Goal: Communication & Community: Answer question/provide support

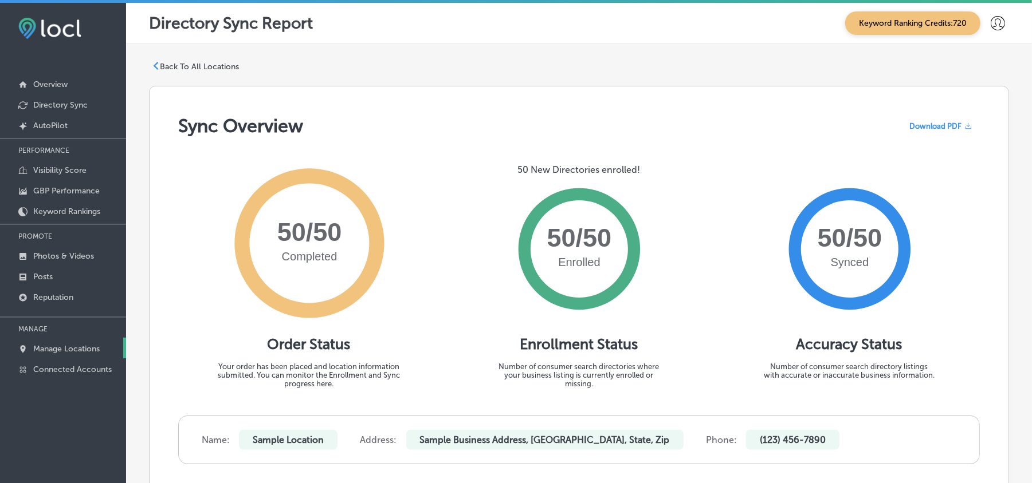
click at [46, 347] on p "Manage Locations" at bounding box center [66, 349] width 66 height 10
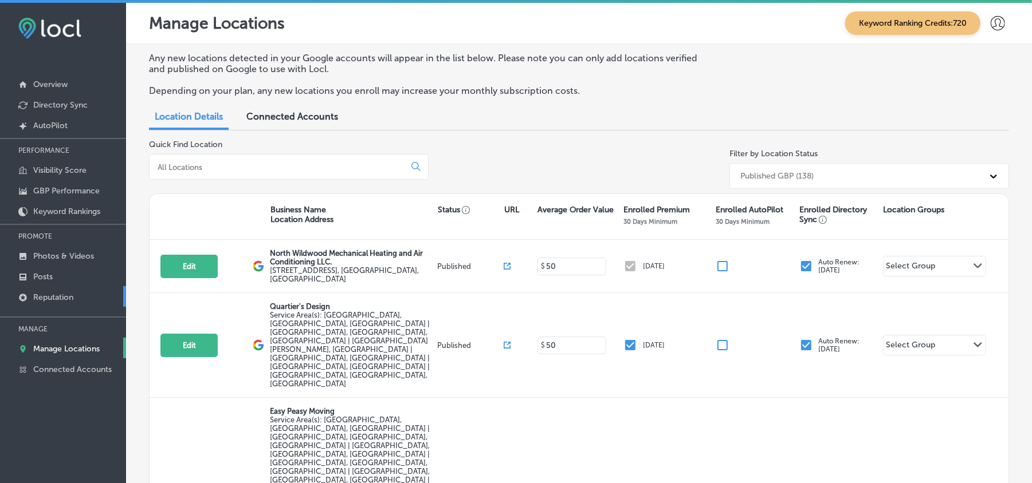
click at [62, 293] on p "Reputation" at bounding box center [53, 298] width 40 height 10
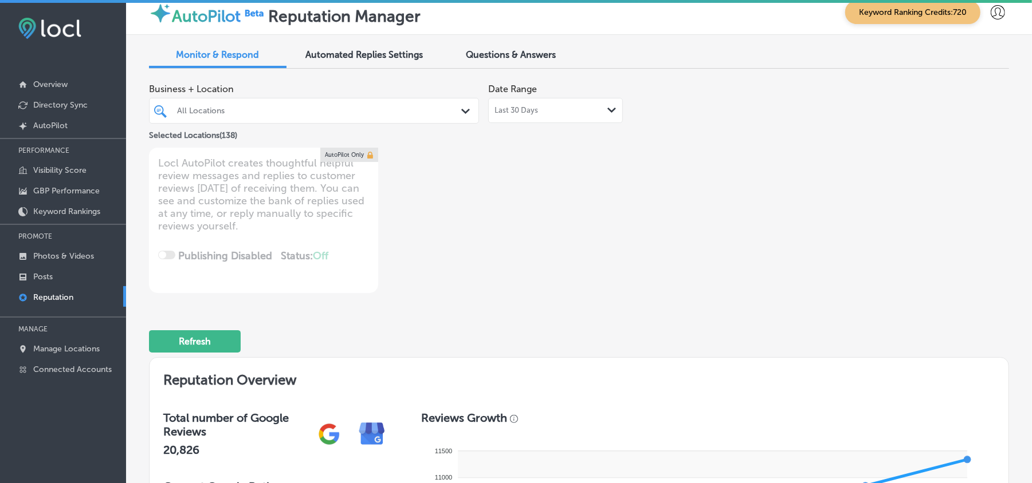
scroll to position [25, 0]
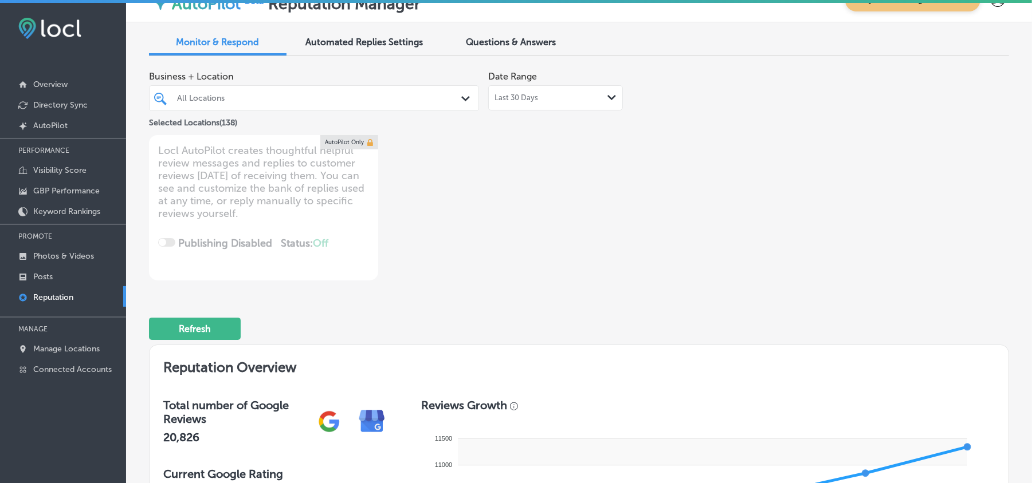
click at [459, 105] on div "All Locations Path Created with Sketch." at bounding box center [313, 98] width 329 height 18
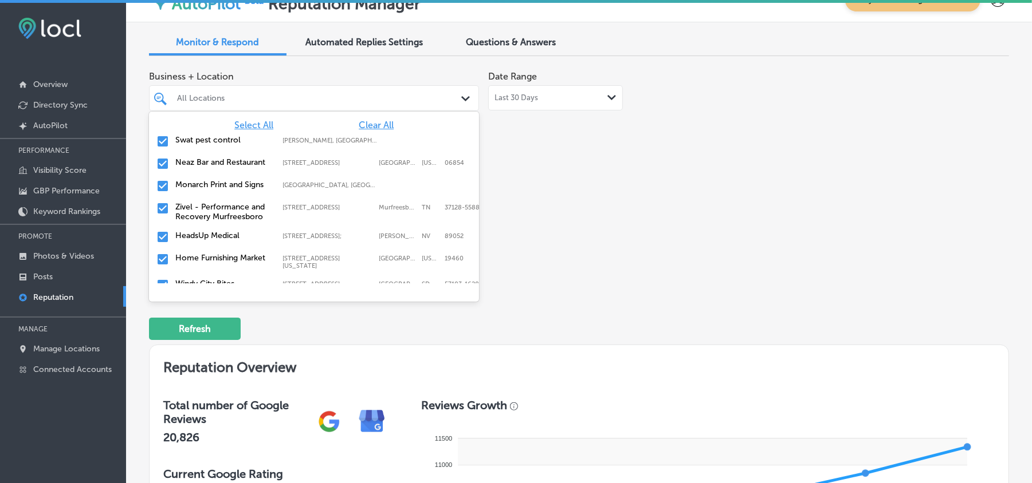
click at [359, 120] on span "Clear All" at bounding box center [376, 125] width 35 height 11
click at [159, 139] on input "checkbox" at bounding box center [163, 142] width 14 height 14
click at [159, 159] on input "checkbox" at bounding box center [163, 164] width 14 height 14
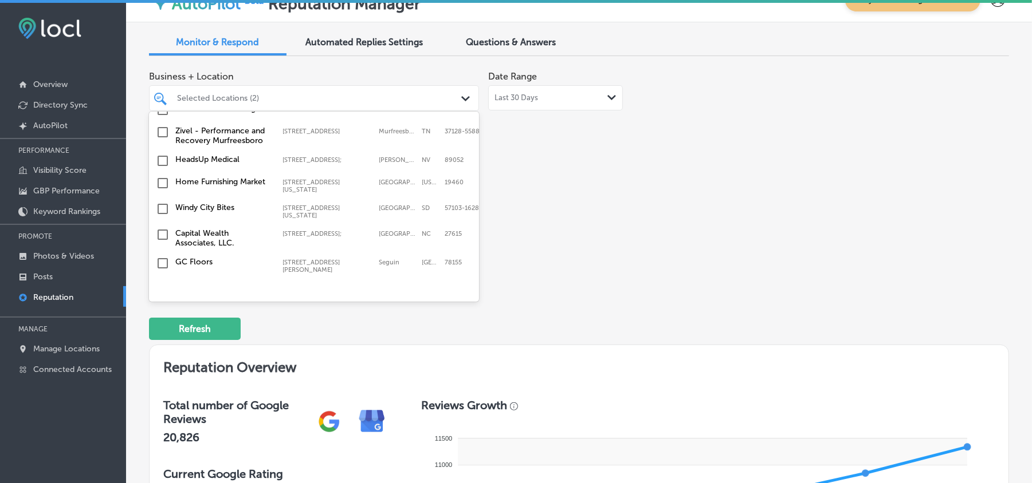
scroll to position [101, 0]
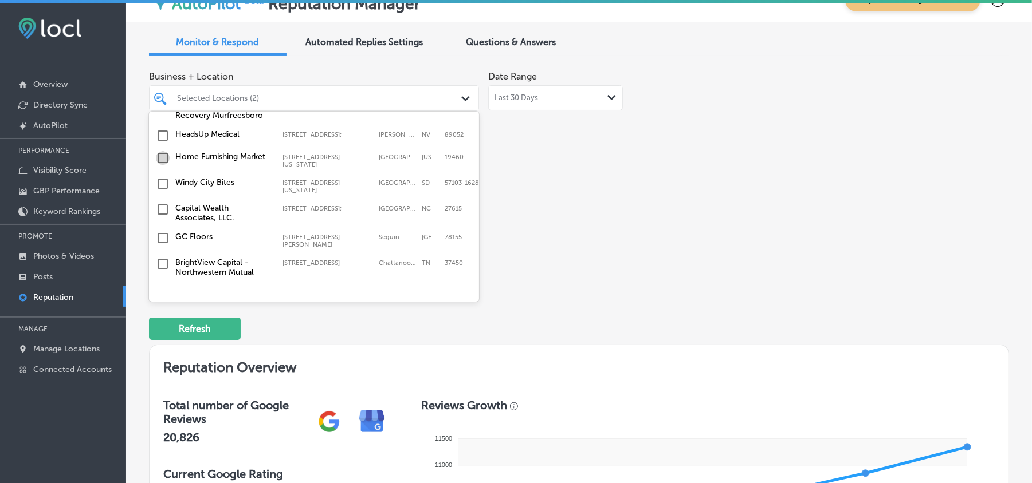
click at [161, 162] on input "checkbox" at bounding box center [163, 158] width 14 height 14
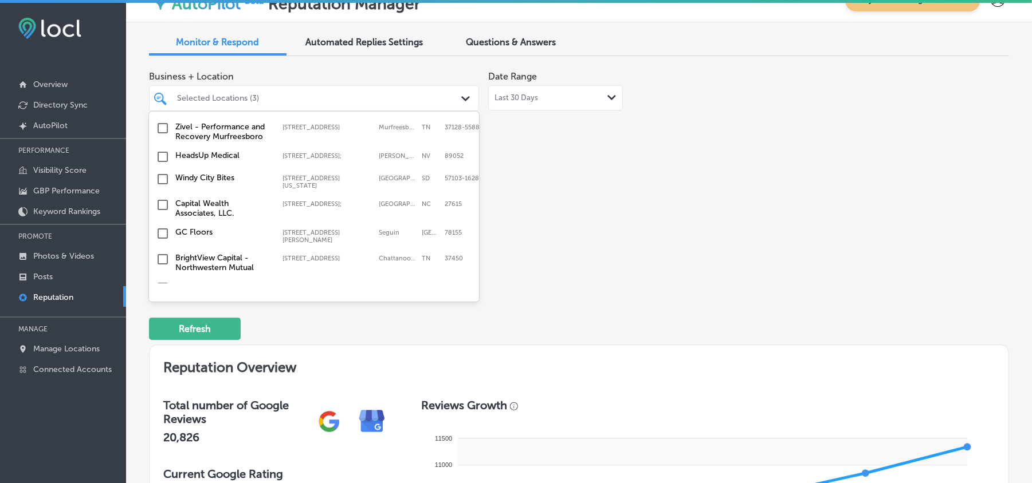
scroll to position [152, 0]
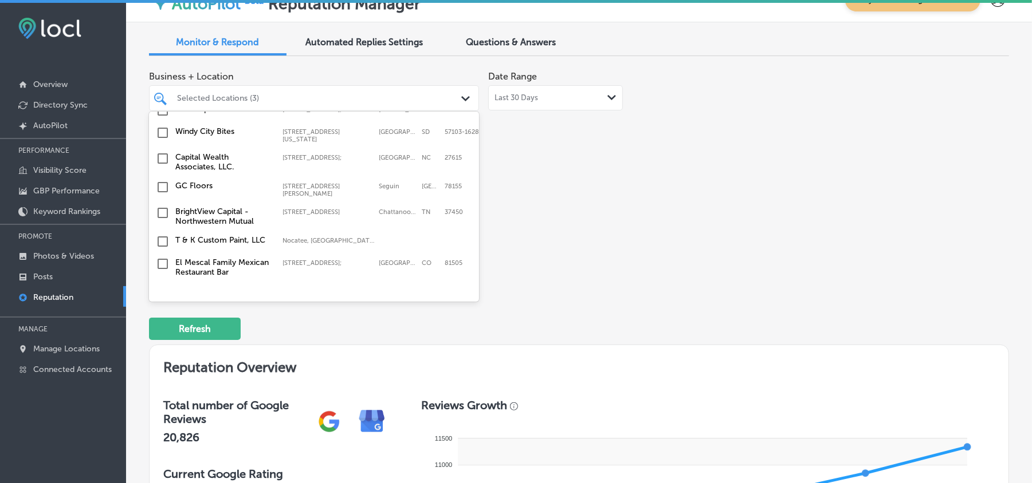
click at [163, 135] on input "checkbox" at bounding box center [163, 133] width 14 height 14
click at [160, 207] on input "checkbox" at bounding box center [163, 213] width 14 height 14
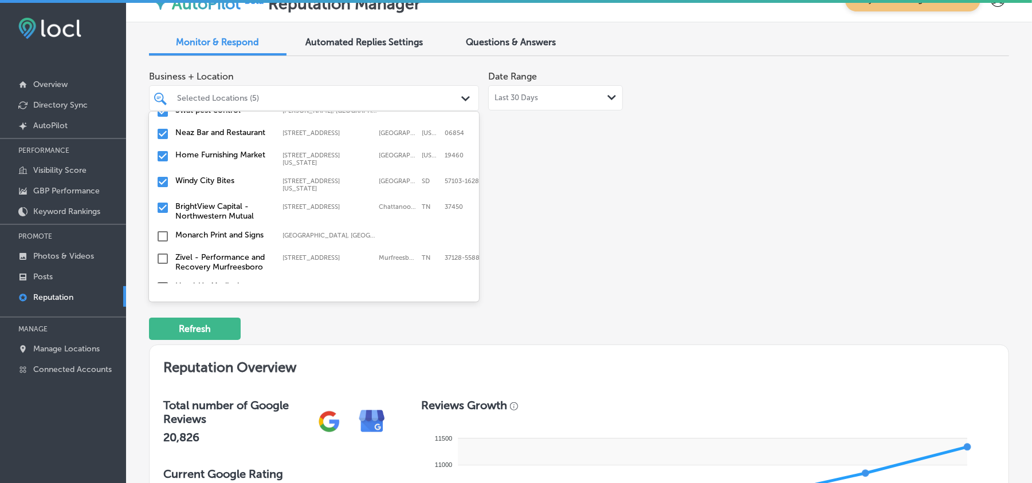
scroll to position [76, 0]
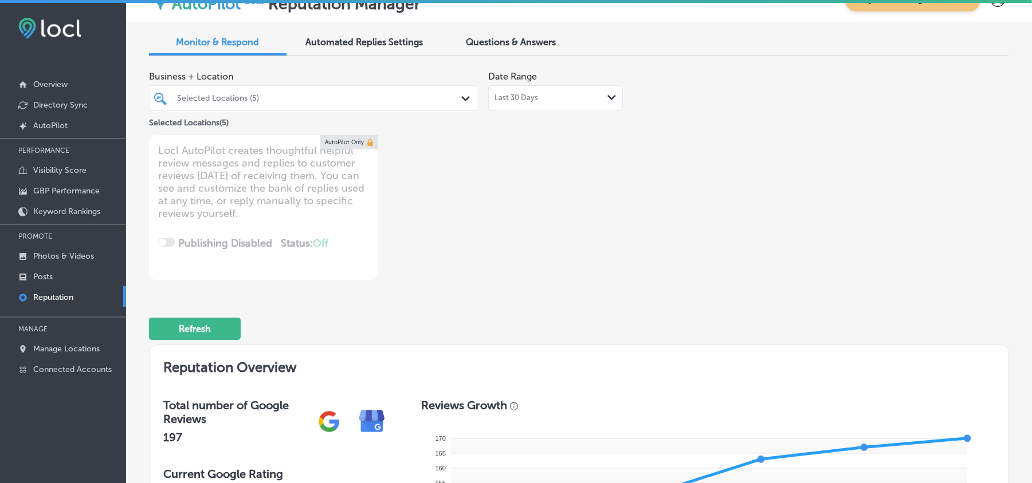
click at [298, 89] on div "Selected Locations (5)" at bounding box center [313, 98] width 285 height 18
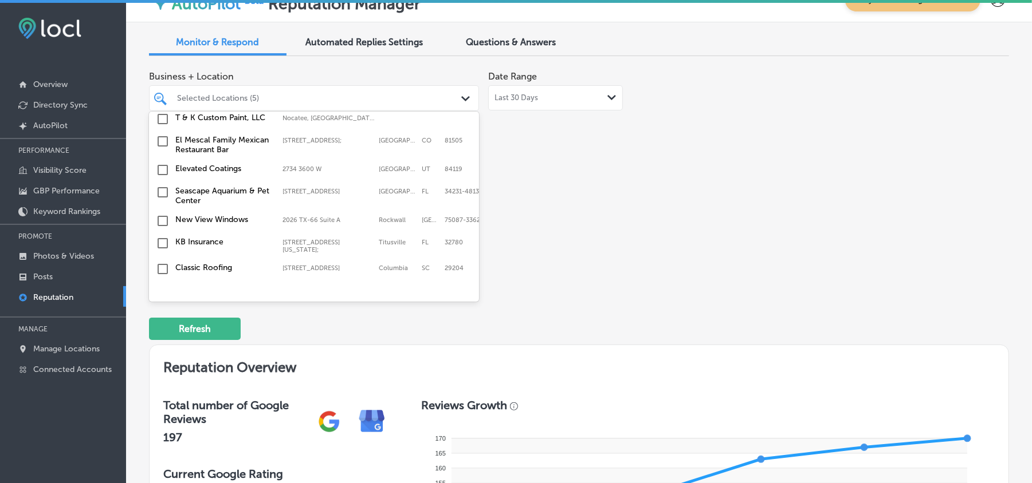
scroll to position [305, 0]
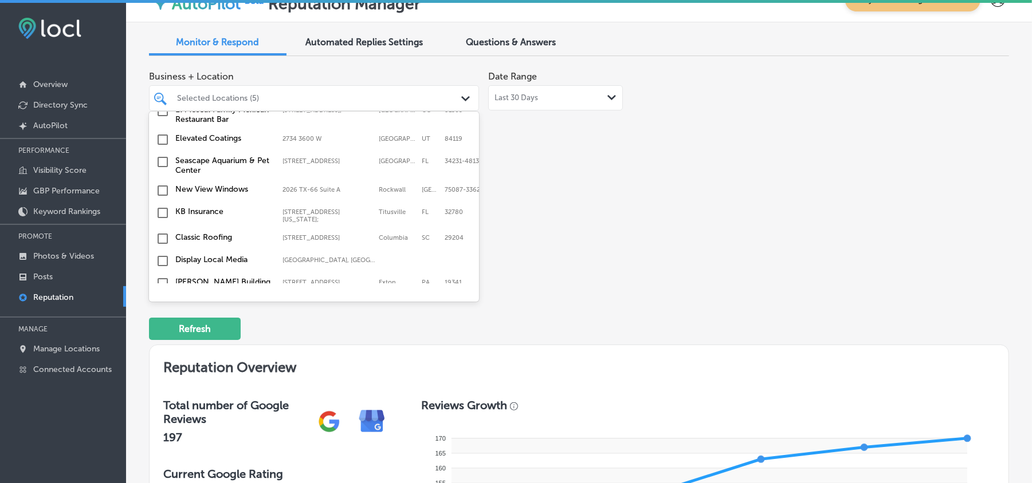
click at [159, 210] on input "checkbox" at bounding box center [163, 213] width 14 height 14
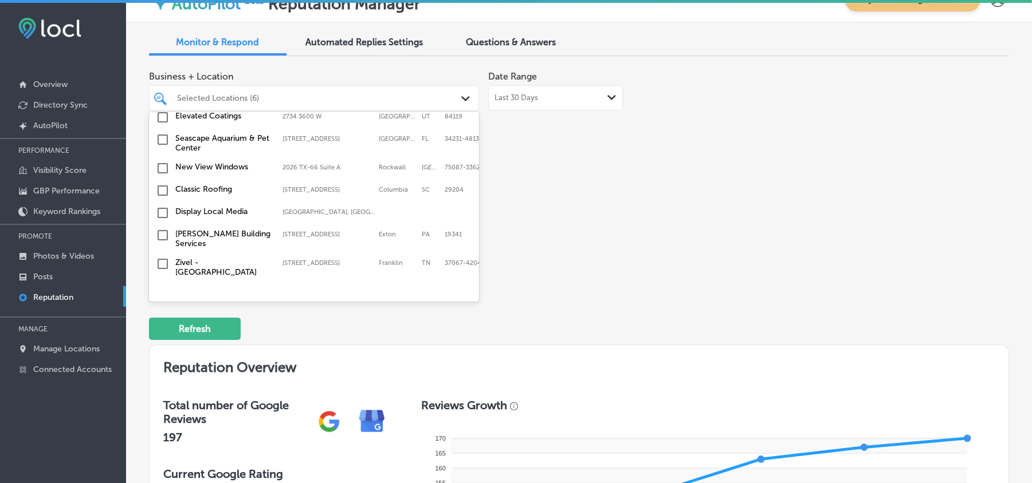
scroll to position [356, 0]
click at [161, 207] on input "checkbox" at bounding box center [163, 210] width 14 height 14
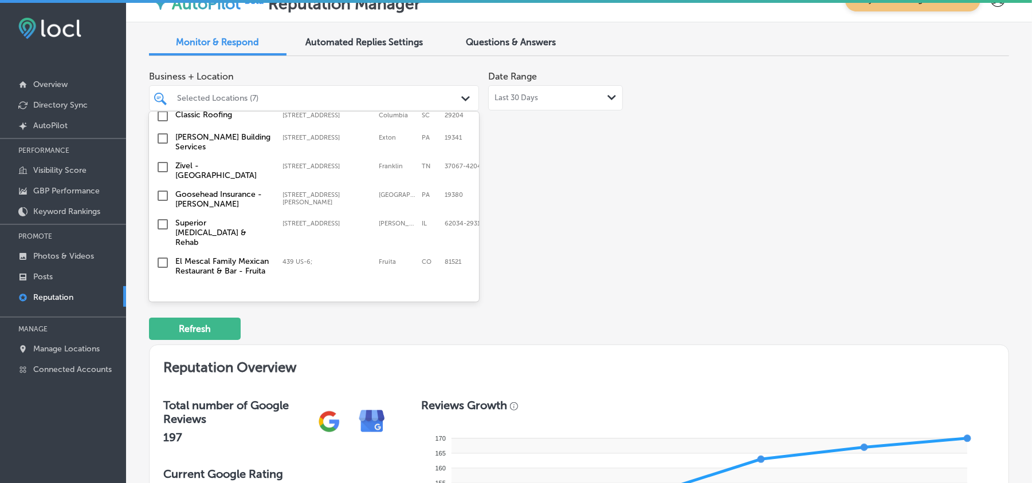
scroll to position [458, 0]
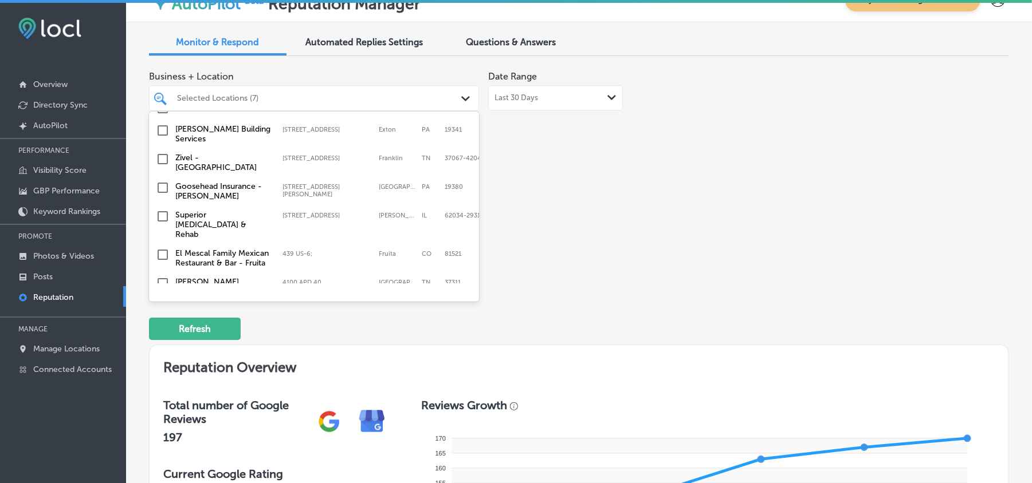
click at [162, 188] on input "checkbox" at bounding box center [163, 188] width 14 height 14
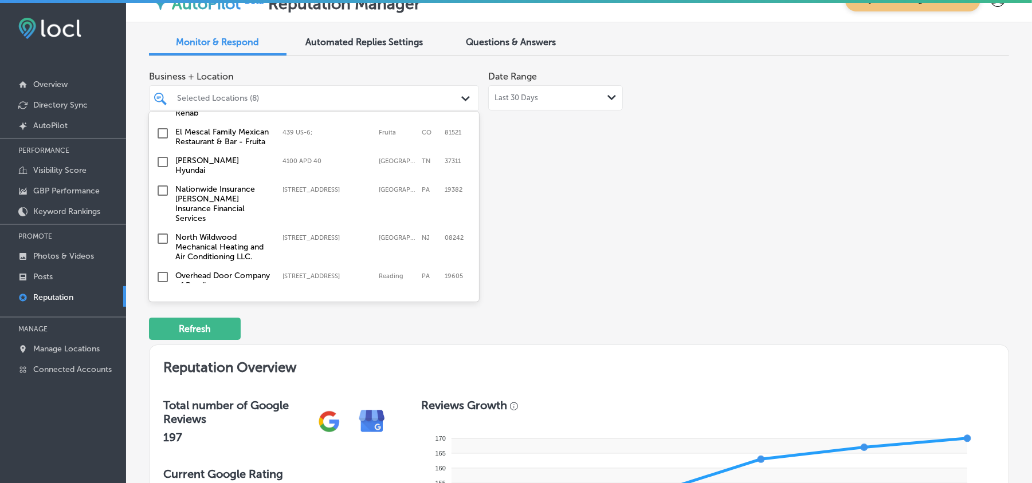
scroll to position [585, 0]
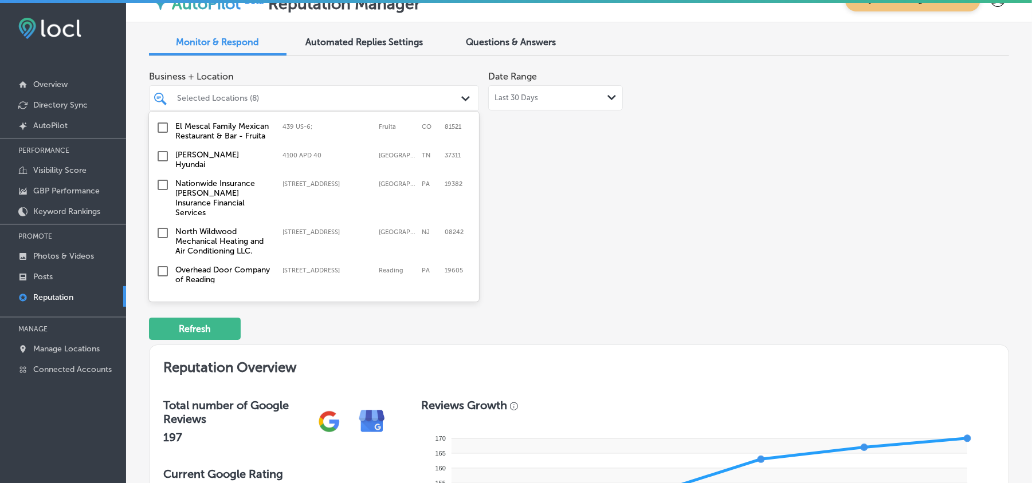
click at [162, 179] on input "checkbox" at bounding box center [163, 185] width 14 height 14
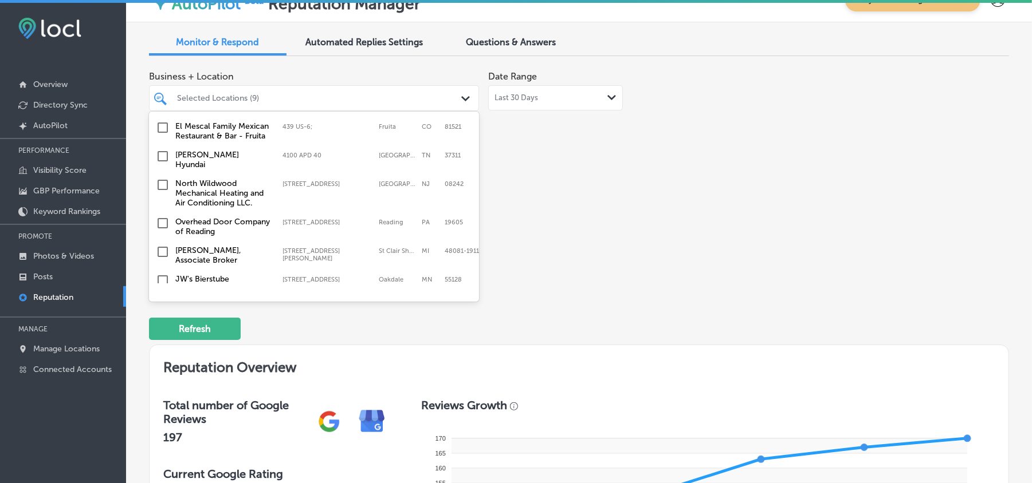
scroll to position [636, 0]
click at [159, 176] on input "checkbox" at bounding box center [163, 183] width 14 height 14
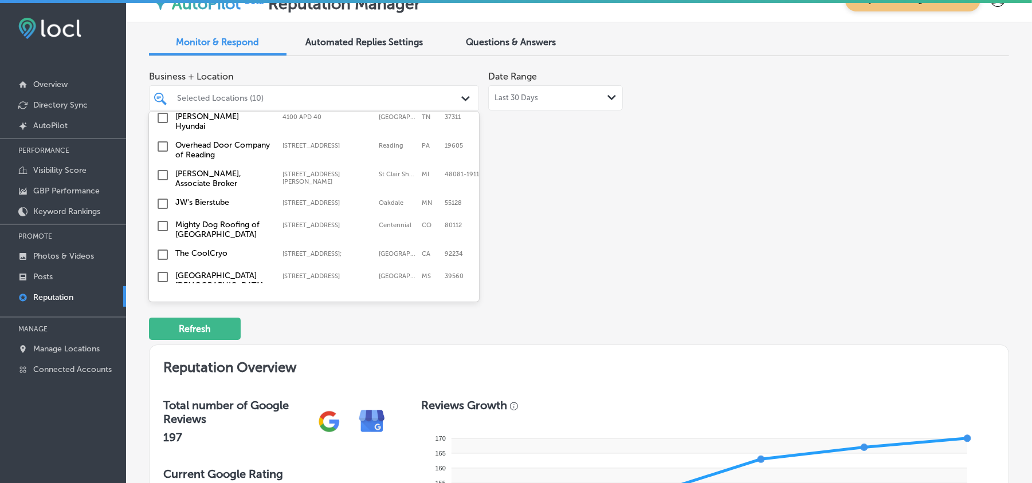
scroll to position [713, 0]
click at [163, 195] on input "checkbox" at bounding box center [163, 202] width 14 height 14
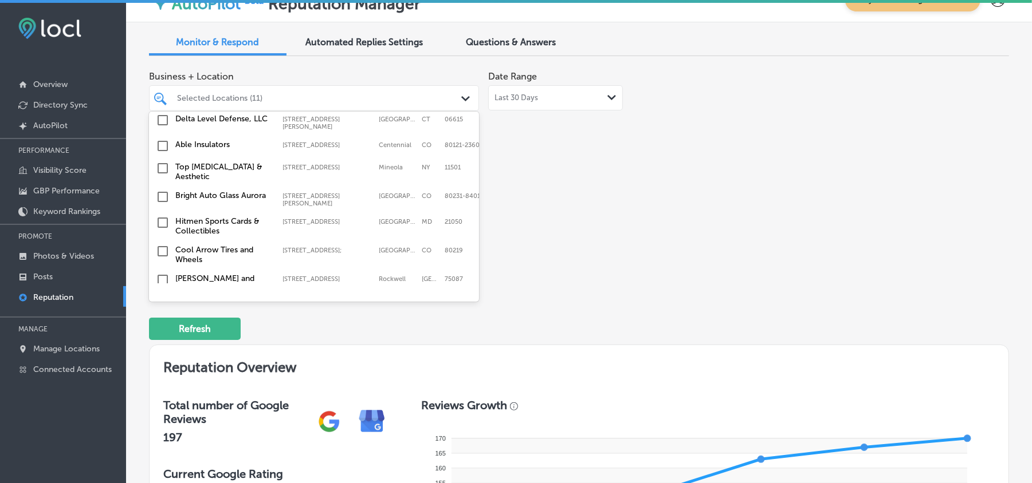
scroll to position [1018, 0]
click at [159, 139] on input "checkbox" at bounding box center [163, 146] width 14 height 14
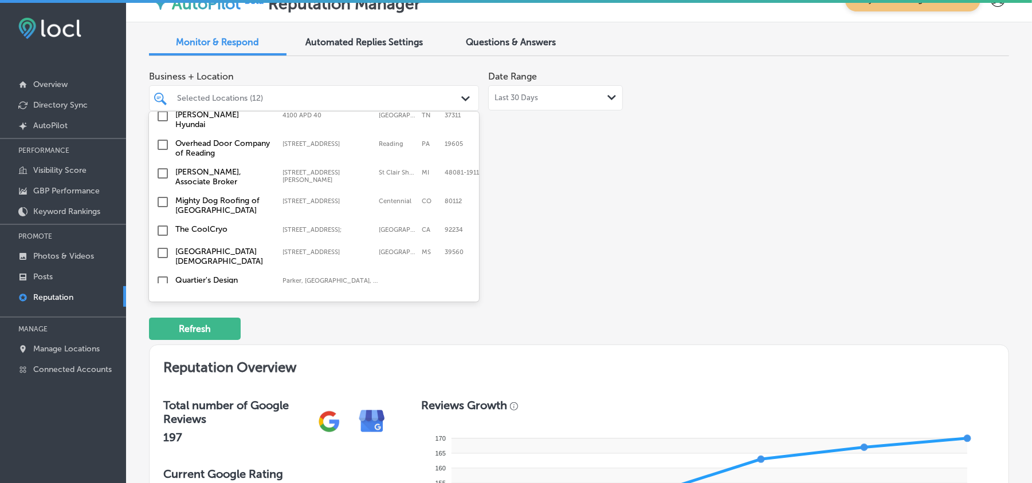
scroll to position [763, 0]
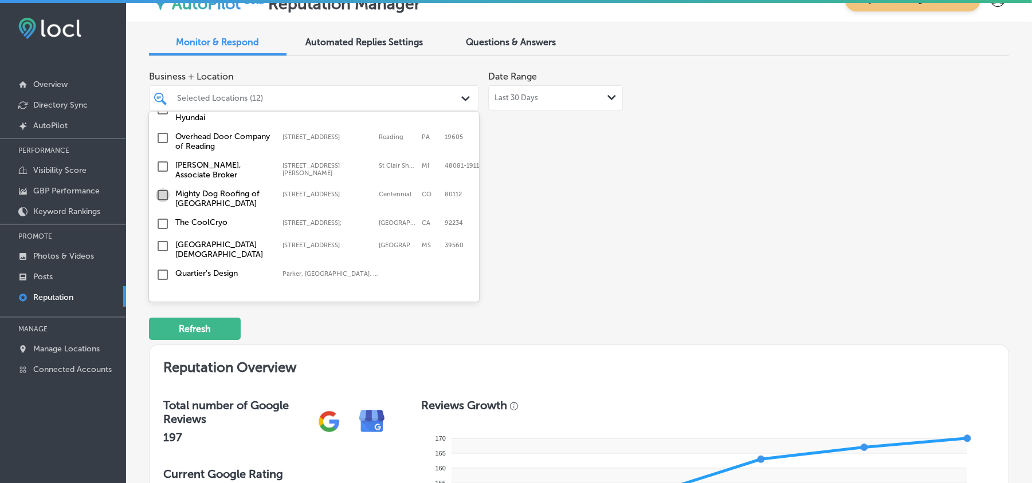
click at [161, 188] on input "checkbox" at bounding box center [163, 195] width 14 height 14
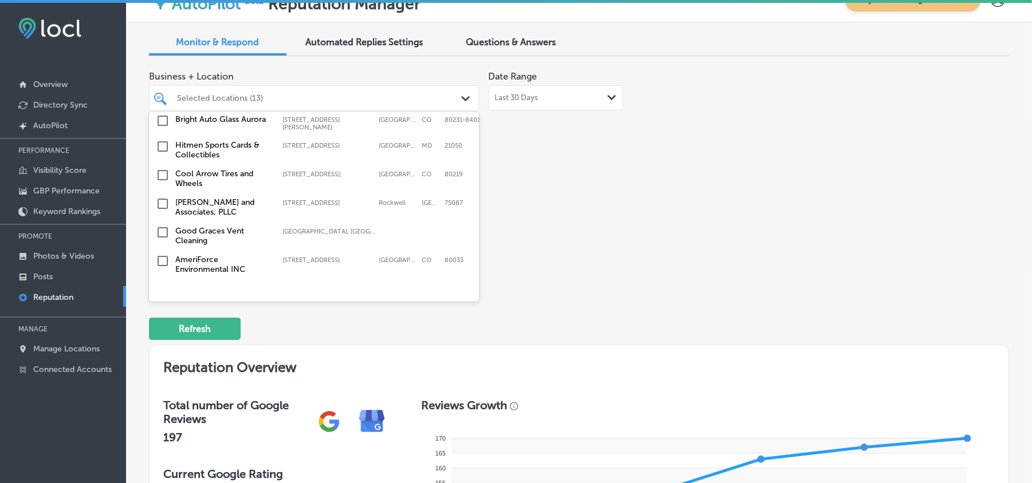
scroll to position [1094, 0]
click at [160, 196] on input "checkbox" at bounding box center [163, 203] width 14 height 14
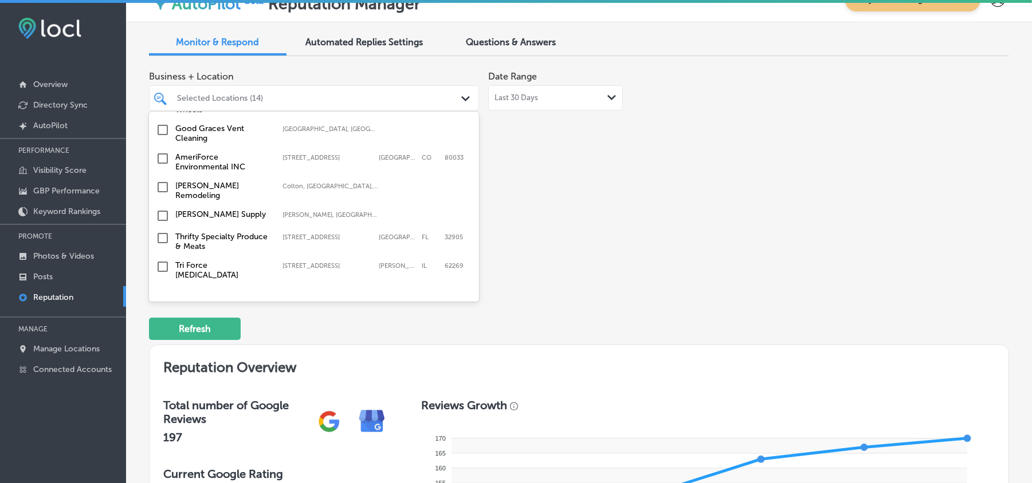
scroll to position [1196, 0]
click at [160, 231] on input "checkbox" at bounding box center [163, 238] width 14 height 14
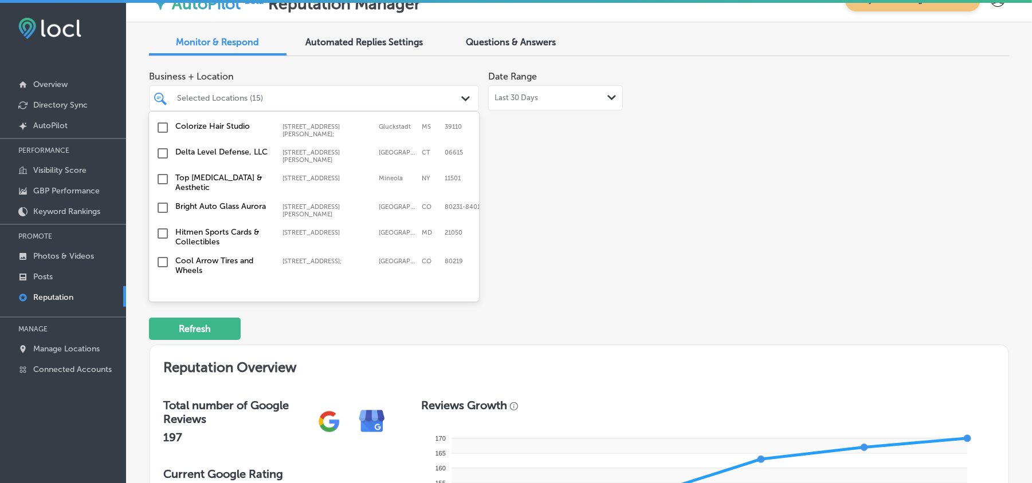
scroll to position [1094, 0]
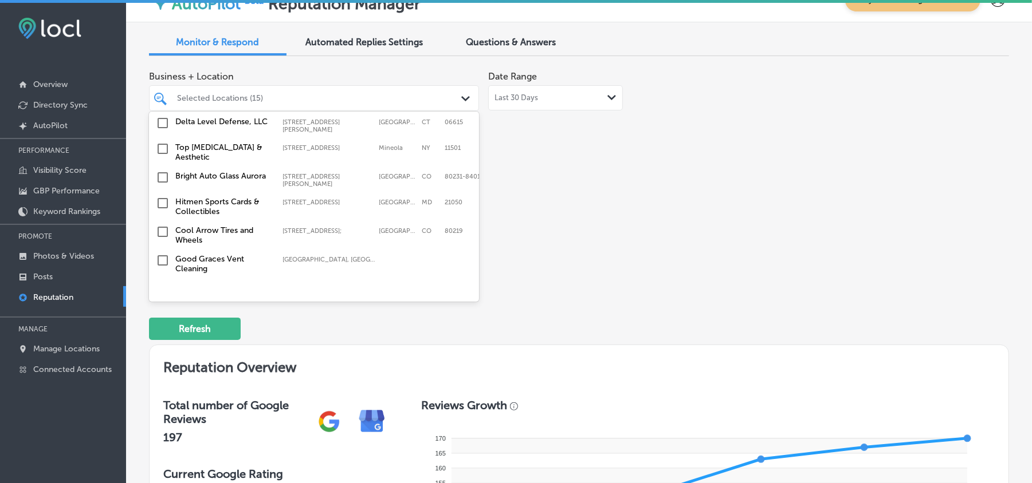
click at [159, 142] on input "checkbox" at bounding box center [163, 149] width 14 height 14
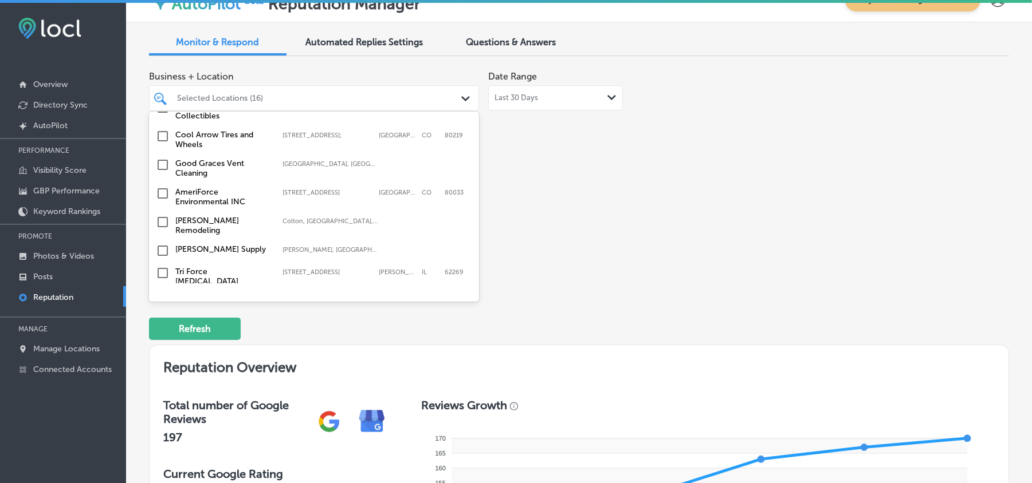
scroll to position [1247, 0]
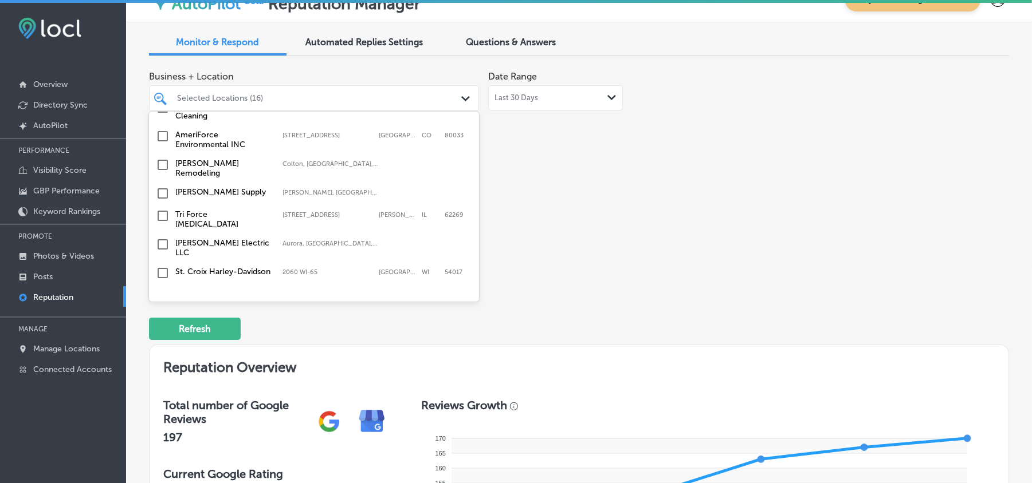
click at [160, 209] on input "checkbox" at bounding box center [163, 216] width 14 height 14
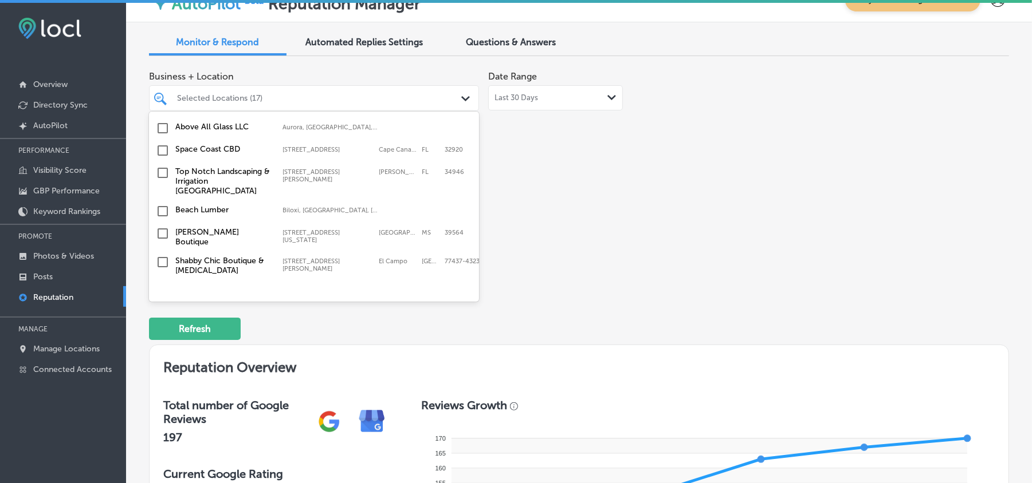
scroll to position [1502, 0]
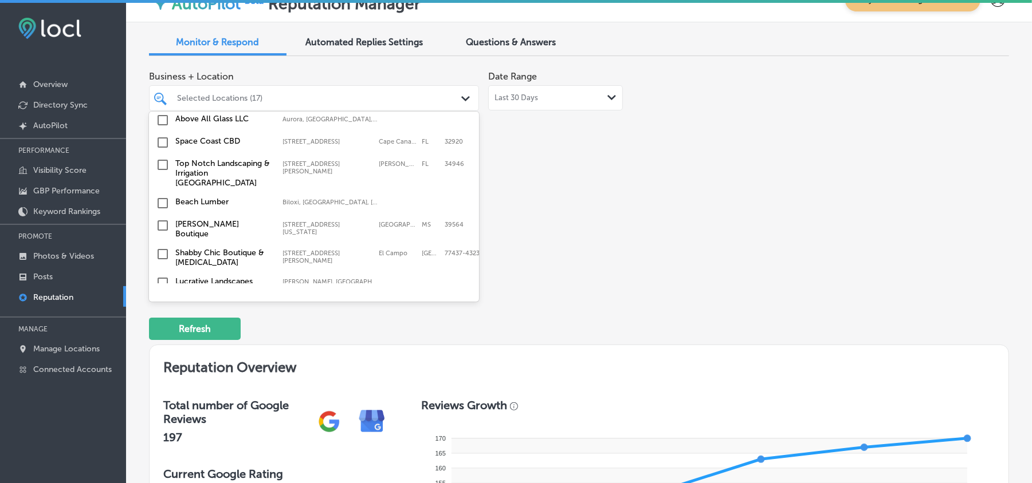
click at [163, 158] on input "checkbox" at bounding box center [163, 165] width 14 height 14
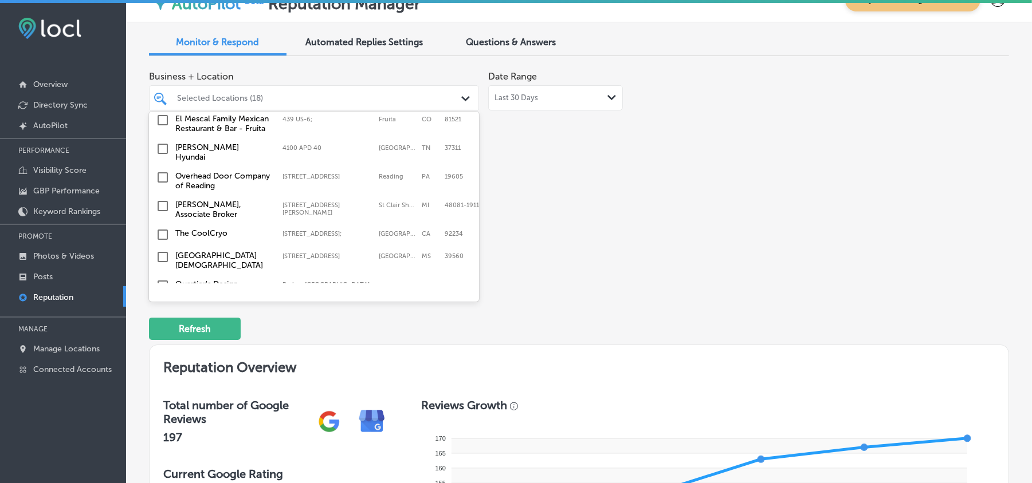
scroll to position [916, 0]
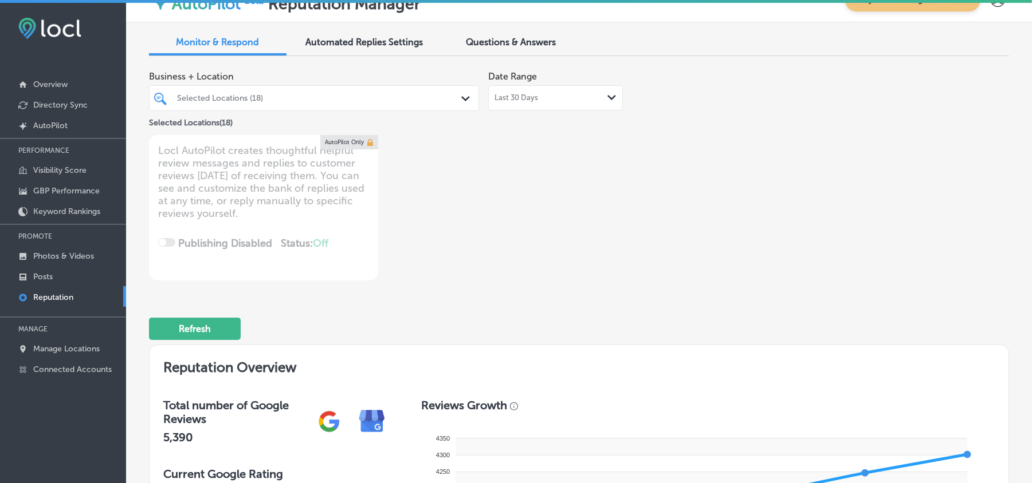
click at [365, 104] on div at bounding box center [300, 97] width 249 height 15
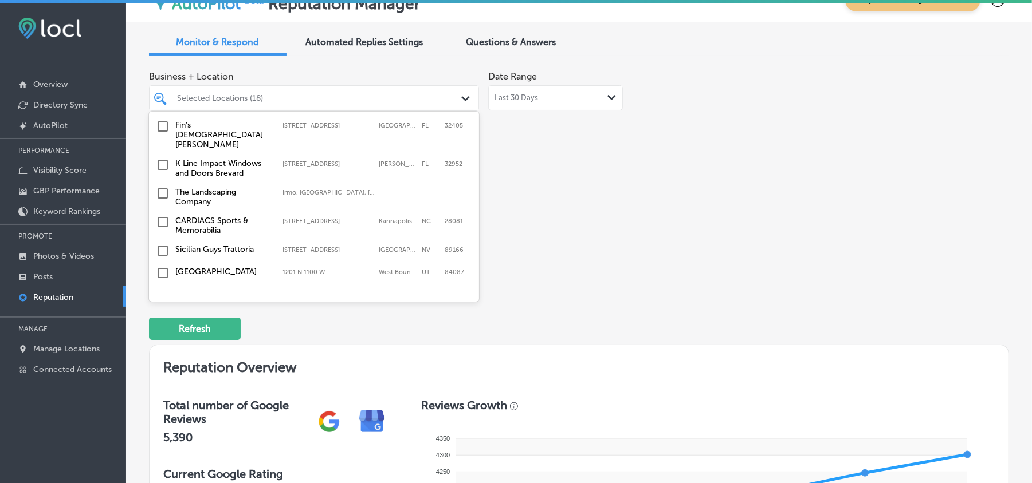
scroll to position [3483, 0]
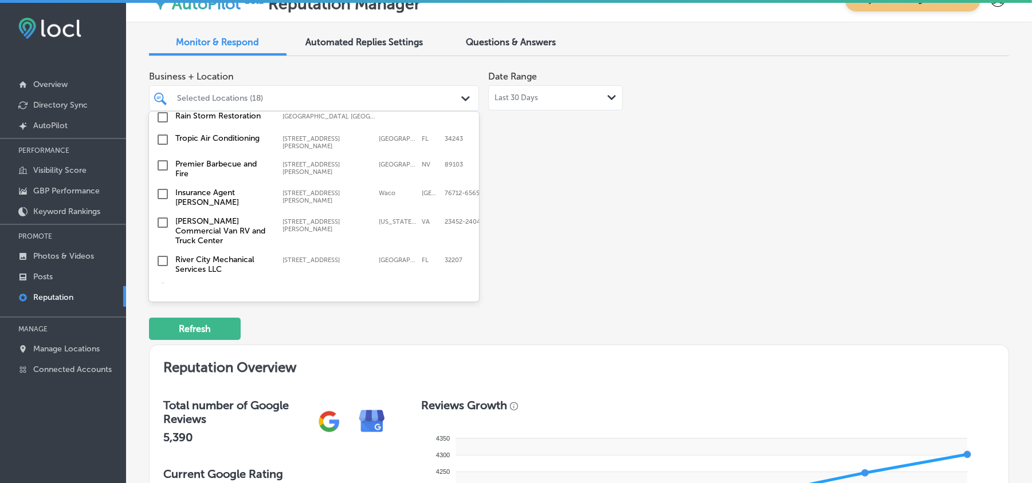
click at [162, 283] on input "checkbox" at bounding box center [163, 290] width 14 height 14
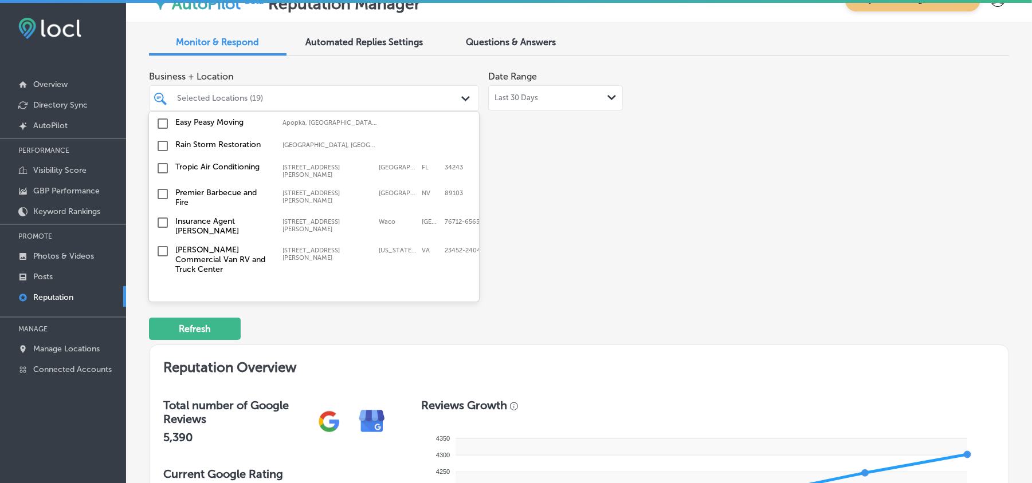
click at [161, 283] on input "checkbox" at bounding box center [163, 290] width 14 height 14
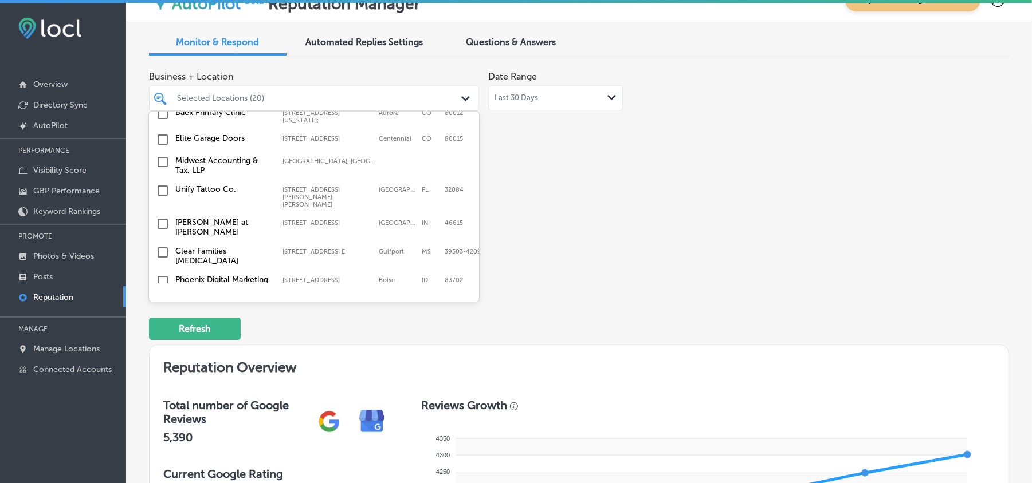
scroll to position [3331, 0]
click at [159, 298] on input "checkbox" at bounding box center [163, 305] width 14 height 14
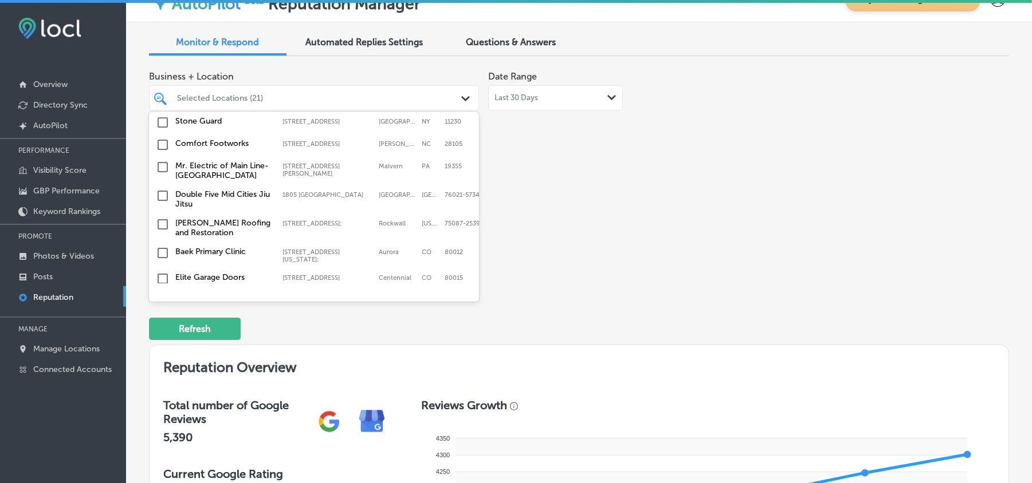
scroll to position [3203, 0]
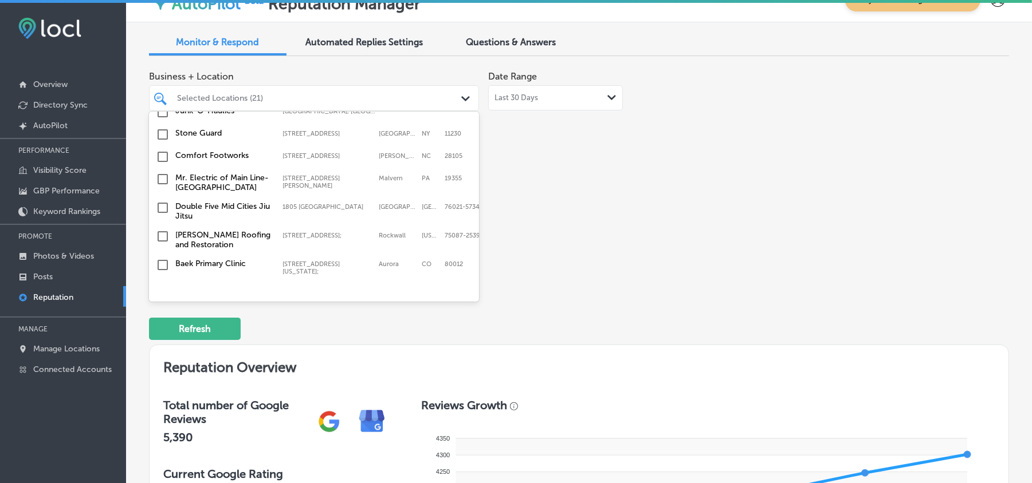
click at [159, 284] on input "checkbox" at bounding box center [163, 291] width 14 height 14
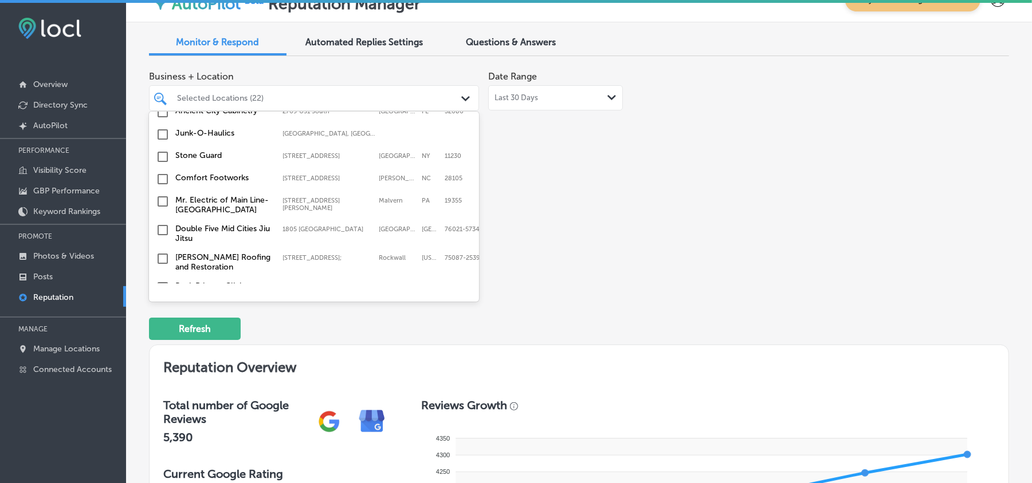
scroll to position [3178, 0]
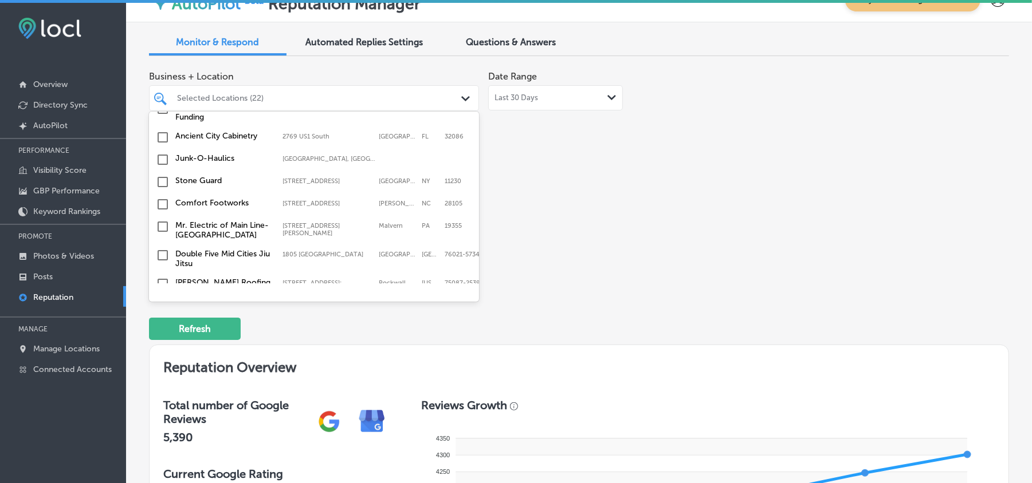
click at [163, 249] on input "checkbox" at bounding box center [163, 256] width 14 height 14
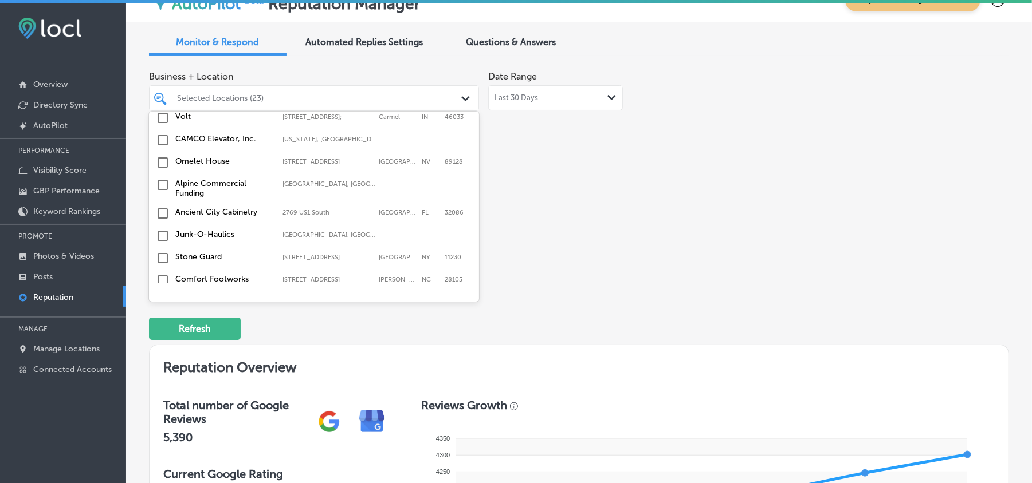
scroll to position [3125, 0]
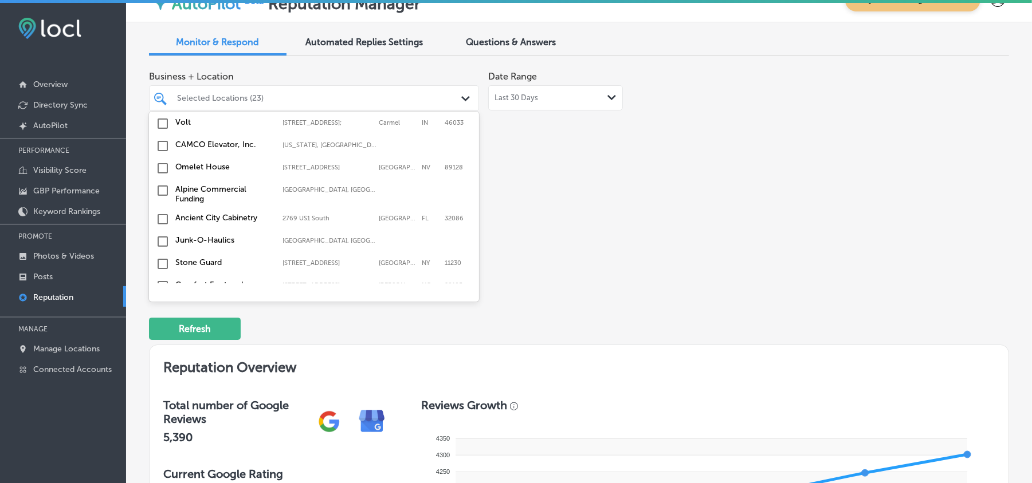
click at [159, 280] on input "checkbox" at bounding box center [163, 287] width 14 height 14
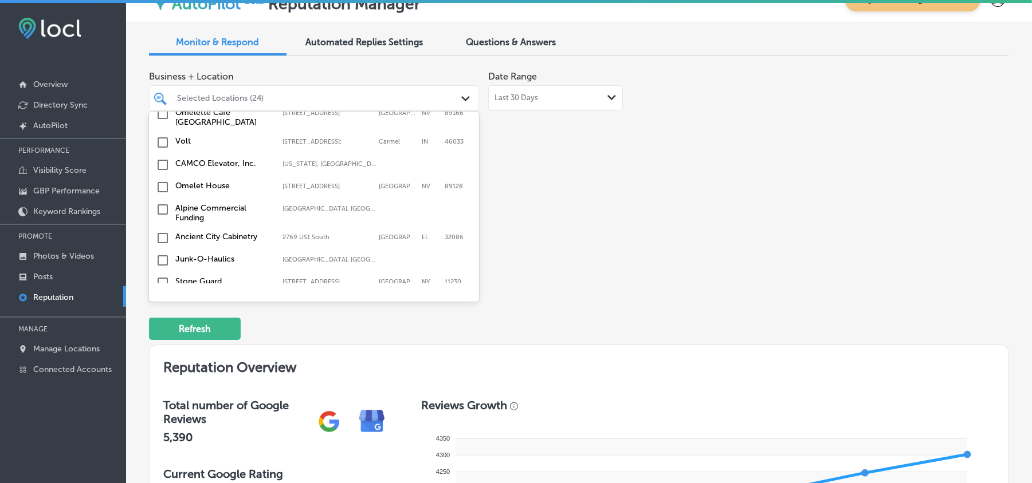
scroll to position [3127, 0]
click at [157, 255] on input "checkbox" at bounding box center [163, 262] width 14 height 14
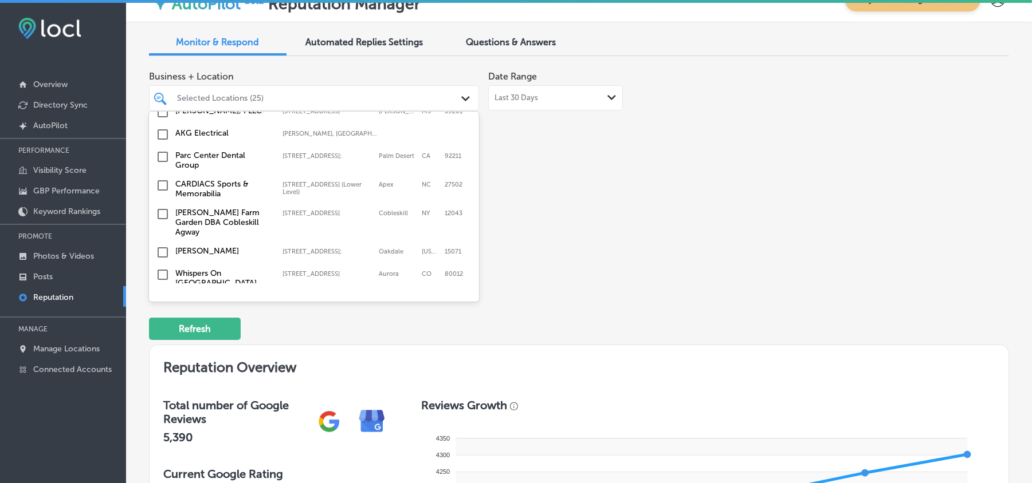
scroll to position [2720, 0]
click at [159, 298] on input "checkbox" at bounding box center [163, 305] width 14 height 14
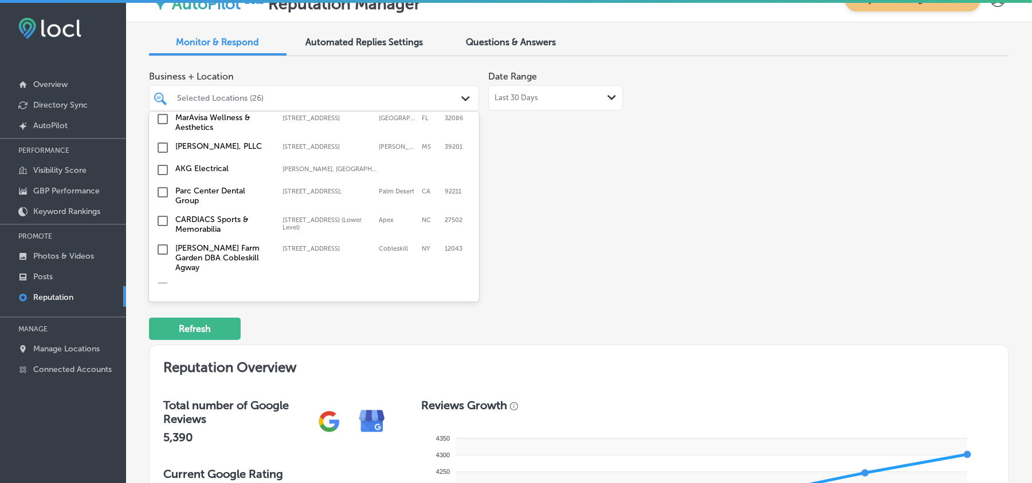
scroll to position [2695, 0]
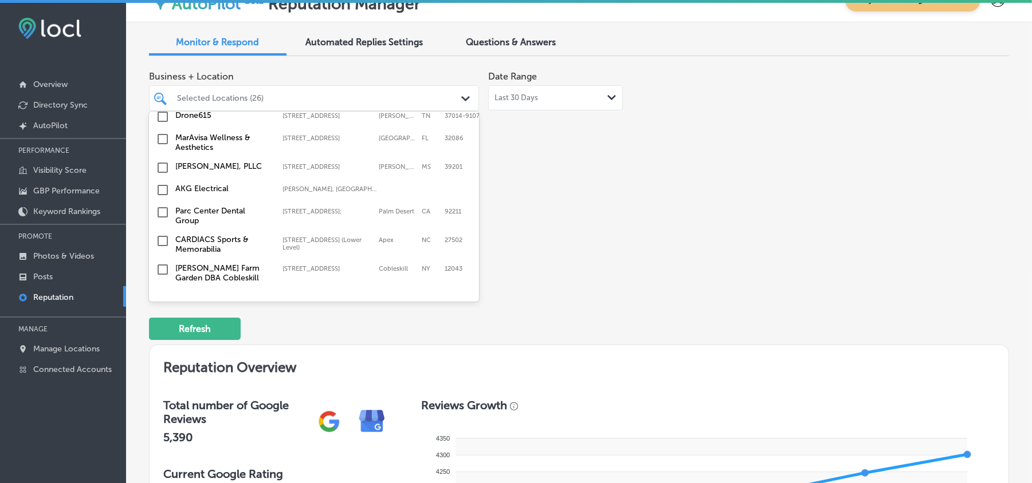
click at [160, 324] on input "checkbox" at bounding box center [163, 331] width 14 height 14
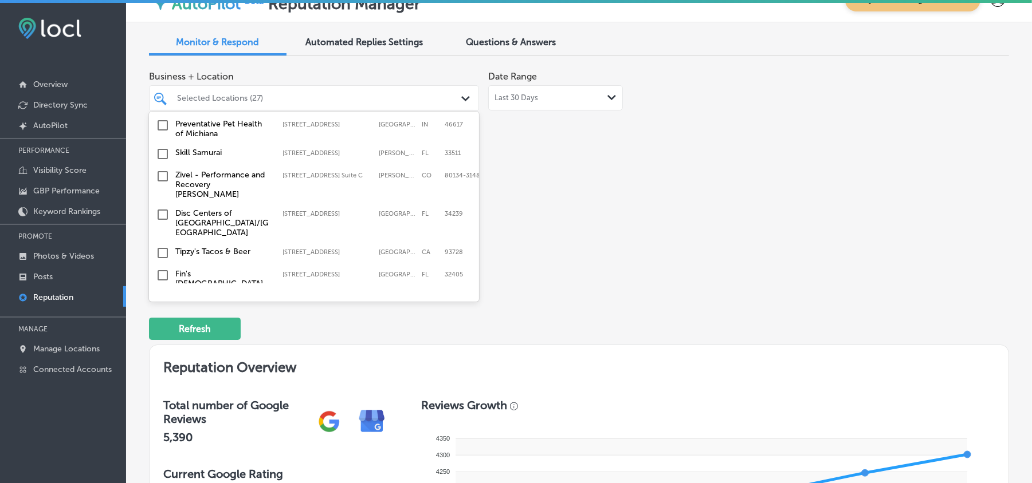
scroll to position [2134, 0]
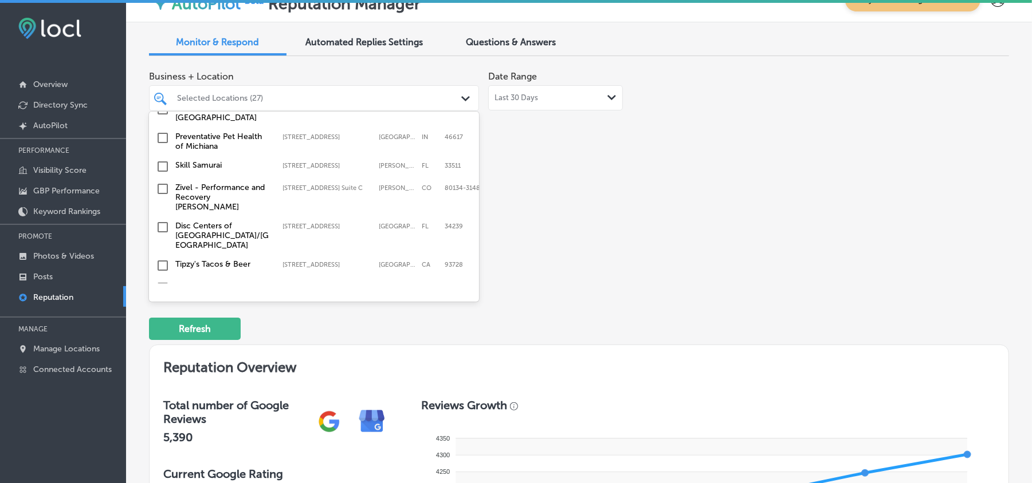
click at [162, 281] on input "checkbox" at bounding box center [163, 288] width 14 height 14
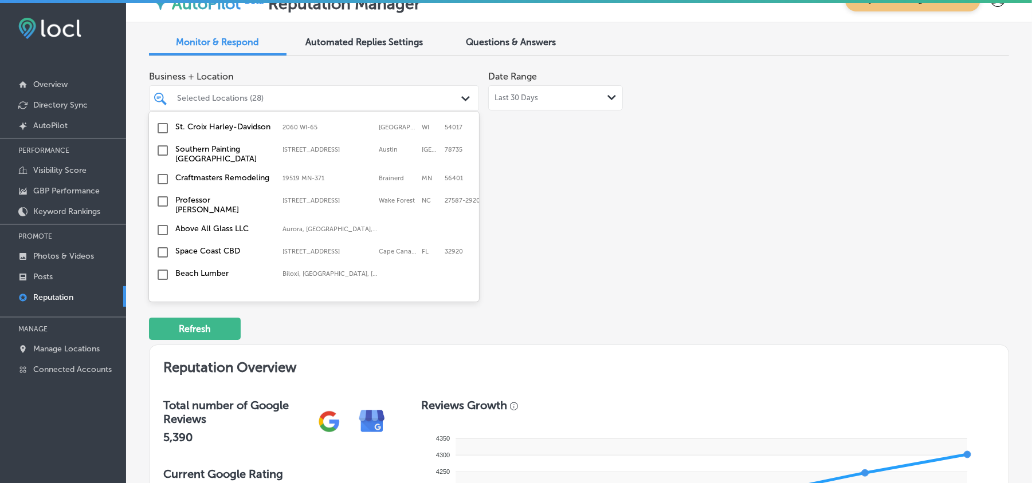
scroll to position [1699, 0]
click at [158, 248] on input "checkbox" at bounding box center [163, 255] width 14 height 14
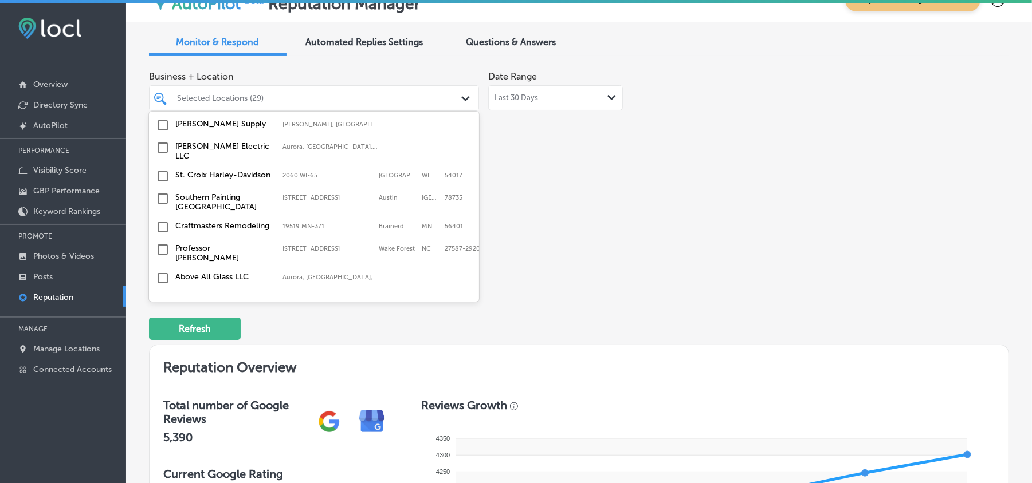
scroll to position [1624, 0]
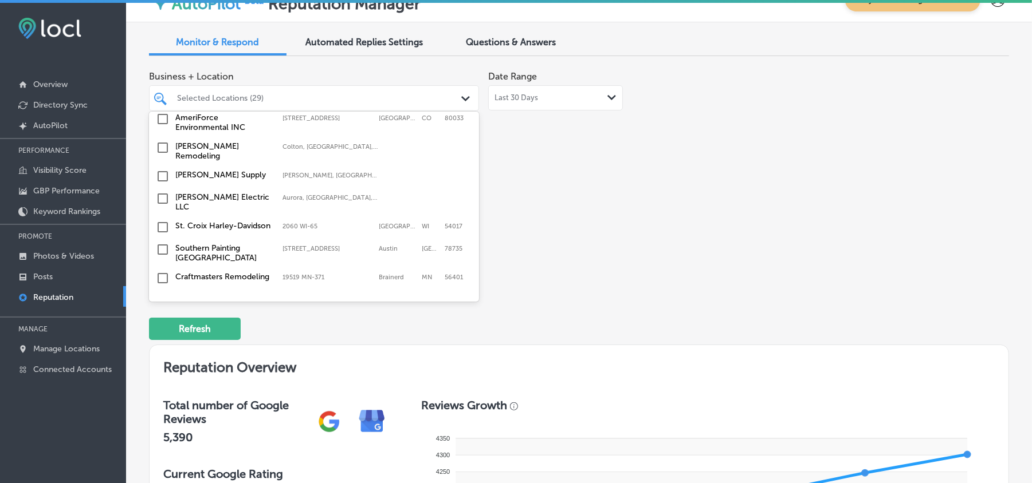
click at [163, 221] on input "checkbox" at bounding box center [163, 228] width 14 height 14
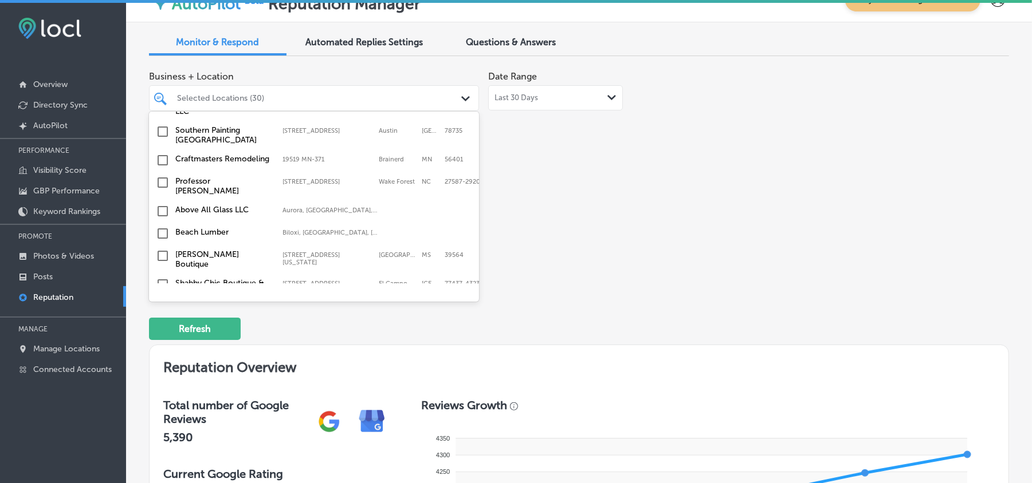
scroll to position [1756, 0]
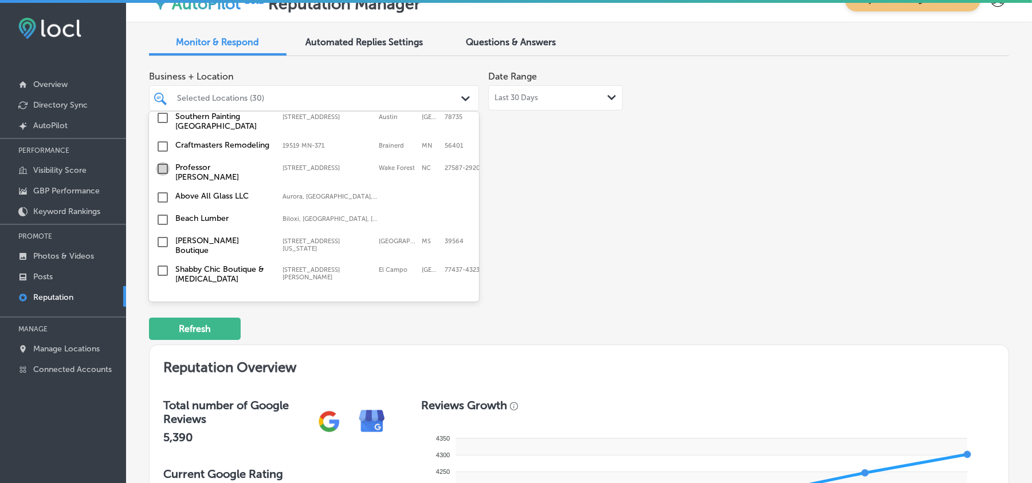
click at [157, 162] on input "checkbox" at bounding box center [163, 169] width 14 height 14
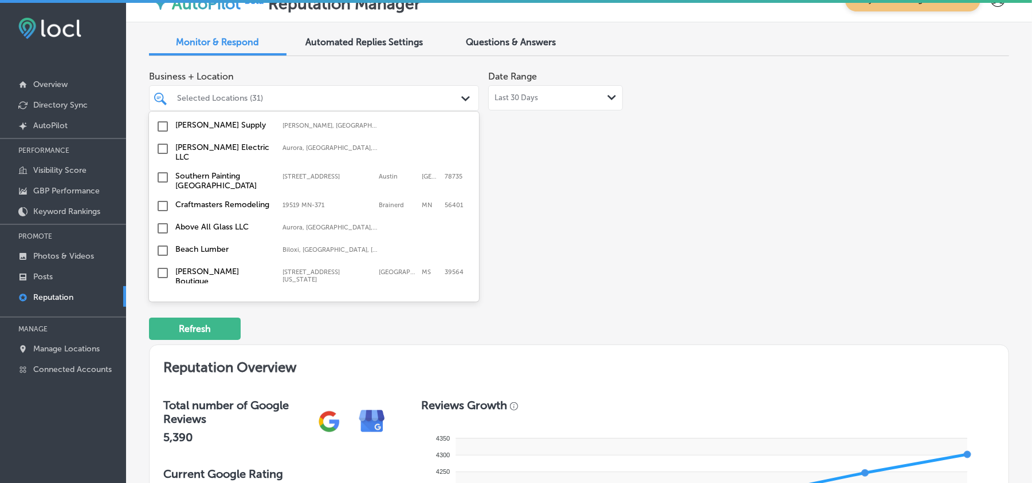
scroll to position [1731, 0]
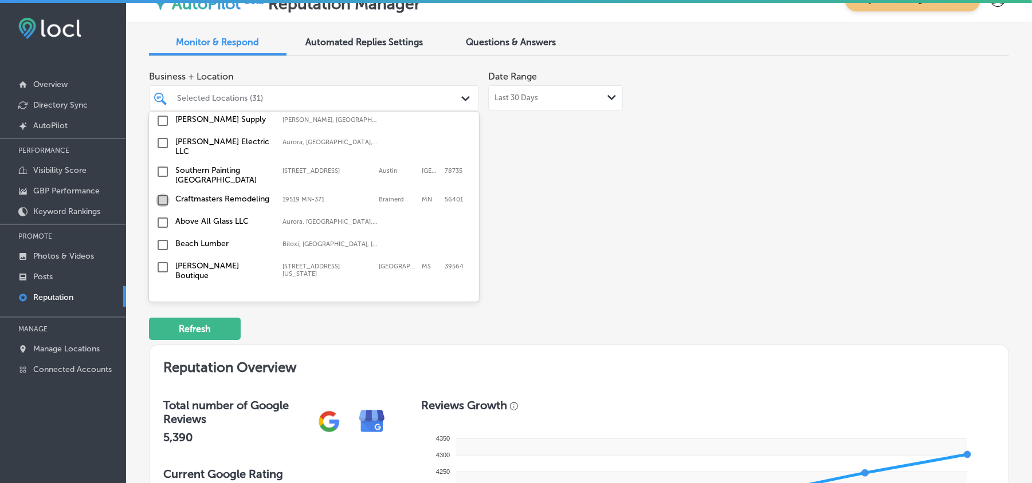
click at [163, 194] on input "checkbox" at bounding box center [163, 201] width 14 height 14
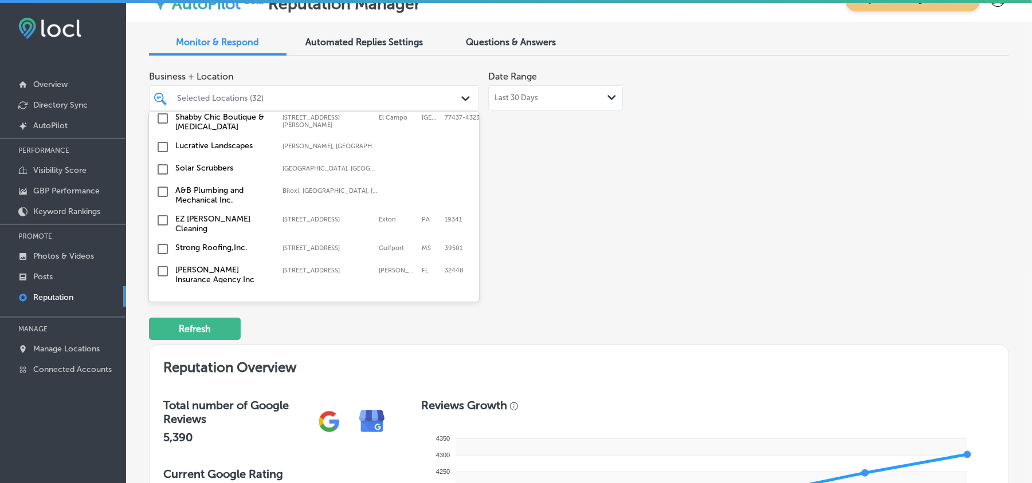
scroll to position [1909, 0]
click at [159, 184] on input "checkbox" at bounding box center [163, 191] width 14 height 14
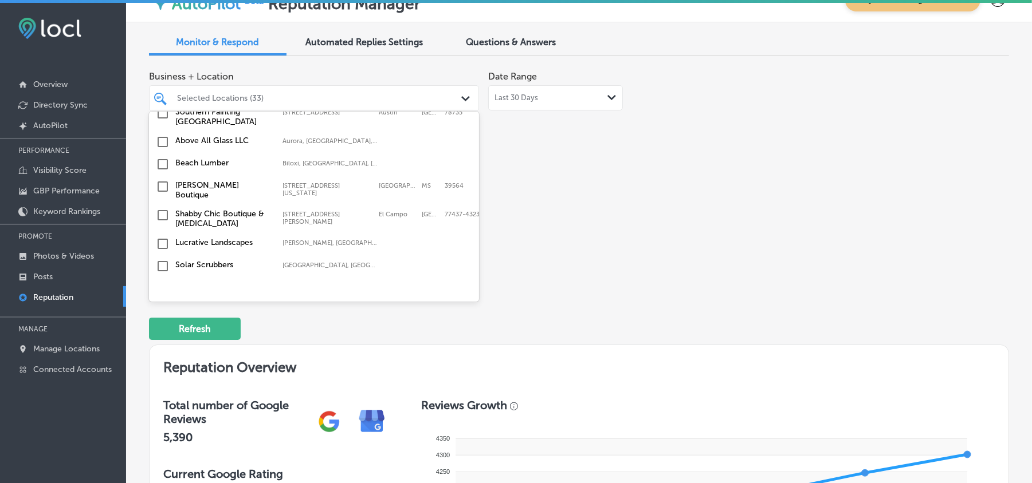
scroll to position [1884, 0]
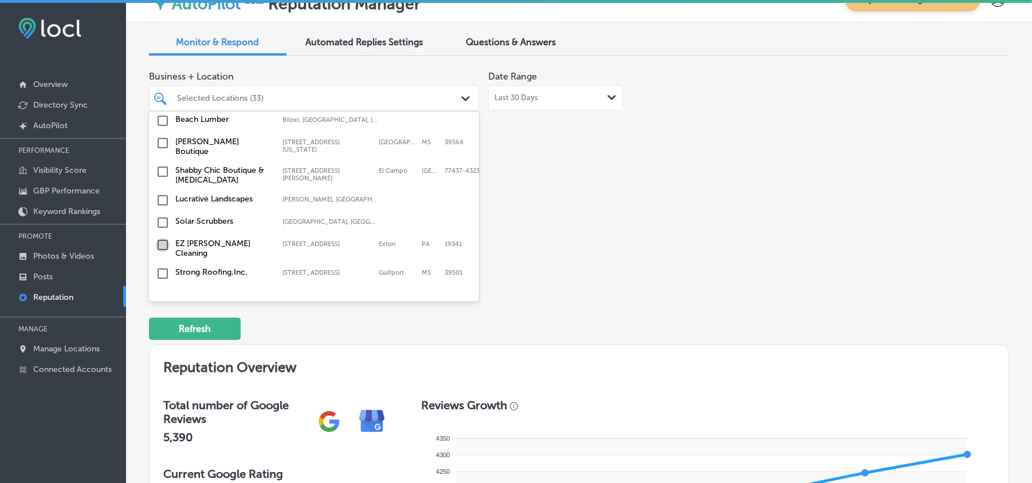
click at [161, 238] on input "checkbox" at bounding box center [163, 245] width 14 height 14
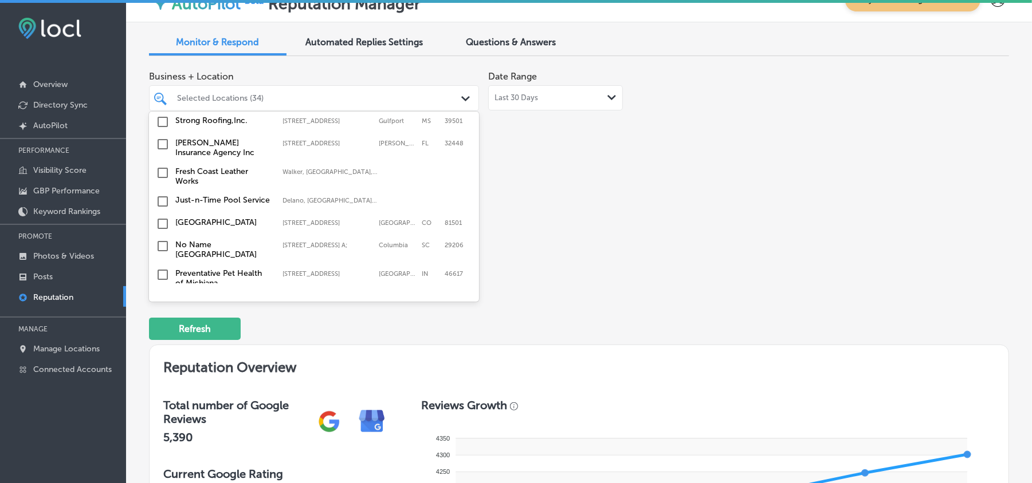
scroll to position [2062, 0]
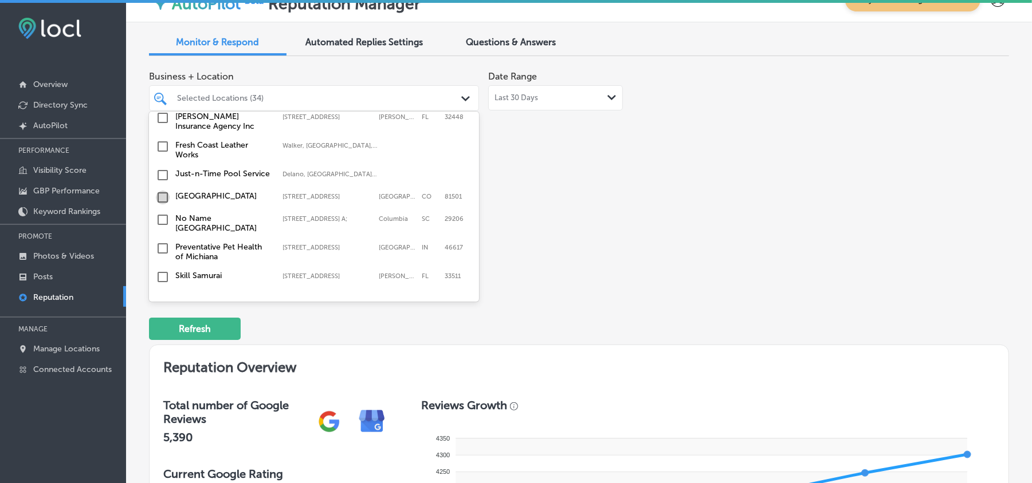
click at [158, 191] on input "checkbox" at bounding box center [163, 198] width 14 height 14
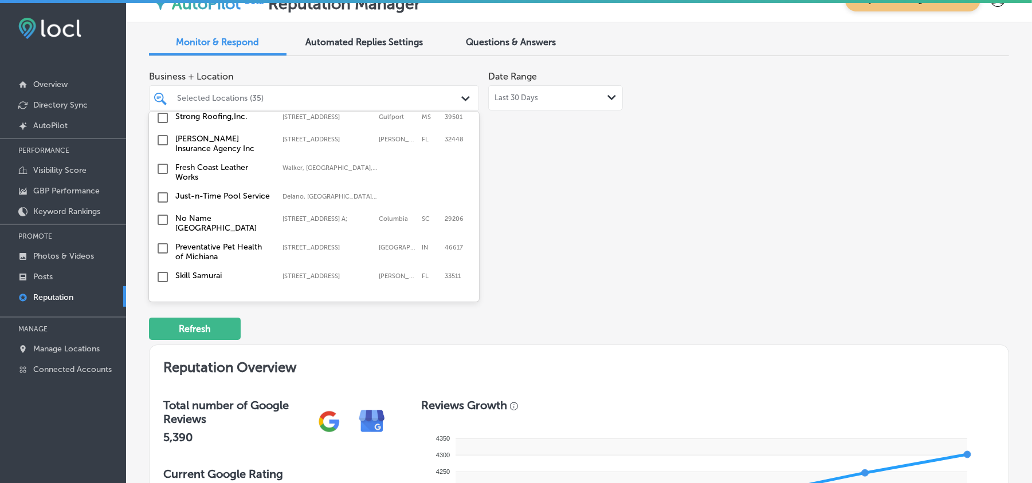
click at [161, 191] on input "checkbox" at bounding box center [163, 198] width 14 height 14
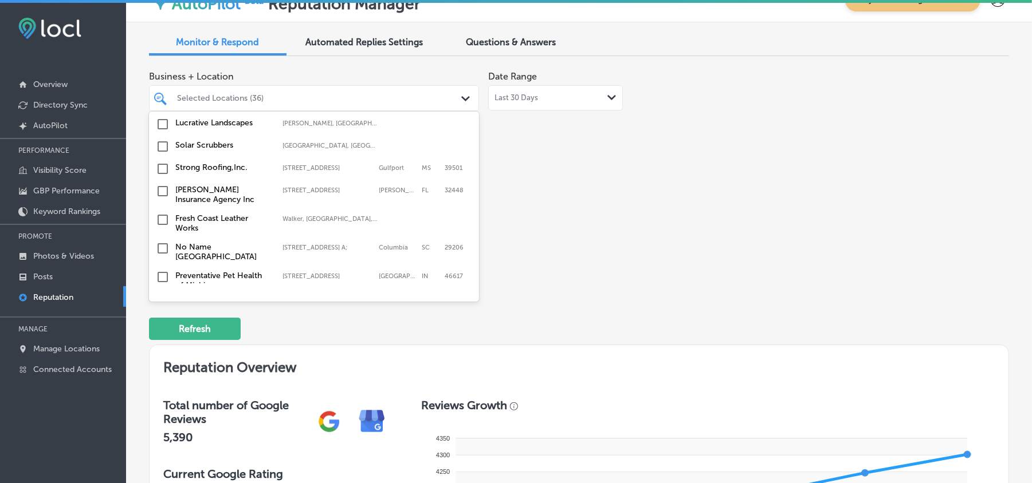
scroll to position [2037, 0]
click at [163, 296] on input "checkbox" at bounding box center [163, 303] width 14 height 14
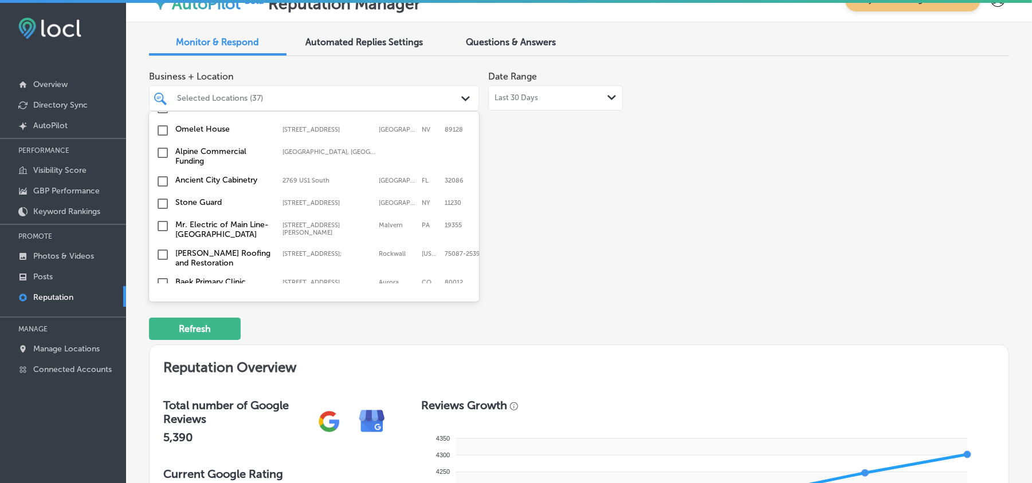
scroll to position [3258, 0]
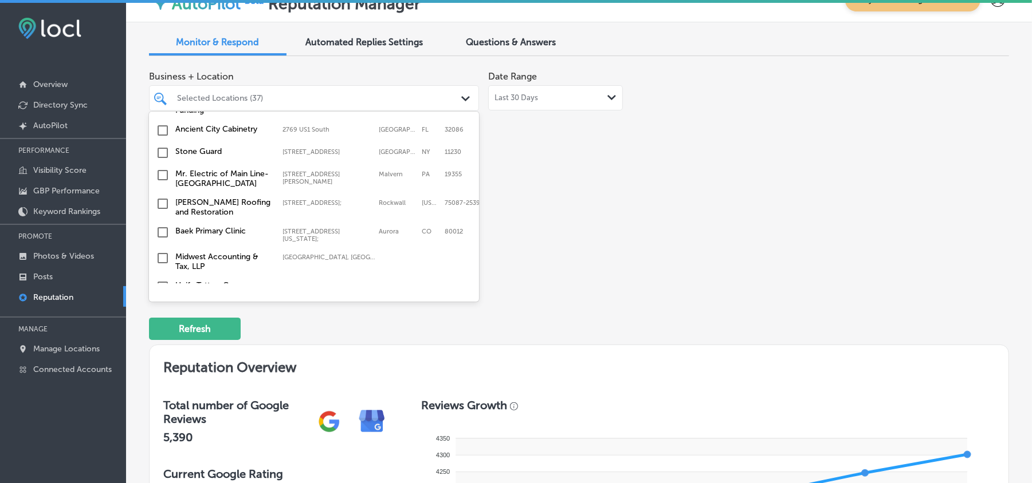
click at [162, 226] on input "checkbox" at bounding box center [163, 233] width 14 height 14
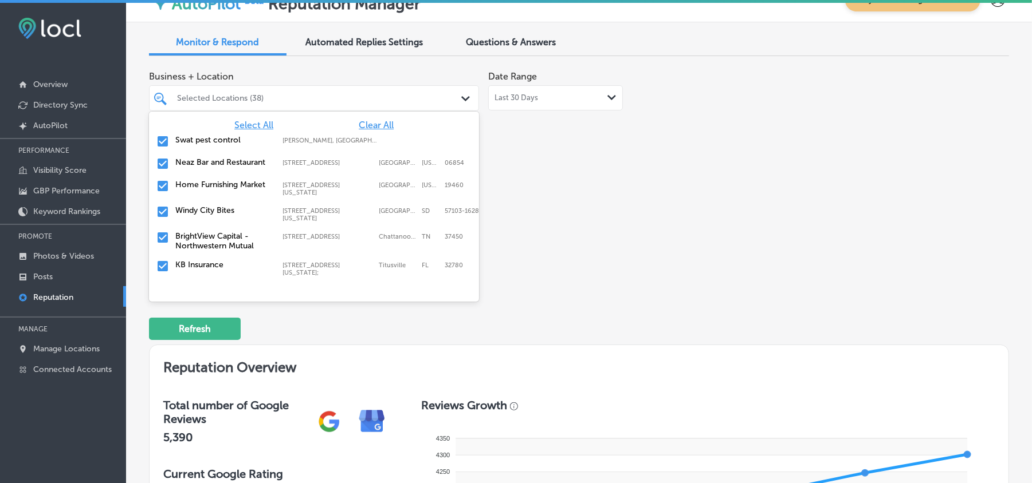
click at [643, 223] on div "Business + Location option [STREET_ADDRESS][US_STATE]. option [STREET_ADDRESS][…" at bounding box center [407, 172] width 516 height 215
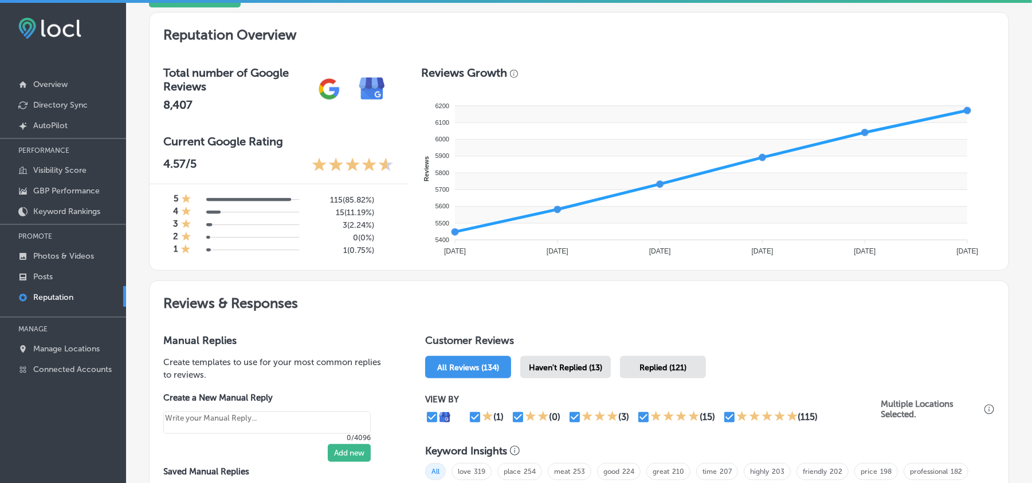
scroll to position [407, 0]
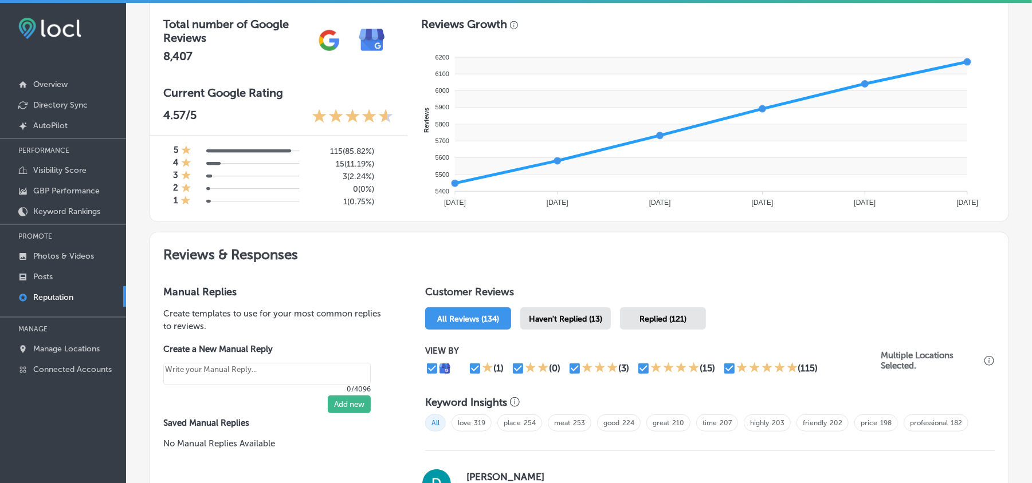
click at [558, 323] on span "Haven't Replied (13)" at bounding box center [565, 319] width 73 height 10
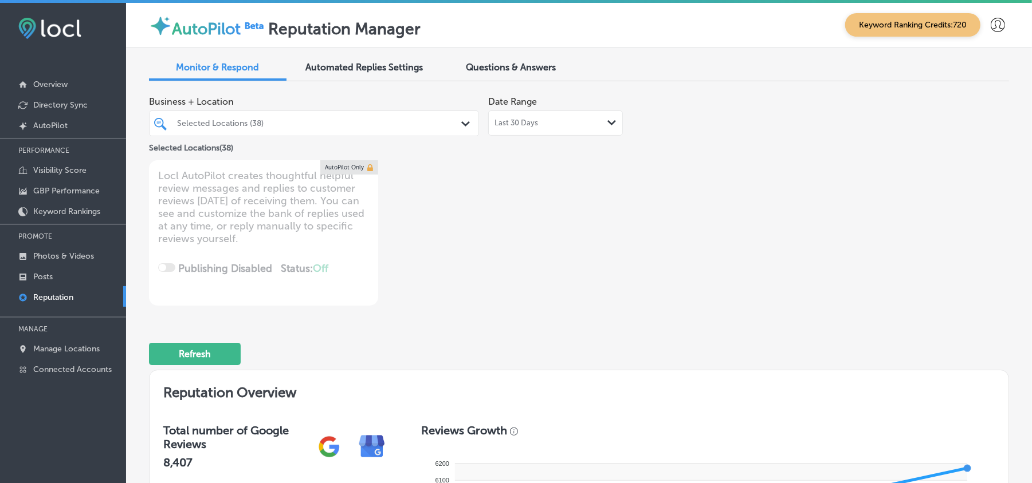
click at [551, 124] on div "Last 30 Days Path Created with Sketch." at bounding box center [555, 123] width 122 height 9
type textarea "x"
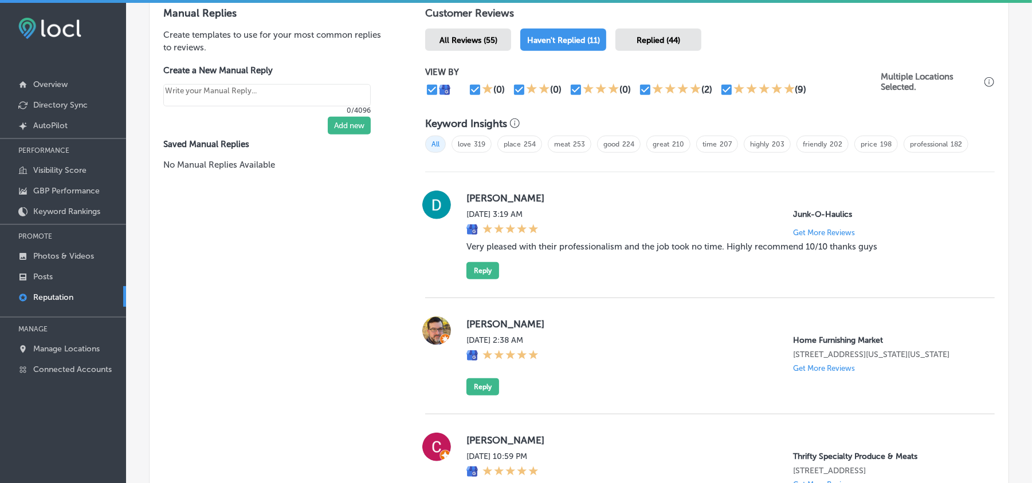
scroll to position [691, 0]
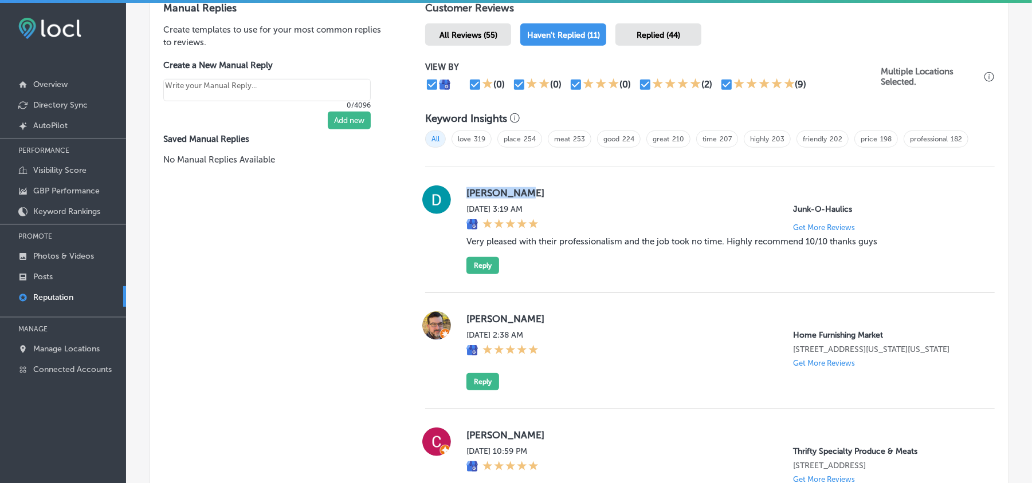
drag, startPoint x: 467, startPoint y: 198, endPoint x: 532, endPoint y: 195, distance: 64.8
click at [523, 195] on div "[PERSON_NAME][DATE] 3:19 AM Junk-O-Haulics Get More Reviews Very pleased with t…" at bounding box center [709, 230] width 569 height 89
copy label "[PERSON_NAME]"
click at [544, 172] on div "[PERSON_NAME][DATE] 3:19 AM Junk-O-Haulics Get More Reviews Very pleased with t…" at bounding box center [709, 230] width 569 height 126
drag, startPoint x: 466, startPoint y: 200, endPoint x: 525, endPoint y: 199, distance: 59.6
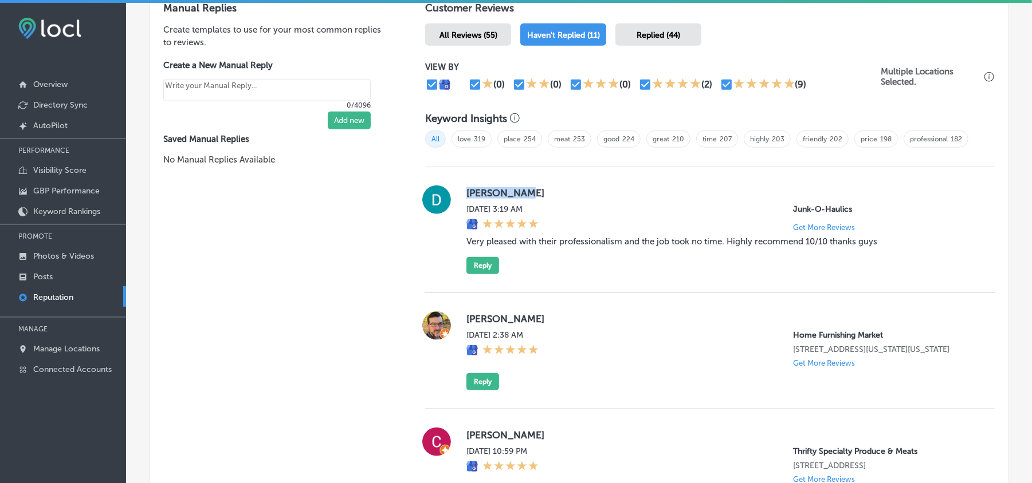
click at [525, 199] on label "[PERSON_NAME]" at bounding box center [721, 192] width 510 height 11
copy label "[PERSON_NAME]"
click at [538, 232] on div "[DATE] 3:19 AM" at bounding box center [502, 217] width 72 height 27
drag, startPoint x: 461, startPoint y: 252, endPoint x: 895, endPoint y: 251, distance: 433.6
click at [895, 251] on div "[PERSON_NAME][DATE] 3:19 AM Junk-O-Haulics Get More Reviews Very pleased with t…" at bounding box center [709, 230] width 569 height 89
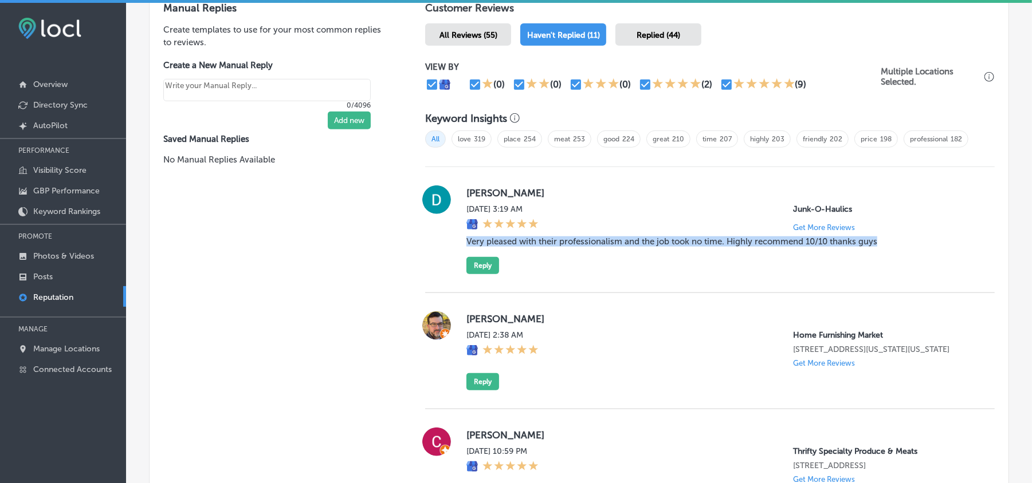
copy blockquote "Very pleased with their professionalism and the job took no time. Highly recomm…"
click at [635, 195] on label "[PERSON_NAME]" at bounding box center [721, 192] width 510 height 11
click at [493, 269] on button "Reply" at bounding box center [482, 265] width 33 height 17
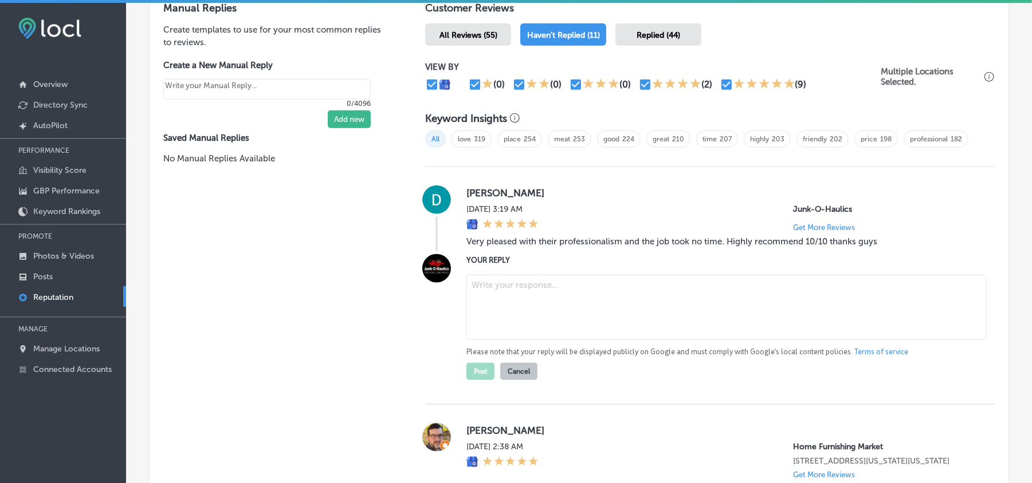
click at [542, 297] on textarea at bounding box center [726, 307] width 520 height 65
paste textarea "Thank you for the kind words, [PERSON_NAME]! We’re so glad to hear that Junk-O-…"
type textarea "Thank you for the kind words, [PERSON_NAME]! We’re so glad to hear that Junk-O-…"
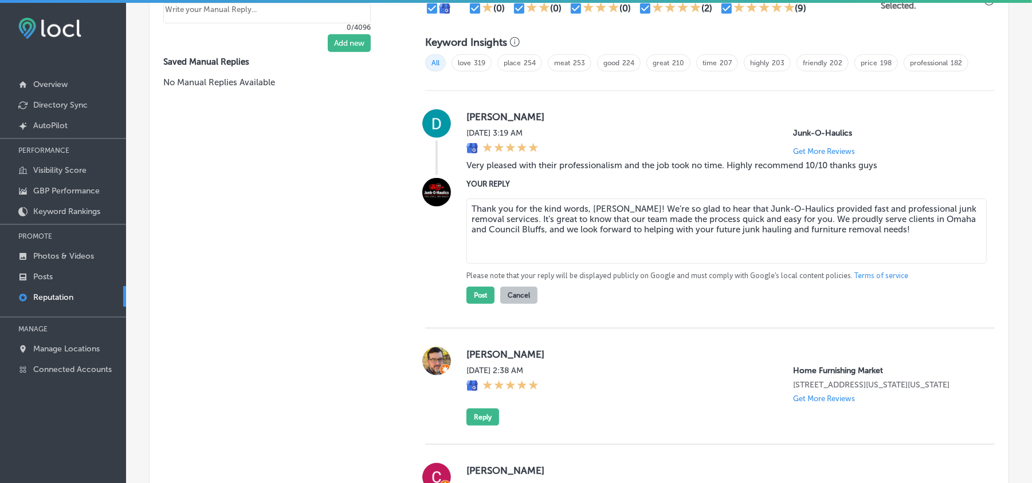
type textarea "x"
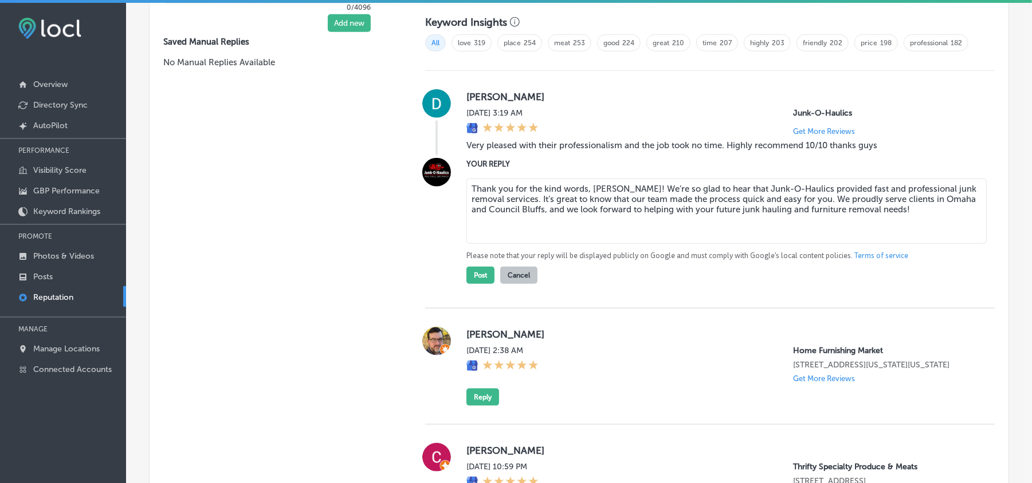
scroll to position [869, 0]
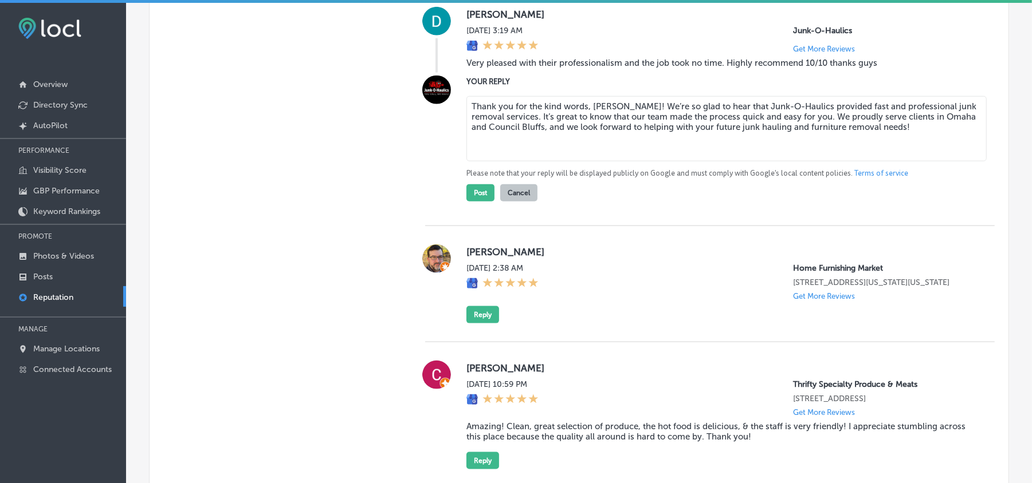
click at [486, 153] on textarea "Thank you for the kind words, [PERSON_NAME]! We’re so glad to hear that Junk-O-…" at bounding box center [726, 128] width 520 height 65
click at [895, 149] on textarea "Thank you for the kind words, [PERSON_NAME]! We’re so glad to hear that Junk-O-…" at bounding box center [726, 128] width 520 height 65
click at [631, 133] on textarea "Thank you for the kind words, [PERSON_NAME]! We’re so glad to hear that Junk-O-…" at bounding box center [726, 128] width 520 height 65
paste textarea "assisting you with your future junk hauling and furniture removal needs."
type textarea "Thank you for the kind words, [PERSON_NAME]! We’re so glad to hear that Junk-O-…"
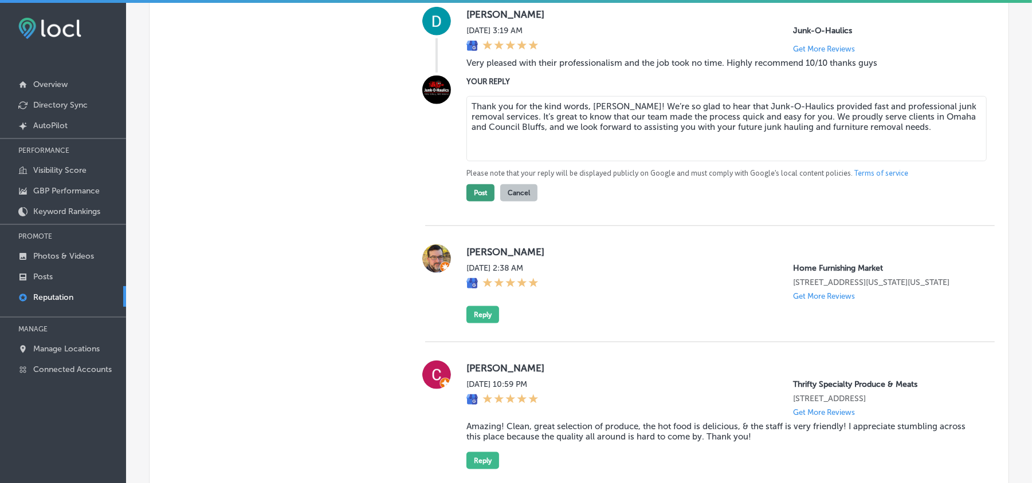
click at [475, 197] on button "Post" at bounding box center [480, 192] width 28 height 17
type textarea "x"
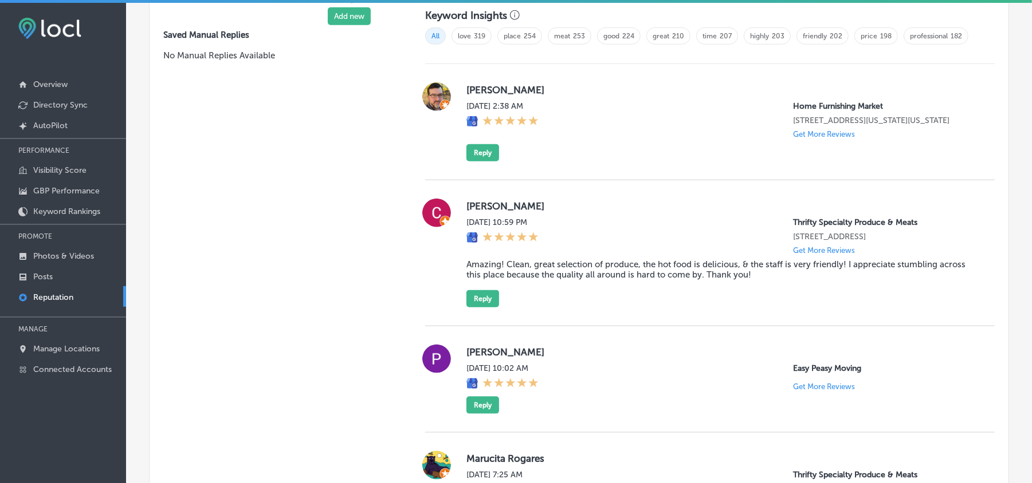
scroll to position [793, 0]
drag, startPoint x: 459, startPoint y: 97, endPoint x: 588, endPoint y: 97, distance: 128.9
click at [588, 97] on div "[PERSON_NAME] [DATE] 2:38 AM Home Furnishing Market [STREET_ADDRESS][US_STATE][…" at bounding box center [709, 122] width 569 height 79
copy label "[PERSON_NAME]"
click at [663, 155] on div "[PERSON_NAME] [DATE] 2:38 AM Home Furnishing Market [STREET_ADDRESS][US_STATE][…" at bounding box center [721, 122] width 510 height 79
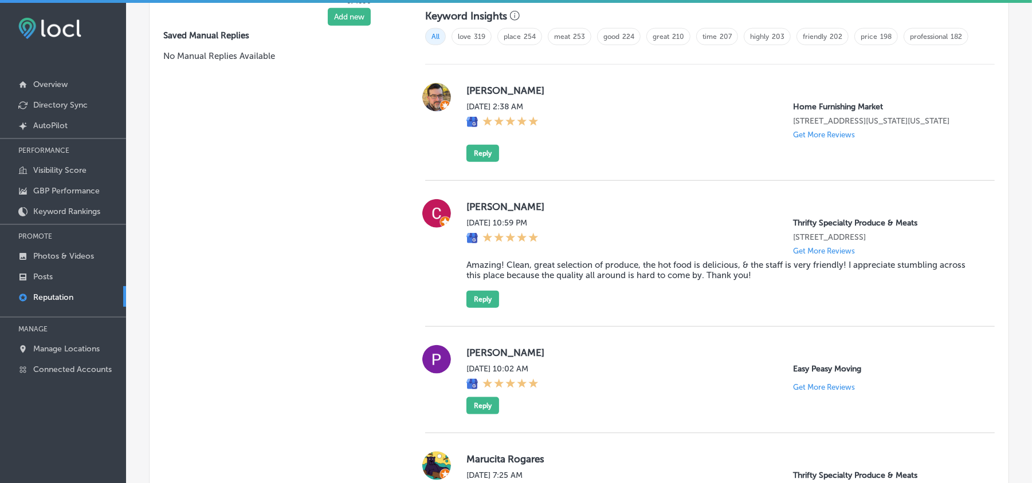
click at [626, 139] on div "[DATE] 2:38 AM Home Furnishing Market [STREET_ADDRESS][US_STATE][US_STATE] Get …" at bounding box center [721, 120] width 510 height 37
click at [495, 154] on div "[PERSON_NAME] [DATE] 2:38 AM Home Furnishing Market [STREET_ADDRESS][US_STATE][…" at bounding box center [721, 122] width 510 height 79
click at [479, 162] on button "Reply" at bounding box center [482, 153] width 33 height 17
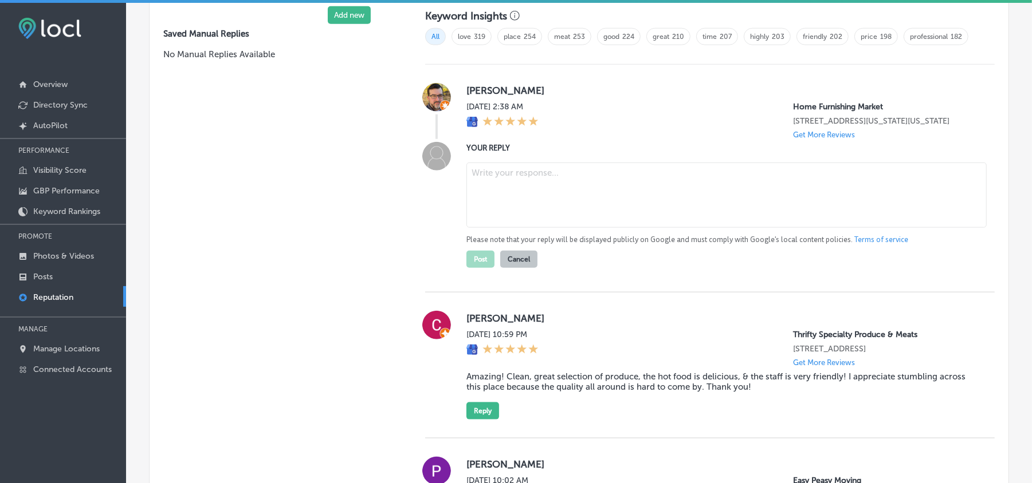
scroll to position [792, 0]
click at [511, 210] on textarea at bounding box center [726, 196] width 520 height 65
paste textarea "Thank you, [PERSON_NAME], for the 5-star review! We're so happy to hear you had…"
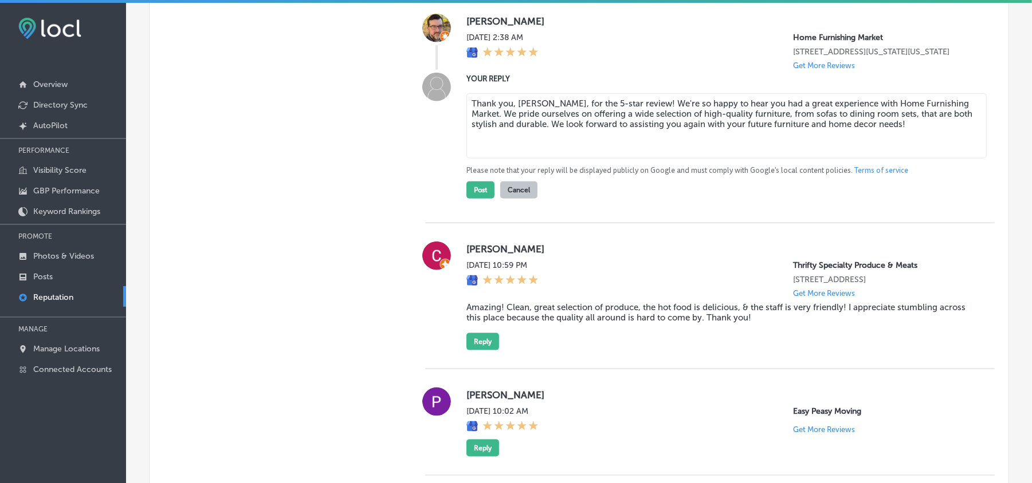
scroll to position [868, 0]
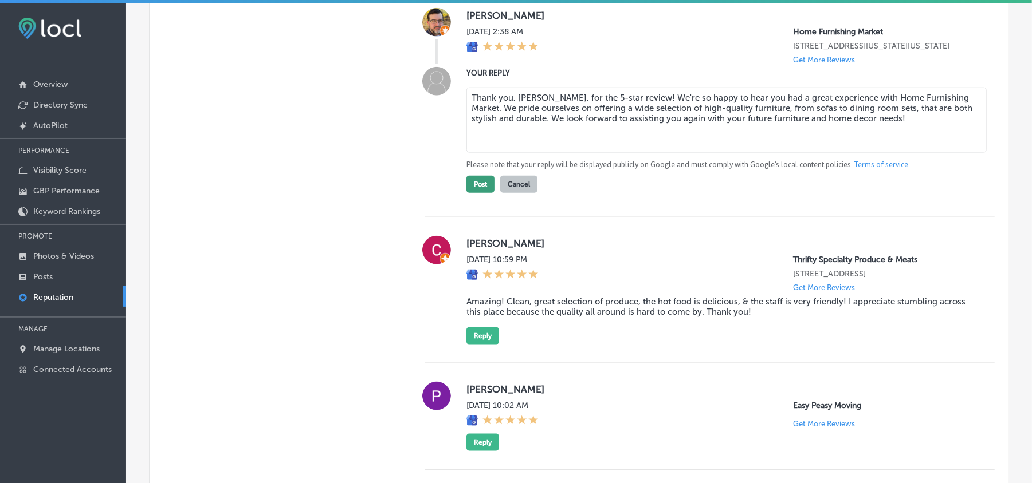
type textarea "Thank you, [PERSON_NAME], for the 5-star review! We're so happy to hear you had…"
click at [470, 193] on button "Post" at bounding box center [480, 184] width 28 height 17
type textarea "x"
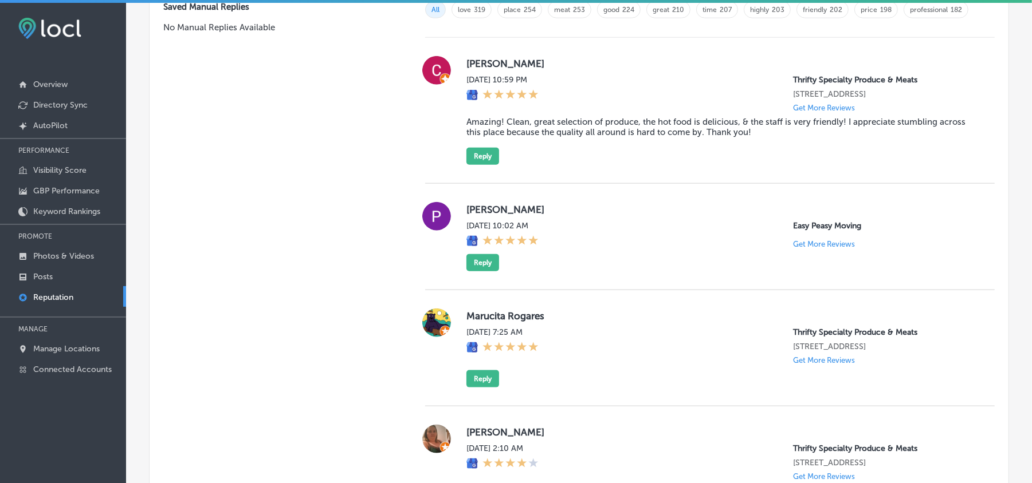
scroll to position [817, 0]
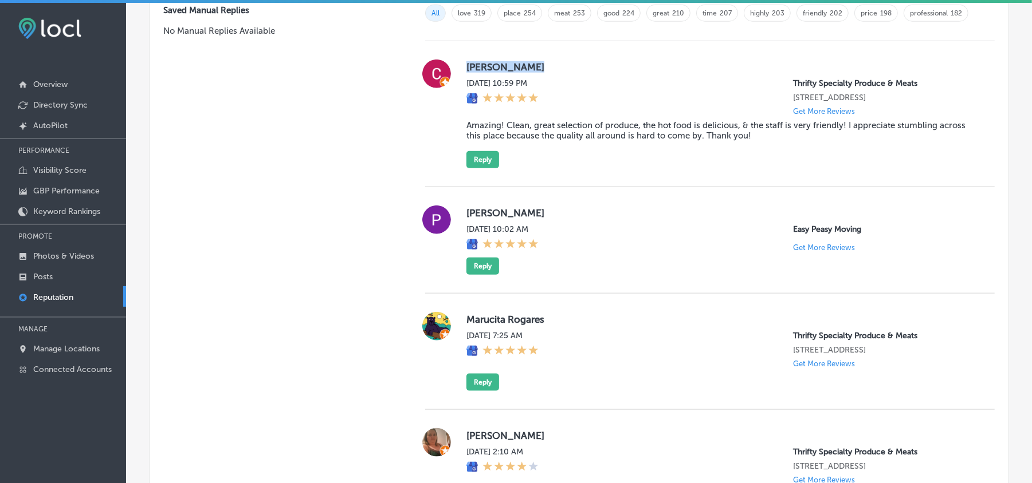
drag, startPoint x: 462, startPoint y: 71, endPoint x: 519, endPoint y: 71, distance: 57.3
click at [519, 71] on div "[PERSON_NAME][DATE] 10:59 PM Thrifty Specialty Produce & Meats [STREET_ADDRESS]…" at bounding box center [709, 114] width 569 height 109
click at [519, 71] on label "[PERSON_NAME]" at bounding box center [721, 66] width 510 height 11
drag, startPoint x: 534, startPoint y: 74, endPoint x: 463, endPoint y: 73, distance: 71.0
click at [466, 73] on label "[PERSON_NAME]" at bounding box center [721, 66] width 510 height 11
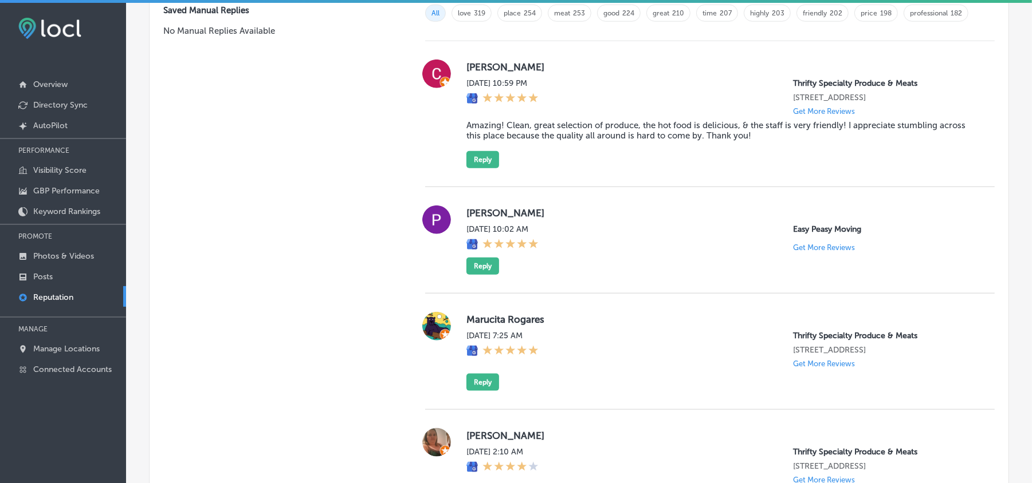
copy label "[PERSON_NAME]"
click at [550, 141] on blockquote "Amazing! Clean, great selection of produce, the hot food is delicious, & the st…" at bounding box center [721, 130] width 510 height 21
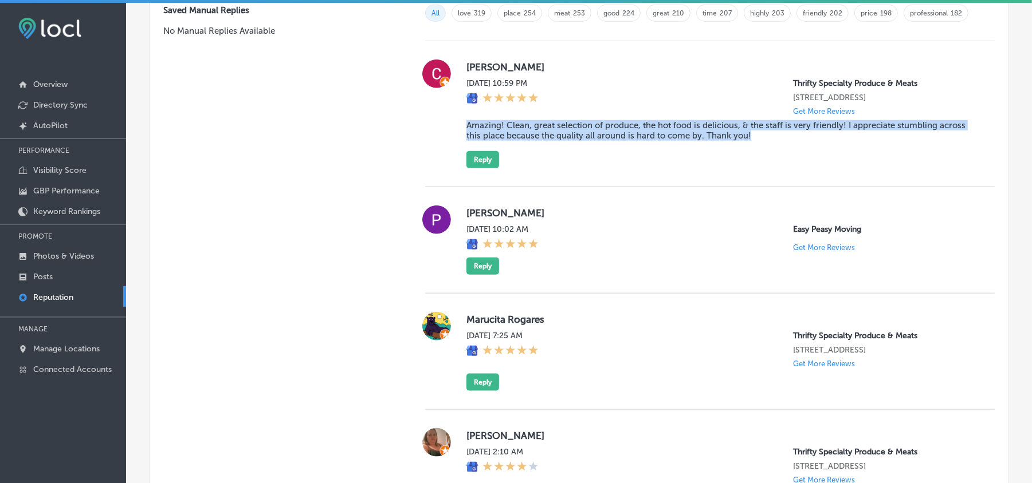
drag, startPoint x: 461, startPoint y: 132, endPoint x: 787, endPoint y: 142, distance: 326.1
click at [787, 142] on div "[PERSON_NAME][DATE] 10:59 PM Thrifty Specialty Produce & Meats [STREET_ADDRESS]…" at bounding box center [709, 114] width 569 height 109
copy blockquote "Amazing! Clean, great selection of produce, the hot food is delicious, & the st…"
click at [655, 166] on div "[PERSON_NAME][DATE] 10:59 PM Thrifty Specialty Produce & Meats [STREET_ADDRESS]…" at bounding box center [721, 114] width 510 height 109
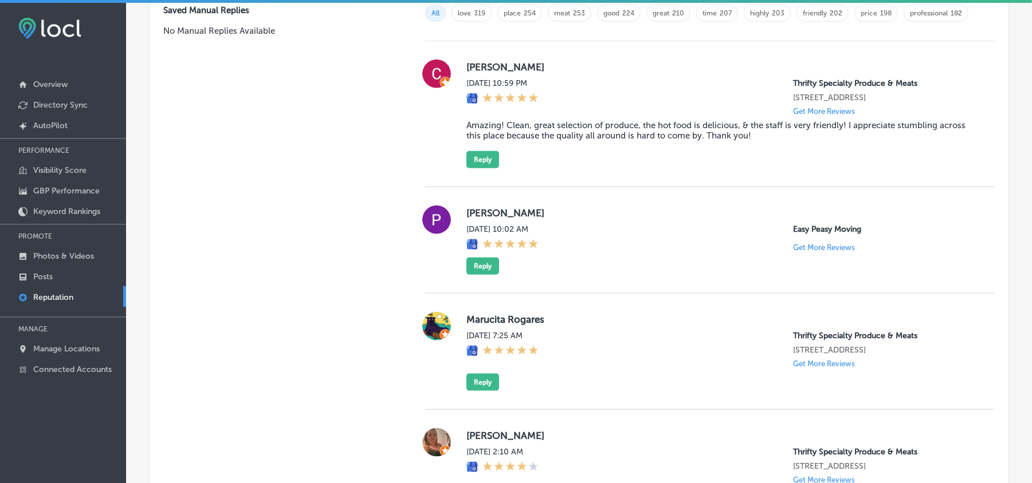
click at [598, 177] on div "[PERSON_NAME][DATE] 10:59 PM Thrifty Specialty Produce & Meats [STREET_ADDRESS]…" at bounding box center [709, 114] width 569 height 146
click at [466, 163] on button "Reply" at bounding box center [482, 159] width 33 height 17
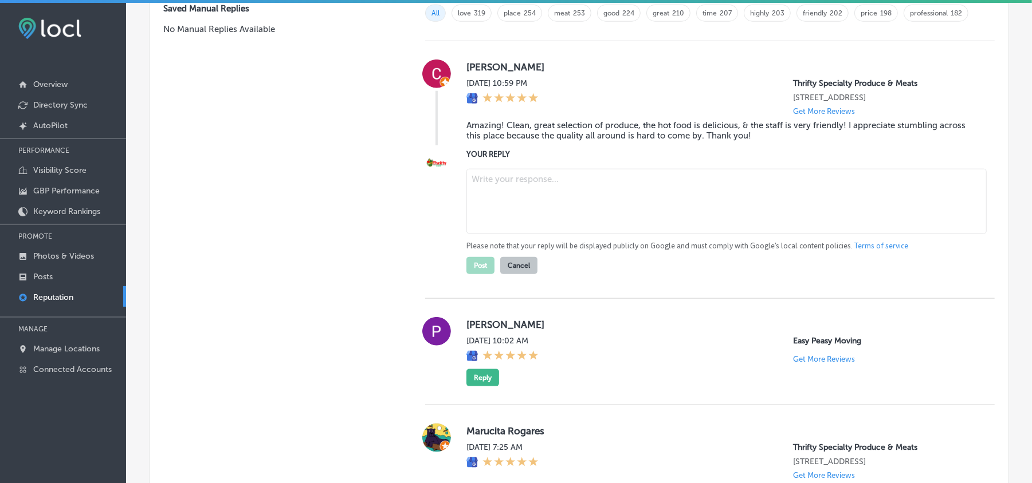
scroll to position [816, 0]
click at [543, 198] on textarea at bounding box center [726, 202] width 520 height 65
paste textarea "Thank you for the amazing review, [PERSON_NAME]! We’re so happy you found Thrif…"
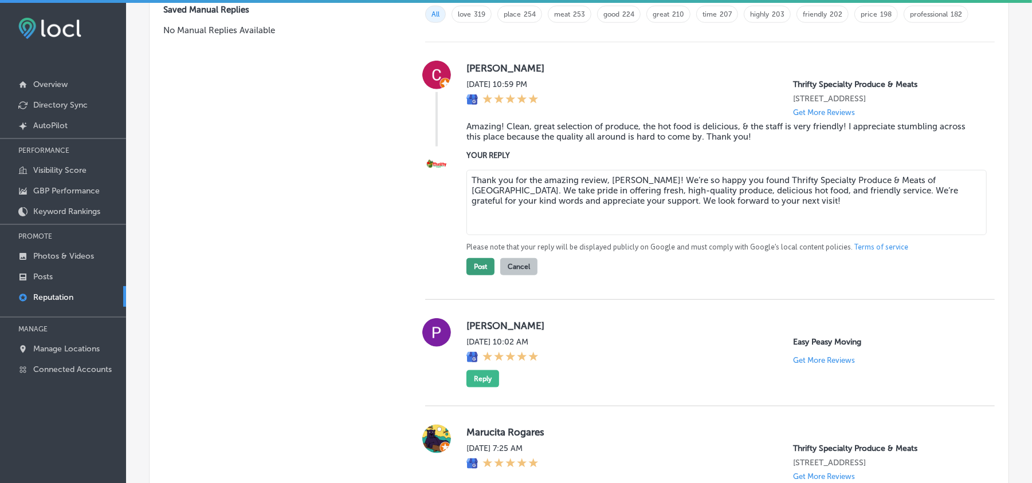
type textarea "Thank you for the amazing review, [PERSON_NAME]! We’re so happy you found Thrif…"
click at [480, 275] on button "Post" at bounding box center [480, 266] width 28 height 17
type textarea "x"
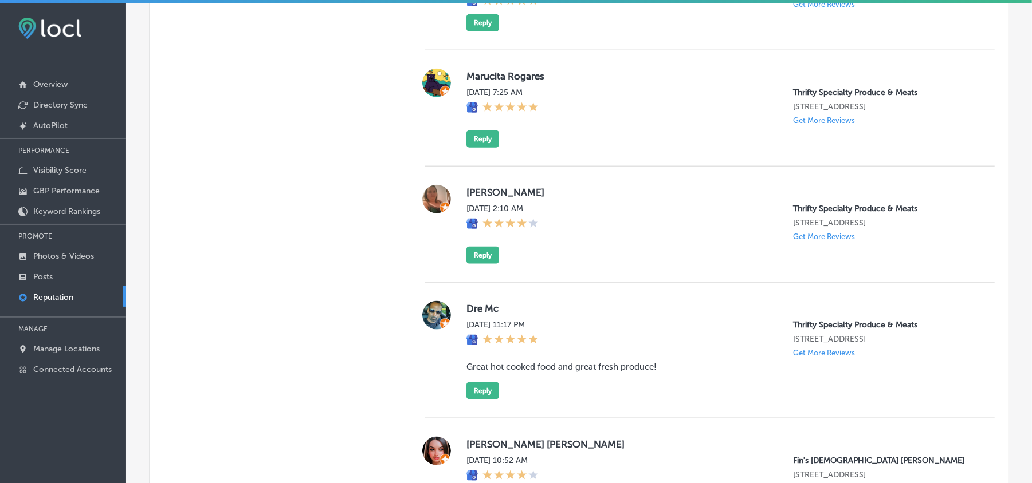
scroll to position [917, 0]
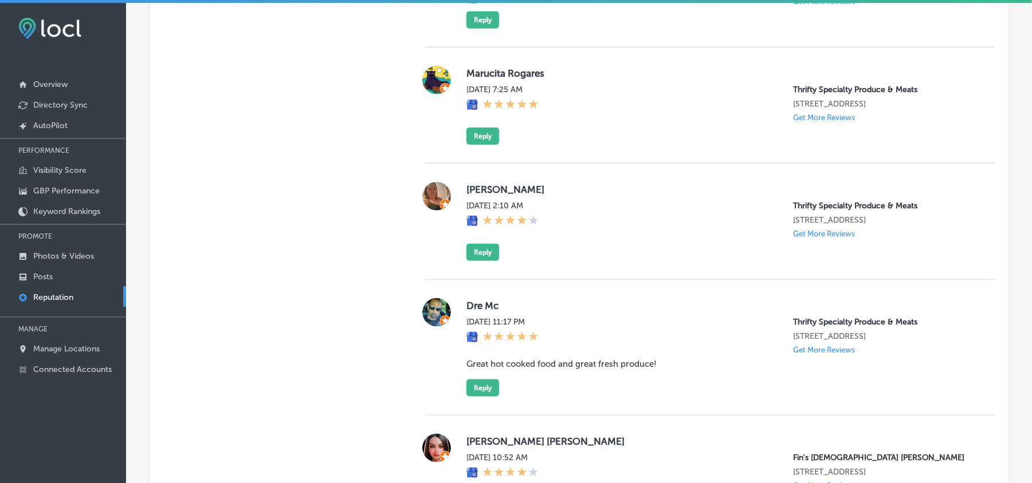
drag, startPoint x: 457, startPoint y: 81, endPoint x: 623, endPoint y: 87, distance: 166.2
click at [622, 87] on div "Marucita Rogares [DATE] 7:25 AM Thrifty Specialty Produce & Meats [STREET_ADDRE…" at bounding box center [709, 105] width 569 height 79
click at [621, 115] on div "[DATE] 7:25 AM Thrifty Specialty Produce & Meats [STREET_ADDRESS] Get More Revi…" at bounding box center [721, 103] width 510 height 37
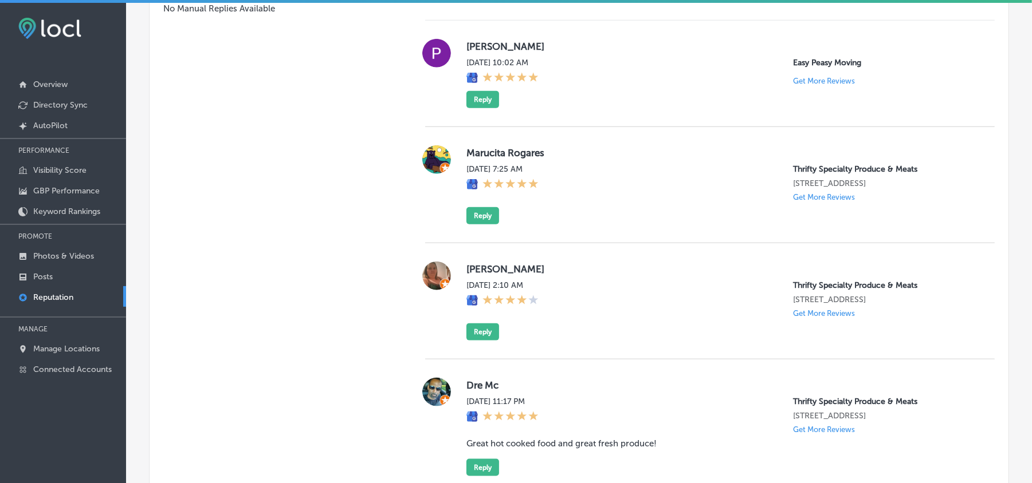
scroll to position [841, 0]
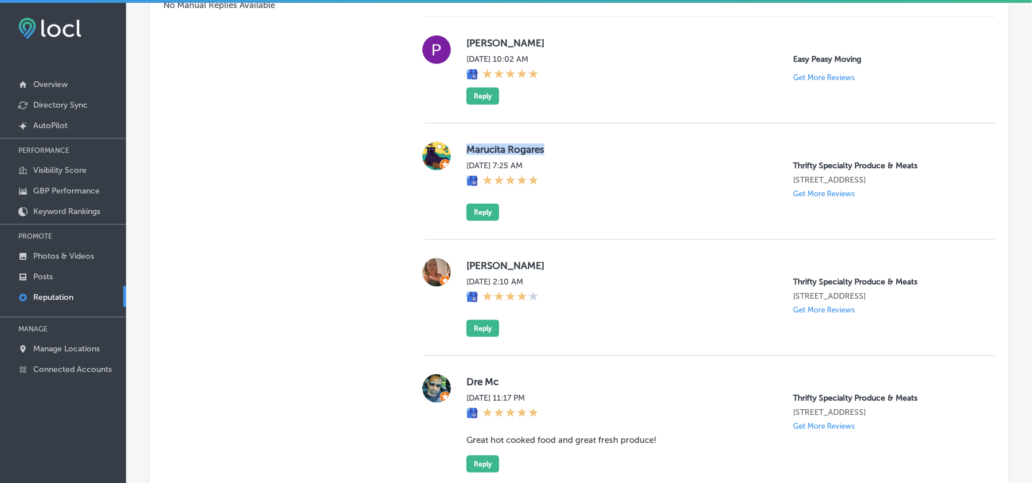
drag, startPoint x: 464, startPoint y: 151, endPoint x: 556, endPoint y: 152, distance: 91.6
click at [556, 152] on label "Marucita Rogares" at bounding box center [721, 149] width 510 height 11
copy label "Marucita Rogares"
click at [658, 240] on div "Marucita Rogares [DATE] 7:25 AM Thrifty Specialty Produce & Meats [STREET_ADDRE…" at bounding box center [709, 182] width 569 height 116
click at [482, 218] on button "Reply" at bounding box center [482, 212] width 33 height 17
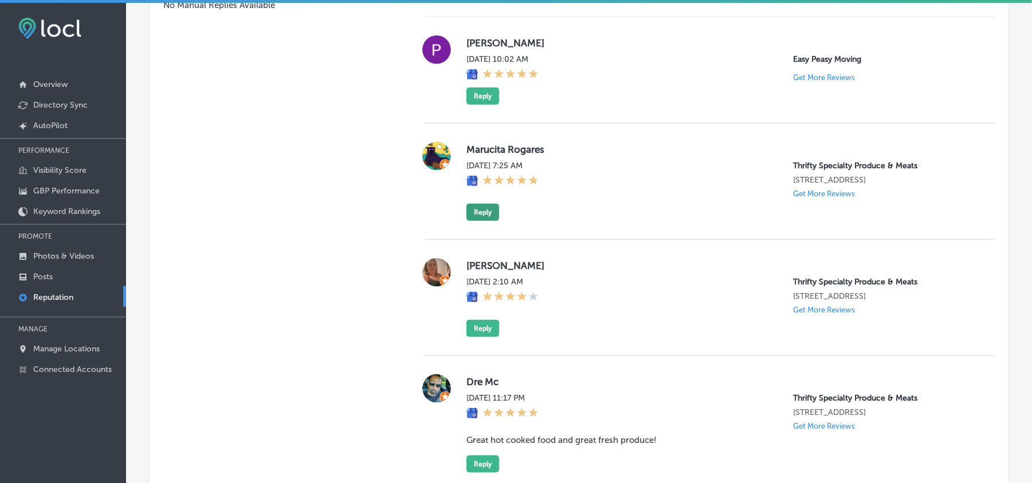
scroll to position [839, 0]
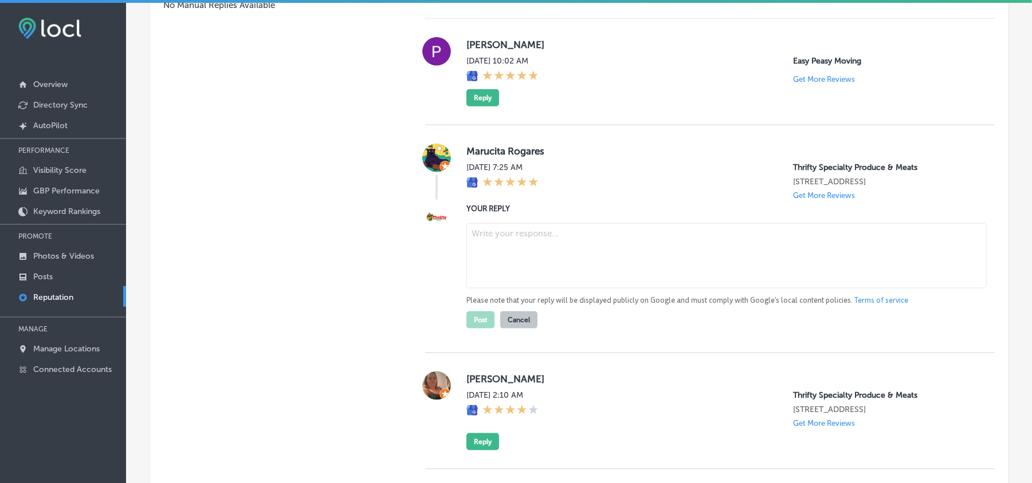
drag, startPoint x: 482, startPoint y: 218, endPoint x: 550, endPoint y: 253, distance: 76.9
click at [550, 253] on textarea at bounding box center [726, 255] width 520 height 65
paste textarea "Thank you for the 5-star review, Marucita! We’re so glad to hear you had a grea…"
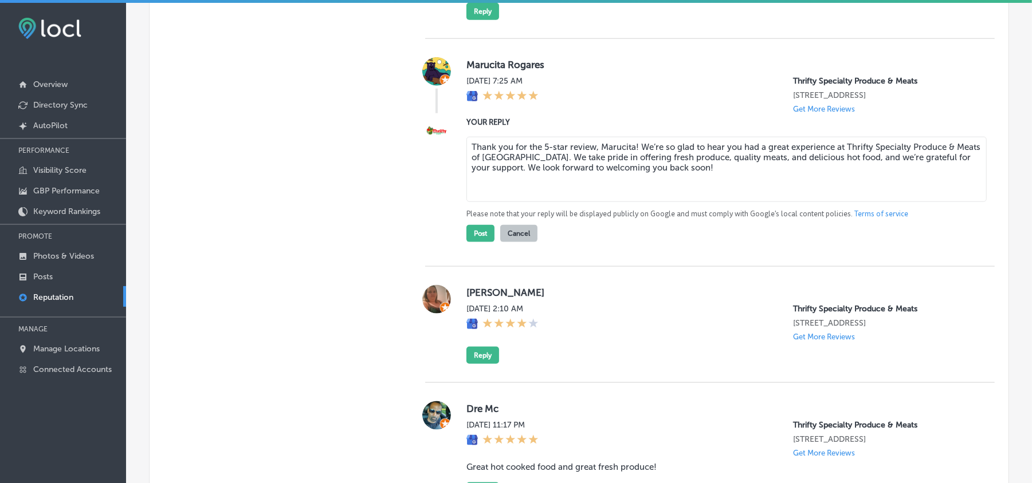
scroll to position [942, 0]
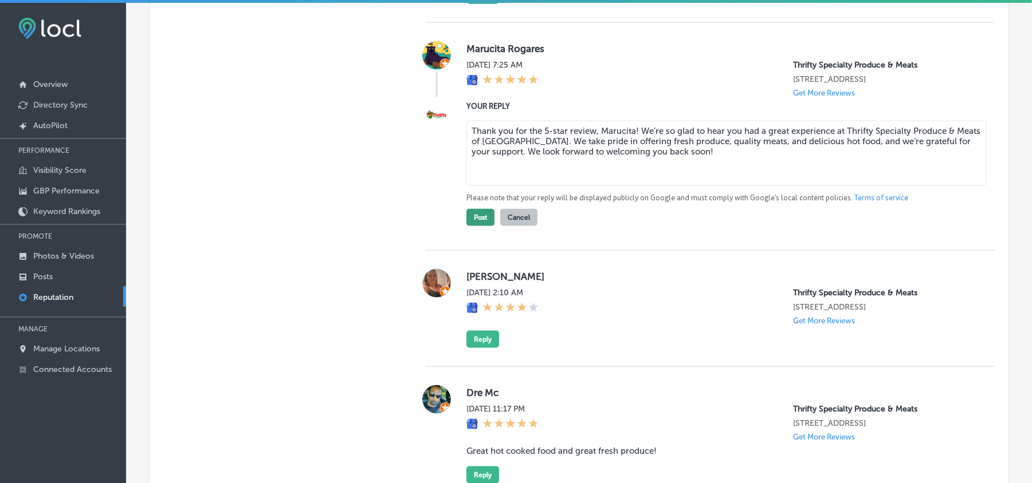
type textarea "Thank you for the 5-star review, Marucita! We’re so glad to hear you had a grea…"
click at [480, 218] on button "Post" at bounding box center [480, 217] width 28 height 17
type textarea "x"
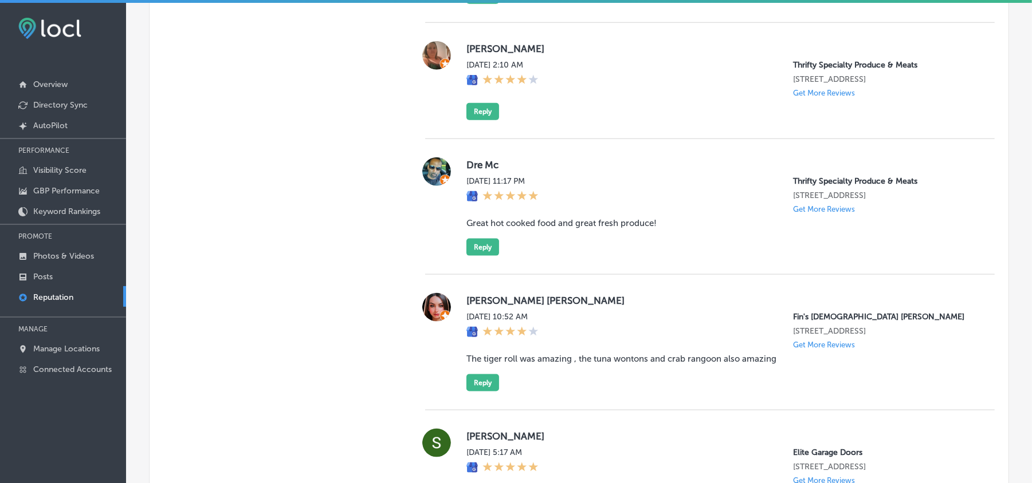
click at [459, 167] on div "Dre Mc [DATE] 11:17 PM Thrifty Specialty Produce & Meats [STREET_ADDRESS] Get M…" at bounding box center [709, 207] width 569 height 99
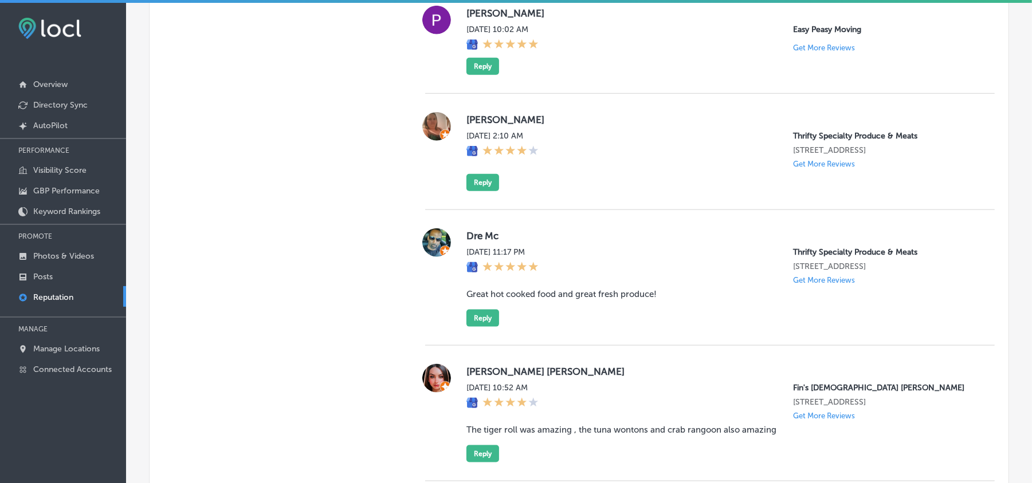
scroll to position [865, 0]
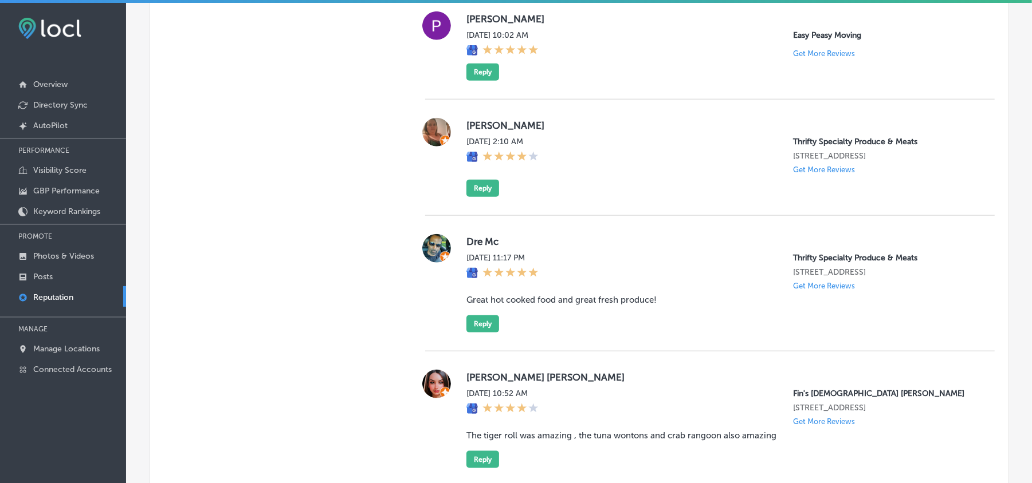
drag, startPoint x: 462, startPoint y: 133, endPoint x: 569, endPoint y: 140, distance: 107.3
click at [569, 140] on div "[PERSON_NAME] [DATE] 2:10 AM Thrifty Specialty Produce & Meats [STREET_ADDRESS]…" at bounding box center [709, 157] width 569 height 79
click at [577, 126] on label "[PERSON_NAME]" at bounding box center [721, 125] width 510 height 11
drag, startPoint x: 466, startPoint y: 128, endPoint x: 532, endPoint y: 128, distance: 65.9
click at [532, 128] on label "[PERSON_NAME]" at bounding box center [721, 125] width 510 height 11
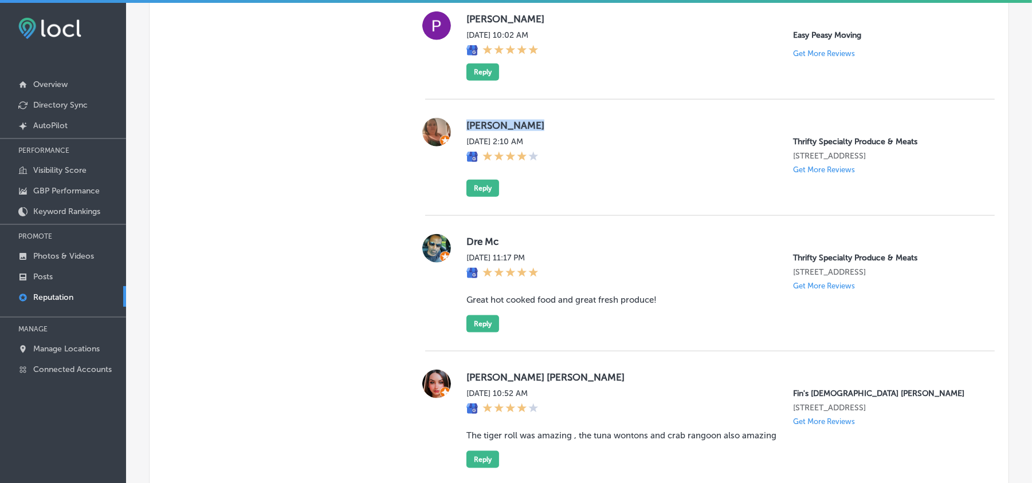
copy label "[PERSON_NAME]"
click at [617, 174] on div "[DATE] 2:10 AM Thrifty Specialty Produce & Meats [STREET_ADDRESS] Get More Revi…" at bounding box center [721, 155] width 510 height 37
click at [475, 196] on button "Reply" at bounding box center [482, 188] width 33 height 17
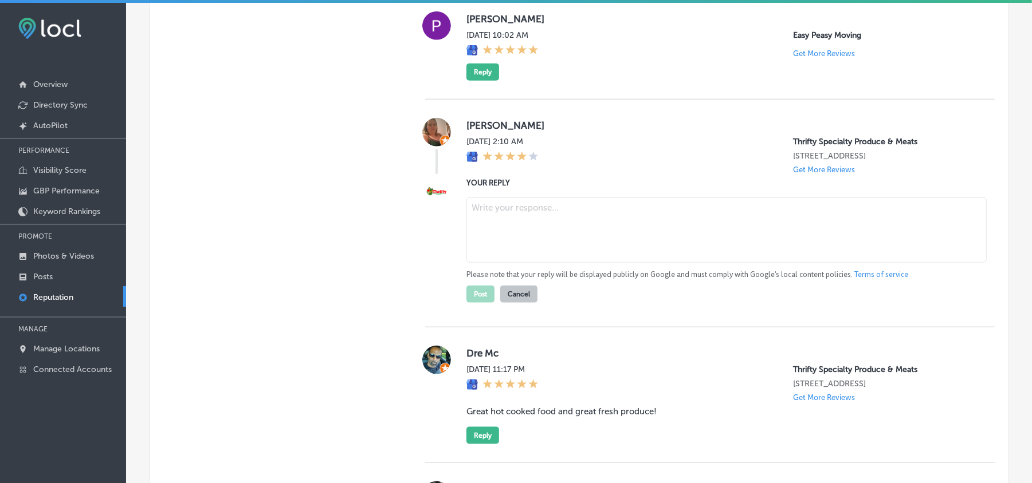
click at [541, 226] on textarea at bounding box center [726, 230] width 520 height 65
paste textarea "Thank you for the 4-star review, [PERSON_NAME]! We appreciate your feedback and…"
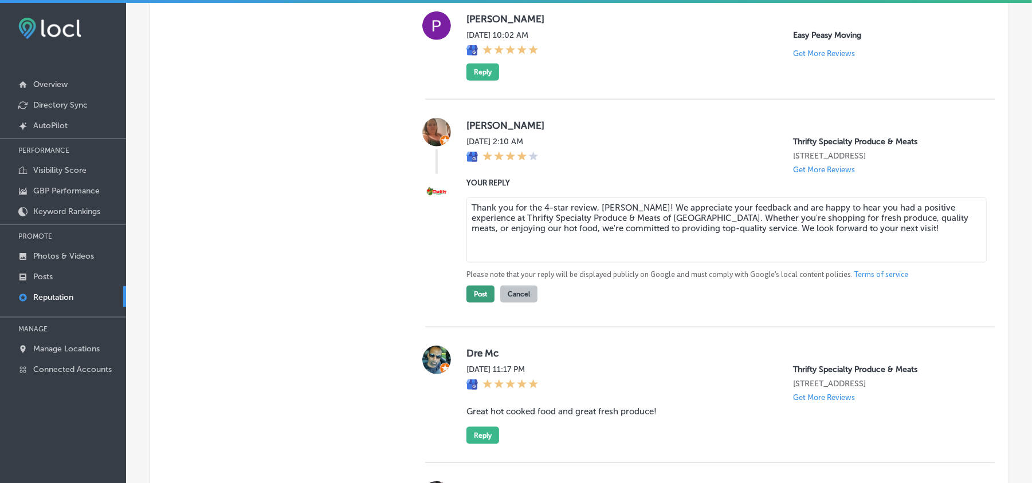
type textarea "Thank you for the 4-star review, [PERSON_NAME]! We appreciate your feedback and…"
click at [479, 302] on button "Post" at bounding box center [480, 294] width 28 height 17
type textarea "x"
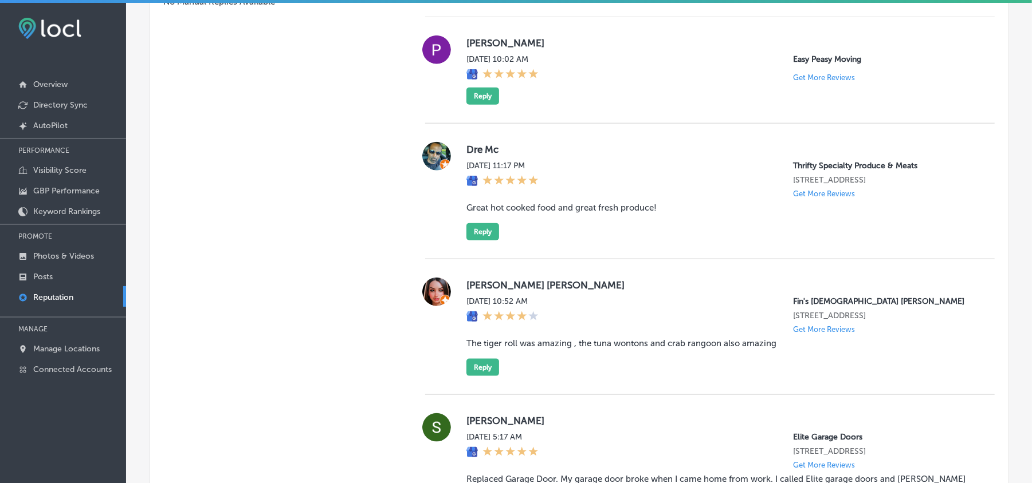
scroll to position [839, 0]
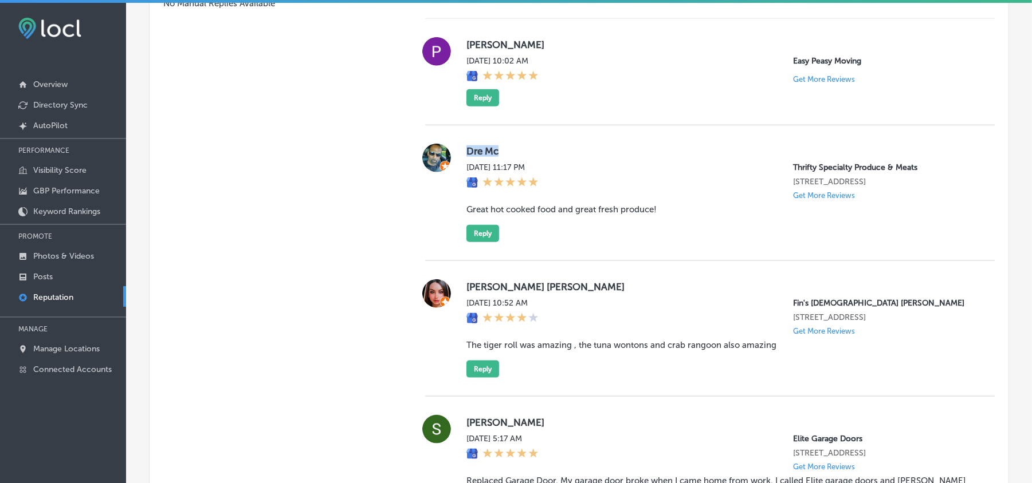
drag, startPoint x: 465, startPoint y: 154, endPoint x: 505, endPoint y: 155, distance: 40.1
click at [505, 155] on label "Dre Mc" at bounding box center [721, 150] width 510 height 11
copy label "Dre Mc"
drag, startPoint x: 456, startPoint y: 212, endPoint x: 686, endPoint y: 217, distance: 229.7
click at [686, 217] on div "Dre Mc [DATE] 11:17 PM Thrifty Specialty Produce & Meats [STREET_ADDRESS] Get M…" at bounding box center [709, 193] width 569 height 99
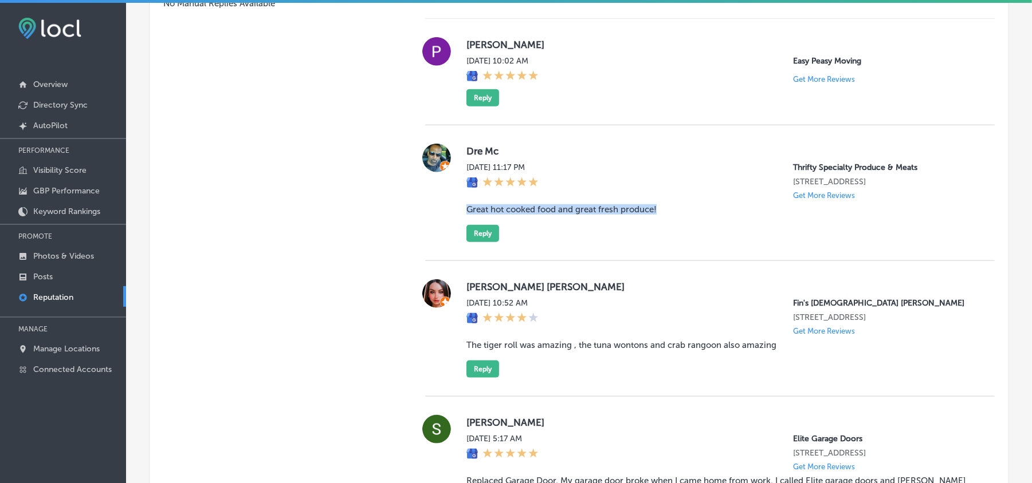
copy blockquote "Great hot cooked food and great fresh produce!"
click at [635, 177] on div "[DATE] 11:17 PM Thrifty Specialty Produce & Meats [STREET_ADDRESS] Get More Rev…" at bounding box center [721, 181] width 510 height 37
click at [489, 236] on button "Reply" at bounding box center [482, 233] width 33 height 17
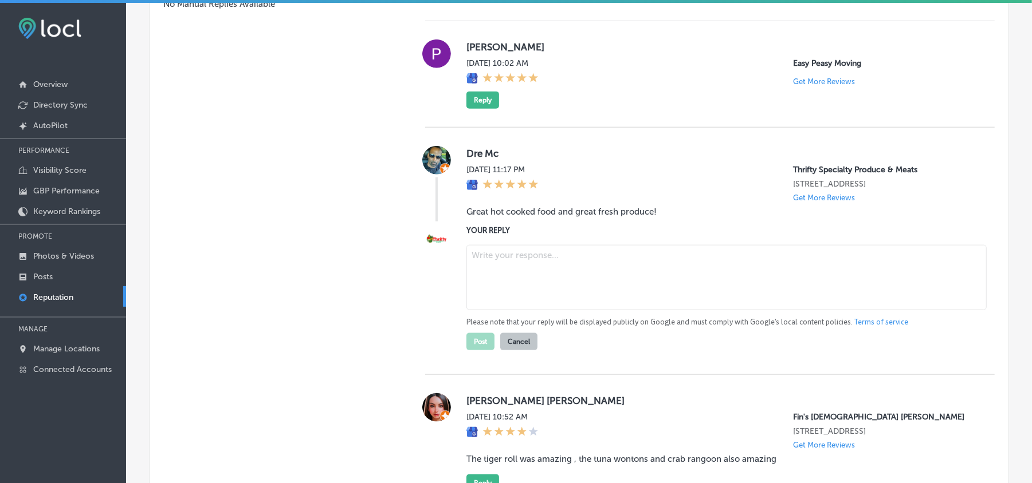
click at [553, 289] on textarea at bounding box center [726, 277] width 520 height 65
paste textarea "Thanks so much for the kind words, Dre! We’re glad you enjoyed our hot cooked f…"
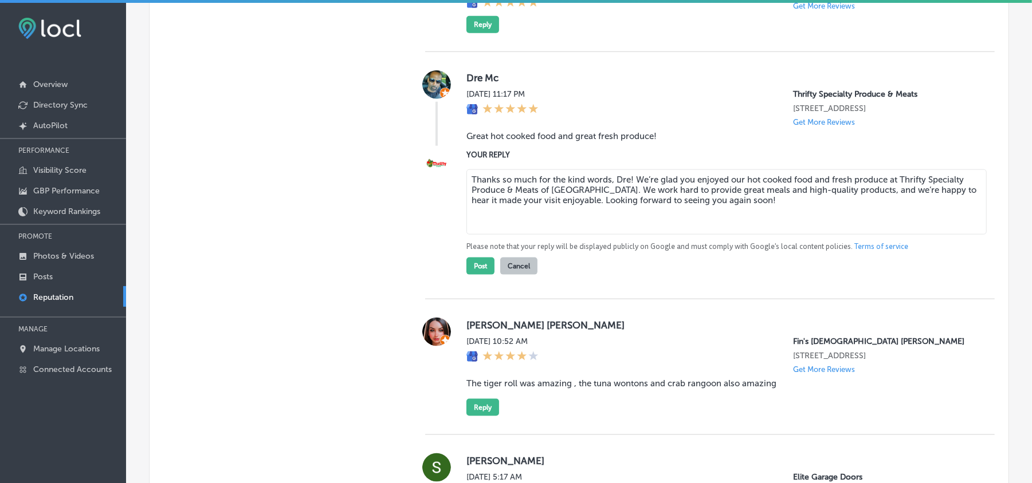
scroll to position [913, 0]
type textarea "Thanks so much for the kind words, Dre! We’re glad you enjoyed our hot cooked f…"
click at [467, 274] on button "Post" at bounding box center [480, 265] width 28 height 17
type textarea "x"
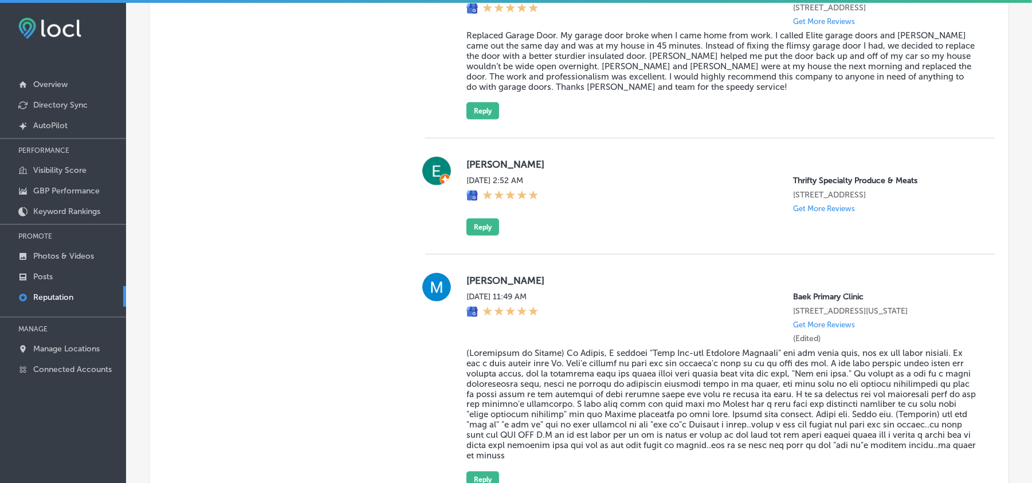
scroll to position [1142, 0]
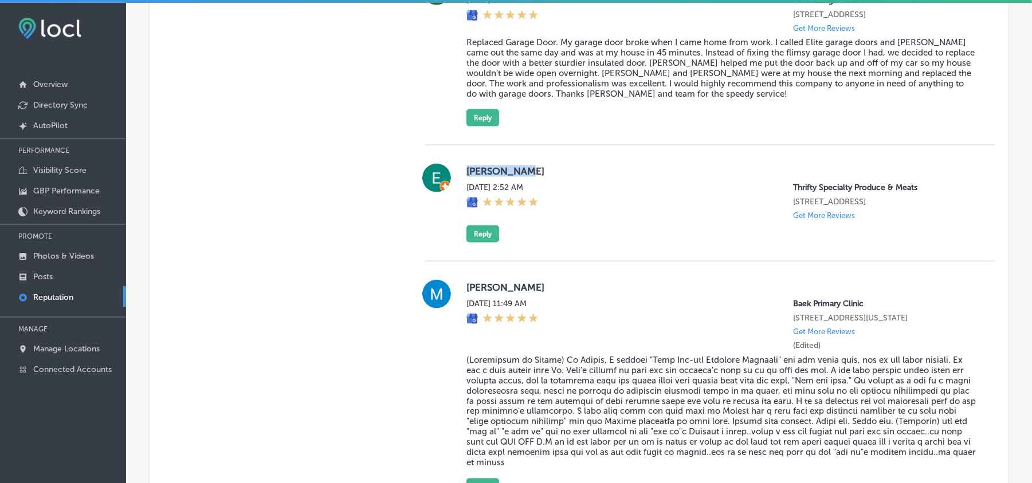
drag, startPoint x: 455, startPoint y: 184, endPoint x: 541, endPoint y: 179, distance: 86.0
click at [541, 179] on div "[PERSON_NAME][DATE] 2:52 AM Thrifty Specialty Produce & Meats [STREET_ADDRESS] …" at bounding box center [709, 203] width 569 height 79
click at [647, 197] on div "[DATE] 2:52 AM Thrifty Specialty Produce & Meats [STREET_ADDRESS] Get More Revi…" at bounding box center [721, 201] width 510 height 37
click at [487, 243] on button "Reply" at bounding box center [482, 234] width 33 height 17
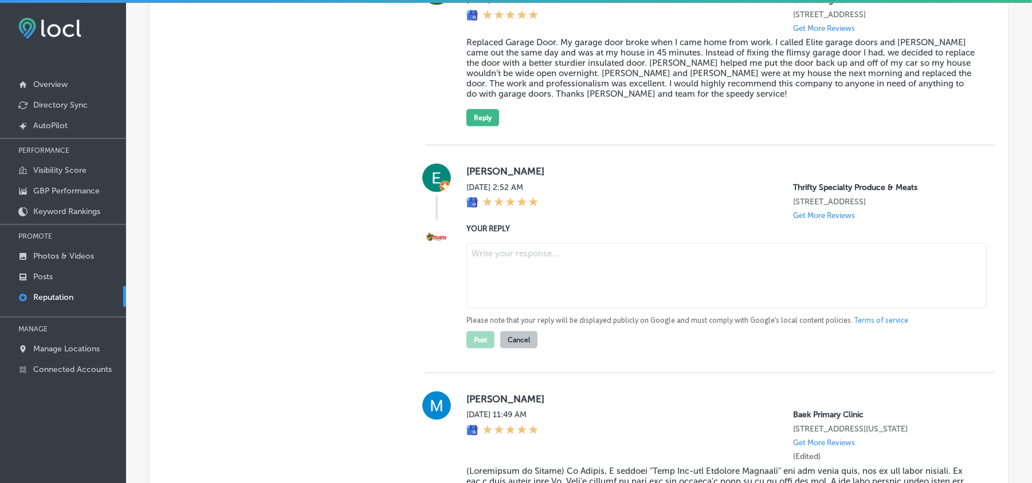
click at [570, 259] on textarea at bounding box center [726, 275] width 520 height 65
paste textarea "Thank you for the 5-star review, [PERSON_NAME]! We’re glad to hear you had a po…"
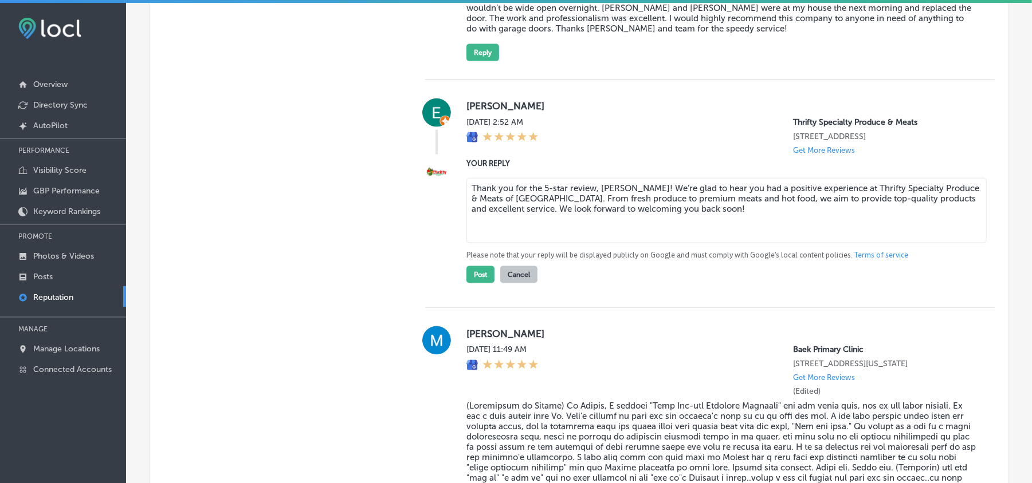
scroll to position [1219, 0]
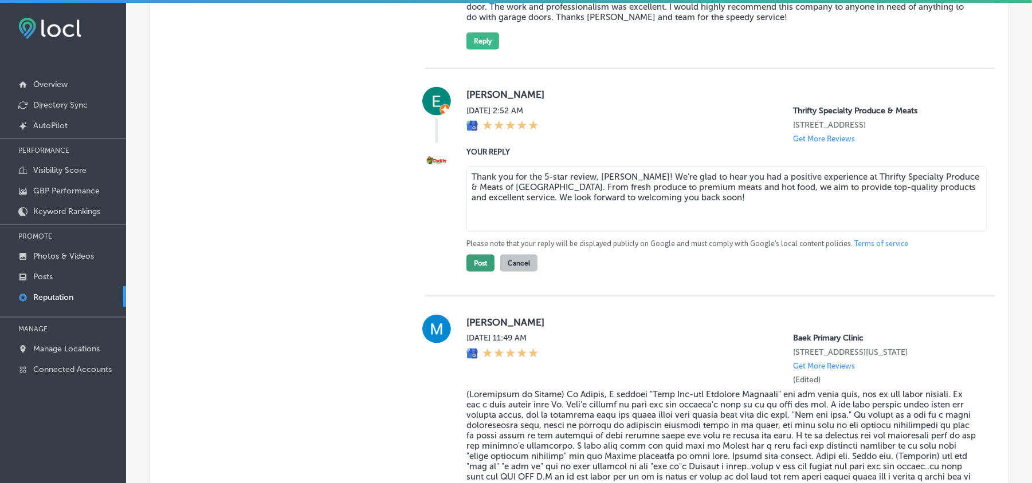
type textarea "Thank you for the 5-star review, [PERSON_NAME]! We’re glad to hear you had a po…"
click at [475, 272] on button "Post" at bounding box center [480, 263] width 28 height 17
type textarea "x"
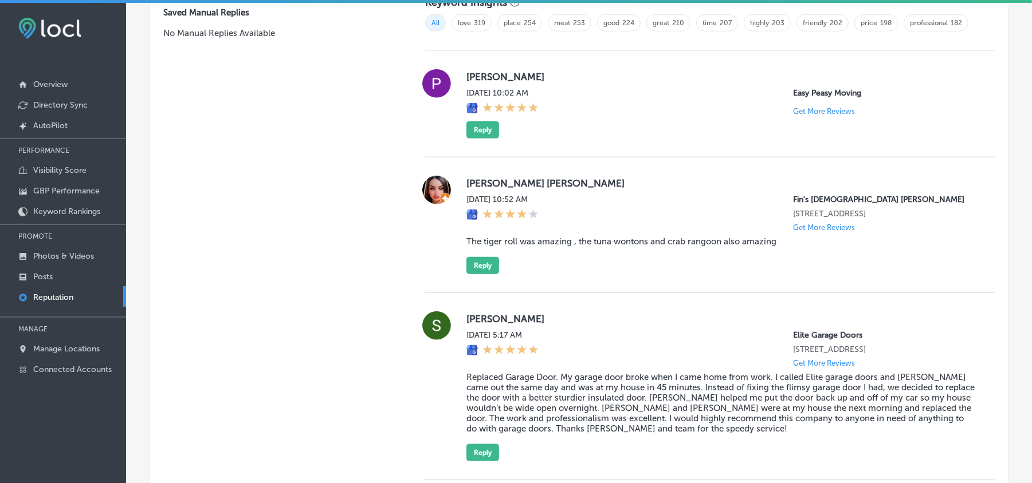
scroll to position [812, 0]
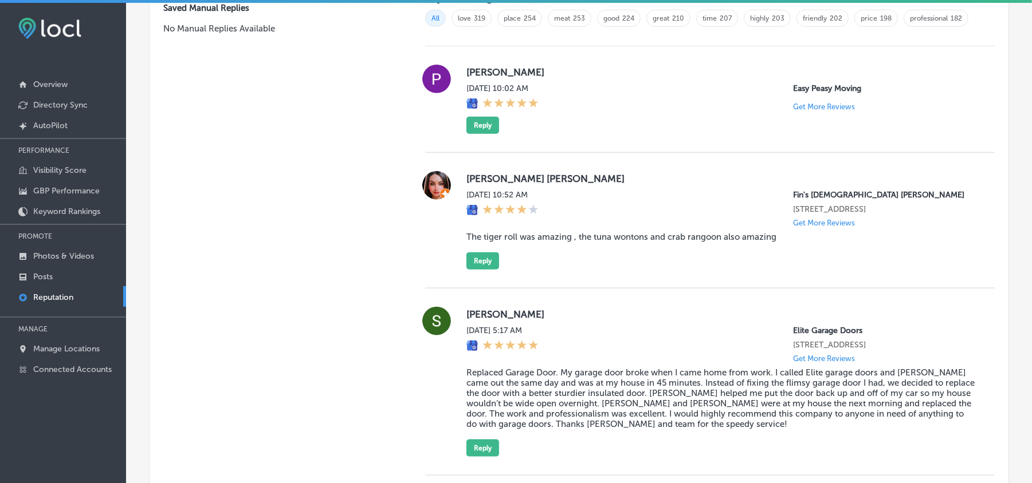
drag, startPoint x: 459, startPoint y: 78, endPoint x: 554, endPoint y: 78, distance: 95.1
click at [554, 78] on div "[PERSON_NAME] [DATE] 10:02 AM Easy Peasy Moving Get More Reviews Reply" at bounding box center [709, 99] width 569 height 69
click at [614, 92] on div "[DATE] 10:02 AM Easy Peasy Moving Get More Reviews" at bounding box center [721, 97] width 510 height 27
click at [486, 126] on button "Reply" at bounding box center [482, 125] width 33 height 17
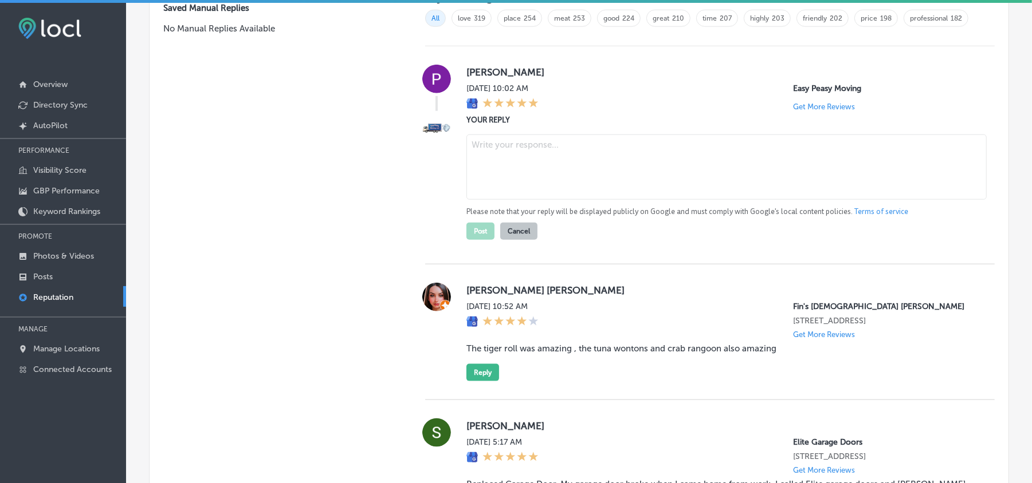
click at [514, 177] on textarea at bounding box center [726, 167] width 520 height 65
paste textarea "Hi [PERSON_NAME], thank you for the 5-star review! We’re happy to know that you…"
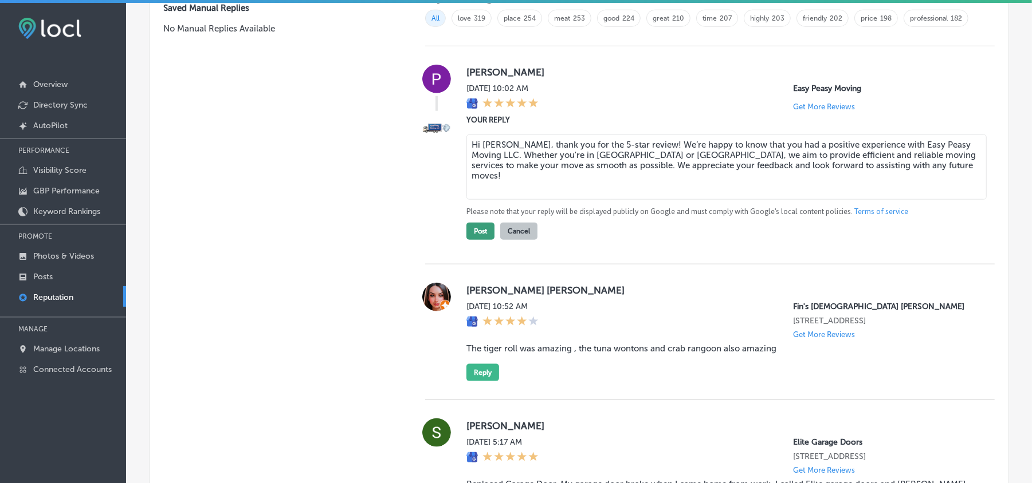
type textarea "Hi [PERSON_NAME], thank you for the 5-star review! We’re happy to know that you…"
click at [473, 236] on button "Post" at bounding box center [480, 231] width 28 height 17
type textarea "x"
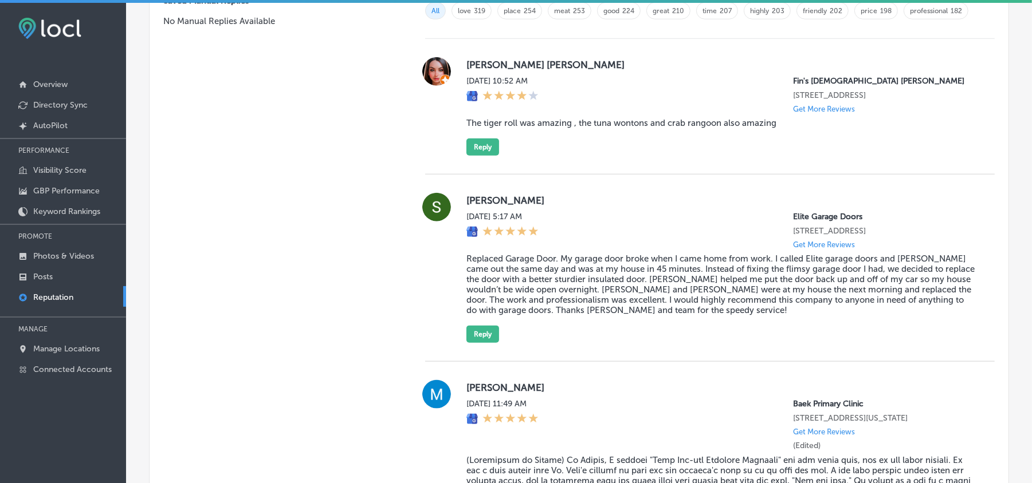
scroll to position [840, 0]
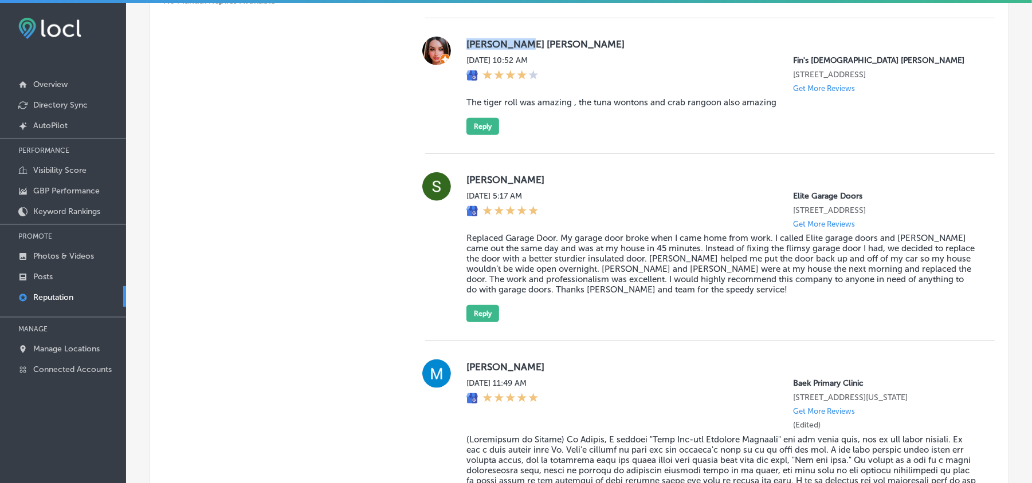
drag, startPoint x: 463, startPoint y: 51, endPoint x: 544, endPoint y: 53, distance: 81.3
click at [544, 50] on label "[PERSON_NAME] [PERSON_NAME]" at bounding box center [721, 43] width 510 height 11
drag, startPoint x: 564, startPoint y: 116, endPoint x: 560, endPoint y: 110, distance: 7.0
click at [564, 115] on div "[PERSON_NAME] [PERSON_NAME] [DATE] 10:52 AM Fin's Japanese Sushi Grill [STREET_…" at bounding box center [721, 86] width 510 height 99
drag, startPoint x: 463, startPoint y: 105, endPoint x: 802, endPoint y: 113, distance: 339.7
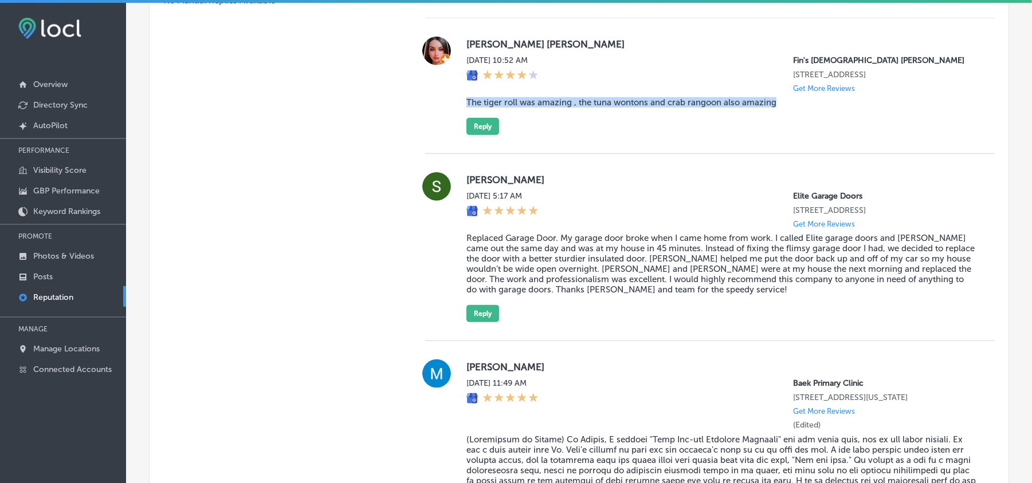
click at [802, 108] on blockquote "The tiger roll was amazing , the tuna wontons and crab rangoon also amazing" at bounding box center [721, 102] width 510 height 10
click at [616, 108] on blockquote "The tiger roll was amazing , the tuna wontons and crab rangoon also amazing" at bounding box center [721, 102] width 510 height 10
click at [478, 134] on button "Reply" at bounding box center [482, 126] width 33 height 17
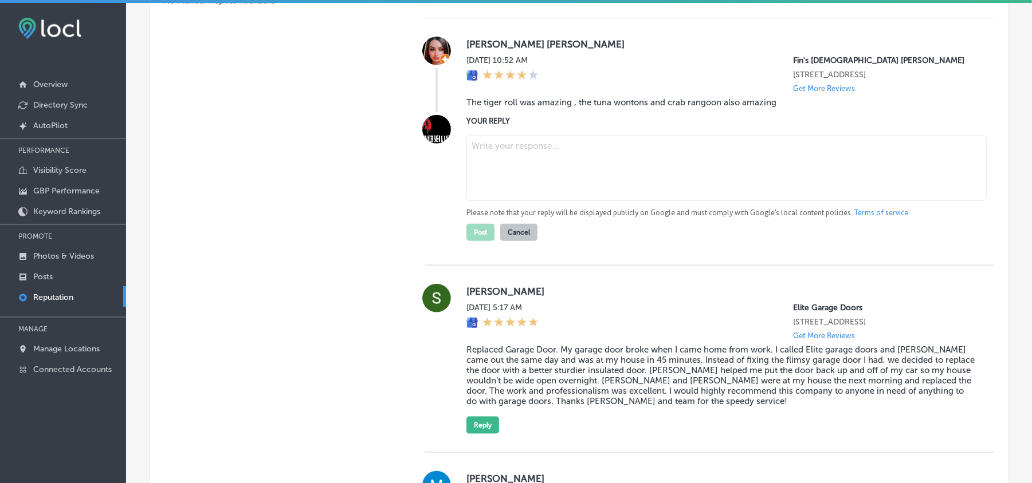
click at [561, 166] on textarea at bounding box center [726, 168] width 520 height 65
paste textarea "Thank you for the wonderful review, [PERSON_NAME]! We’re so glad to hear you en…"
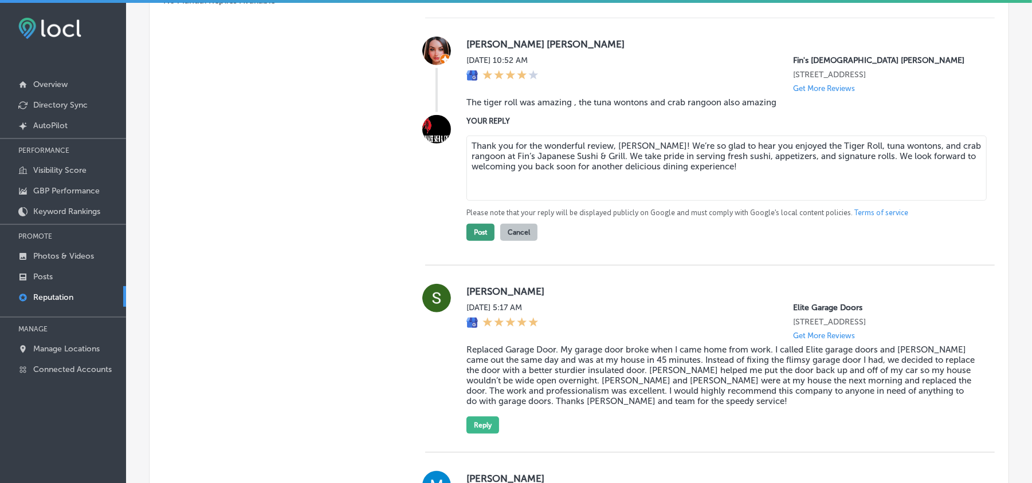
type textarea "Thank you for the wonderful review, [PERSON_NAME]! We’re so glad to hear you en…"
click at [477, 238] on button "Post" at bounding box center [480, 232] width 28 height 17
type textarea "x"
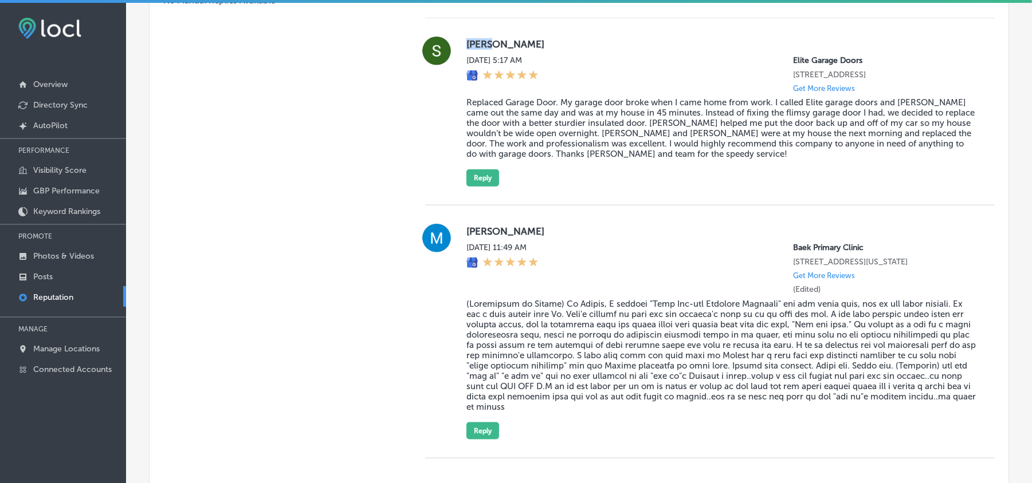
drag, startPoint x: 467, startPoint y: 40, endPoint x: 503, endPoint y: 41, distance: 35.5
click at [503, 41] on div "[PERSON_NAME][DATE] 5:17 AM Elite Garage Doors [STREET_ADDRESS] Get More Review…" at bounding box center [709, 112] width 569 height 150
drag, startPoint x: 566, startPoint y: 157, endPoint x: 546, endPoint y: 150, distance: 20.7
click at [566, 157] on blockquote "Replaced Garage Door. My garage door broke when I came home from work. I called…" at bounding box center [721, 128] width 510 height 62
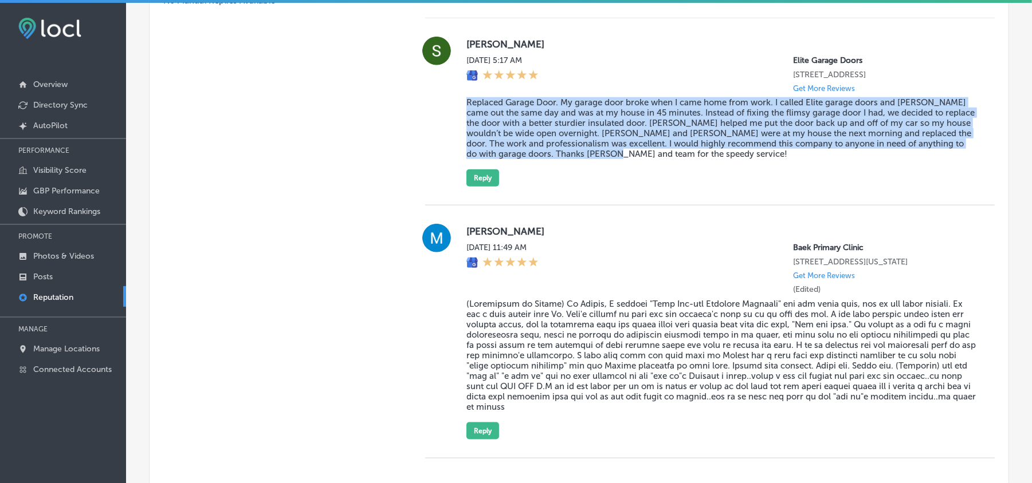
drag, startPoint x: 462, startPoint y: 108, endPoint x: 703, endPoint y: 172, distance: 249.9
click at [703, 172] on div "[PERSON_NAME][DATE] 5:17 AM Elite Garage Doors [STREET_ADDRESS] Get More Review…" at bounding box center [709, 112] width 569 height 150
click at [633, 196] on div "[PERSON_NAME][DATE] 5:17 AM Elite Garage Doors [STREET_ADDRESS] Get More Review…" at bounding box center [709, 111] width 569 height 187
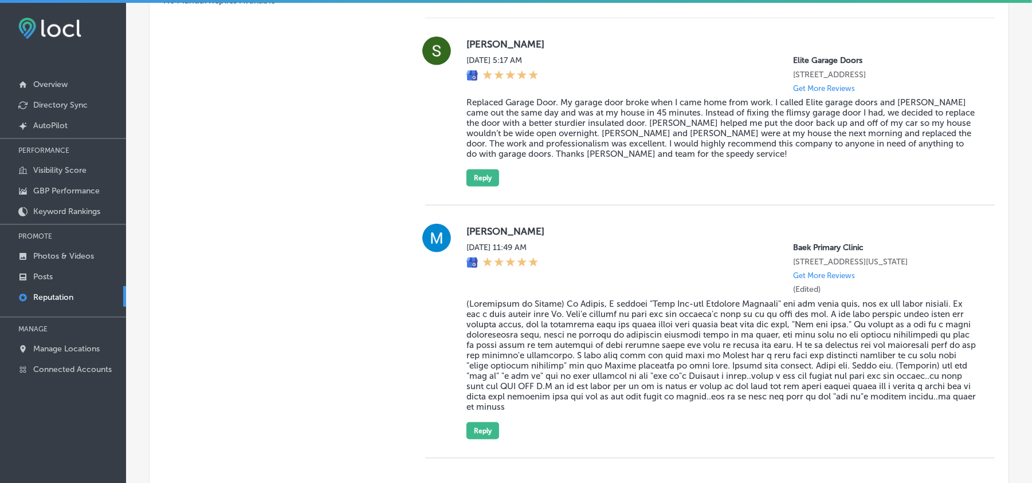
click at [466, 170] on div "[PERSON_NAME][DATE] 5:17 AM Elite Garage Doors [STREET_ADDRESS] Get More Review…" at bounding box center [721, 112] width 510 height 150
click at [469, 173] on div "[PERSON_NAME][DATE] 5:17 AM Elite Garage Doors [STREET_ADDRESS] Get More Review…" at bounding box center [721, 112] width 510 height 150
click at [477, 184] on button "Reply" at bounding box center [482, 178] width 33 height 17
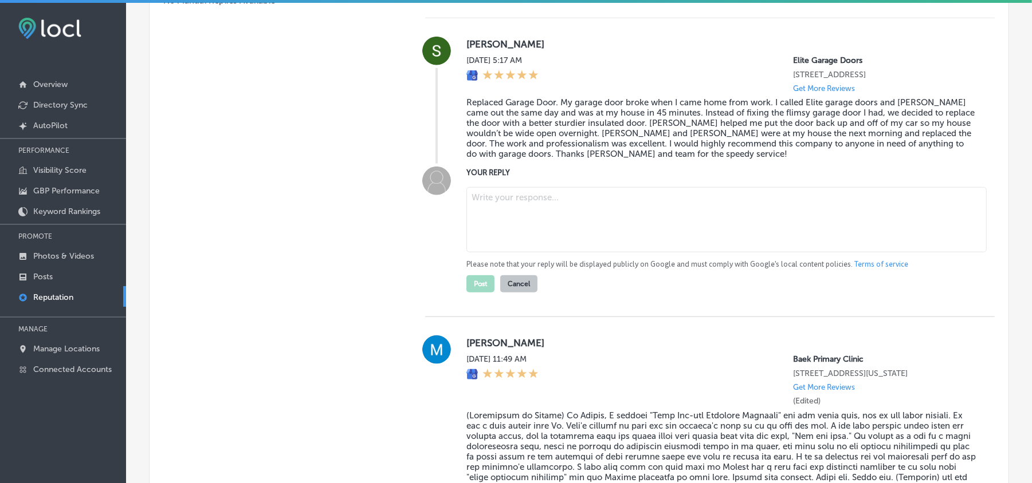
click at [551, 225] on textarea at bounding box center [726, 219] width 520 height 65
paste textarea "Thank you for your review, Son! We’re glad you chose Elite Garage Doors for you…"
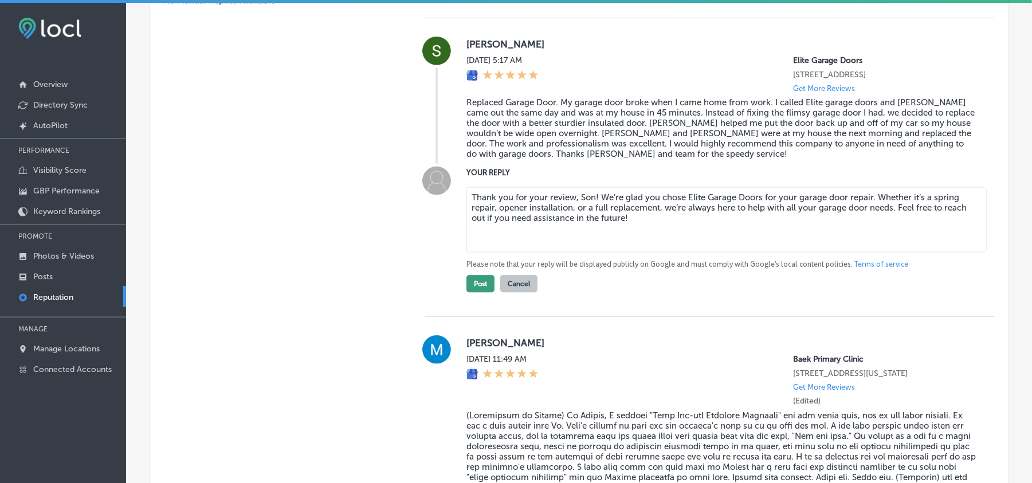
type textarea "Thank you for your review, Son! We’re glad you chose Elite Garage Doors for you…"
click at [470, 289] on button "Post" at bounding box center [480, 283] width 28 height 17
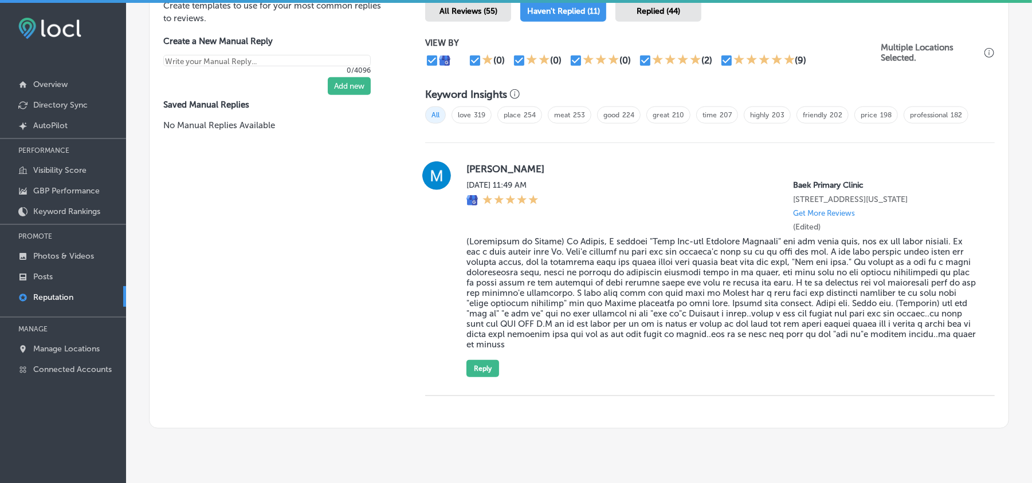
scroll to position [691, 0]
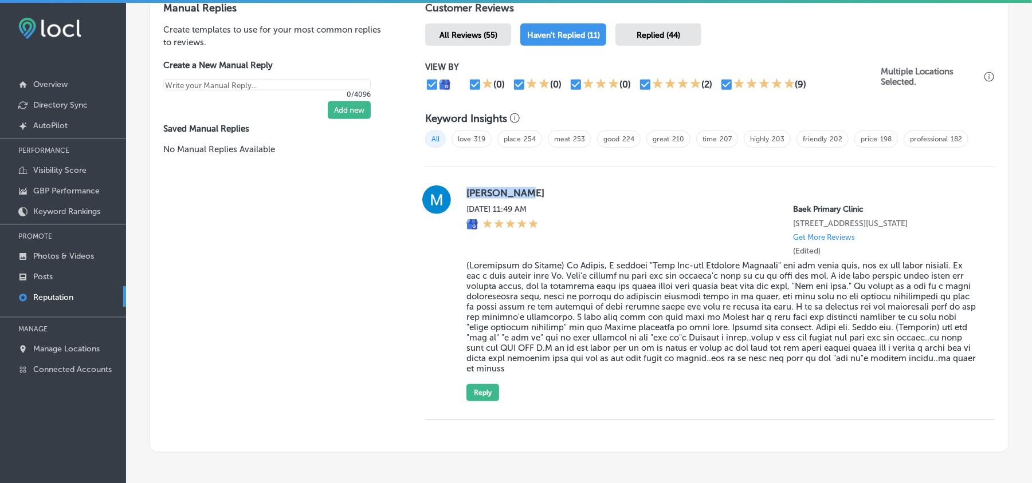
drag, startPoint x: 463, startPoint y: 200, endPoint x: 554, endPoint y: 200, distance: 91.1
click at [554, 199] on label "[PERSON_NAME]" at bounding box center [721, 192] width 510 height 11
click at [462, 37] on span "All Reviews (55)" at bounding box center [468, 35] width 58 height 10
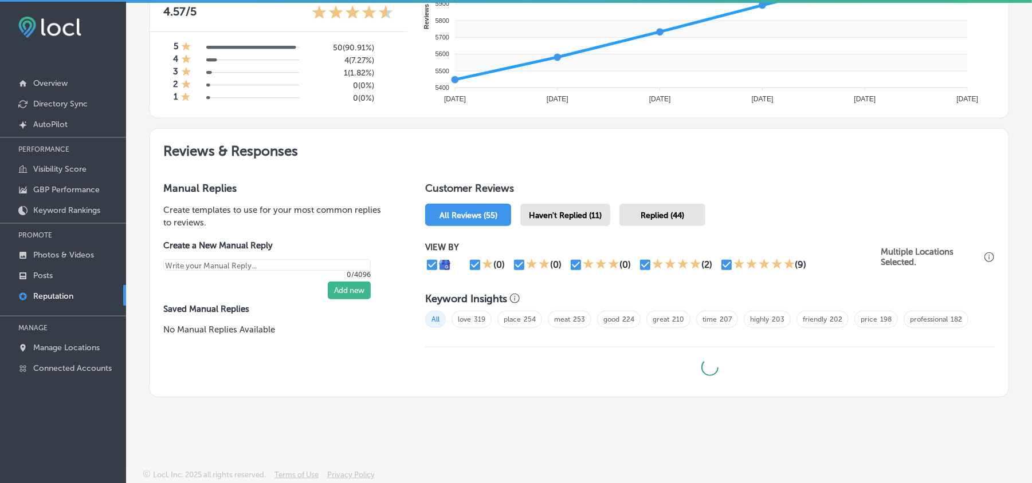
scroll to position [2, 0]
type textarea "x"
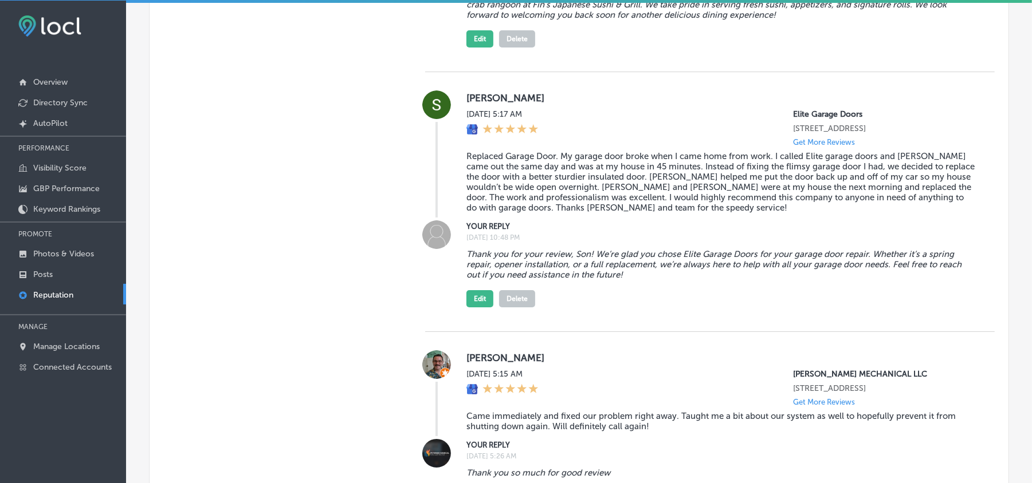
scroll to position [2778, 0]
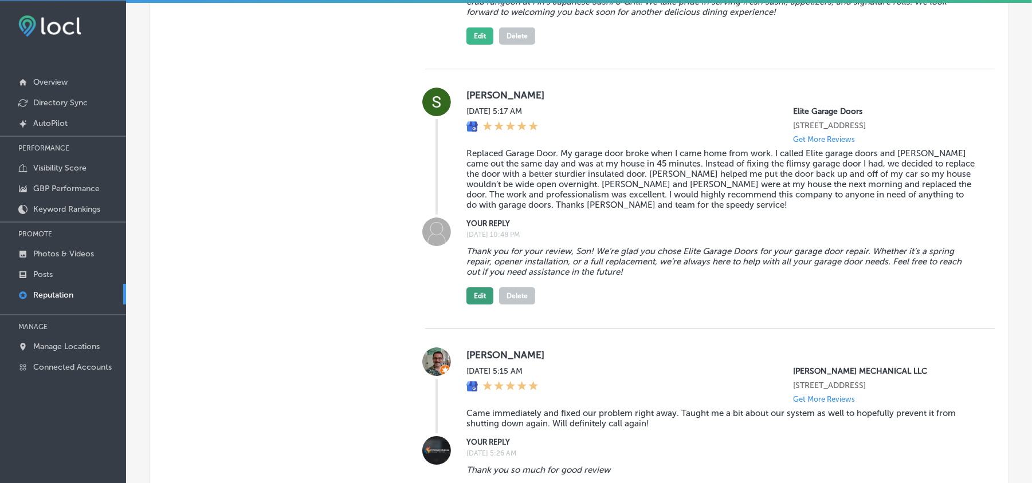
click at [475, 305] on button "Edit" at bounding box center [479, 296] width 27 height 17
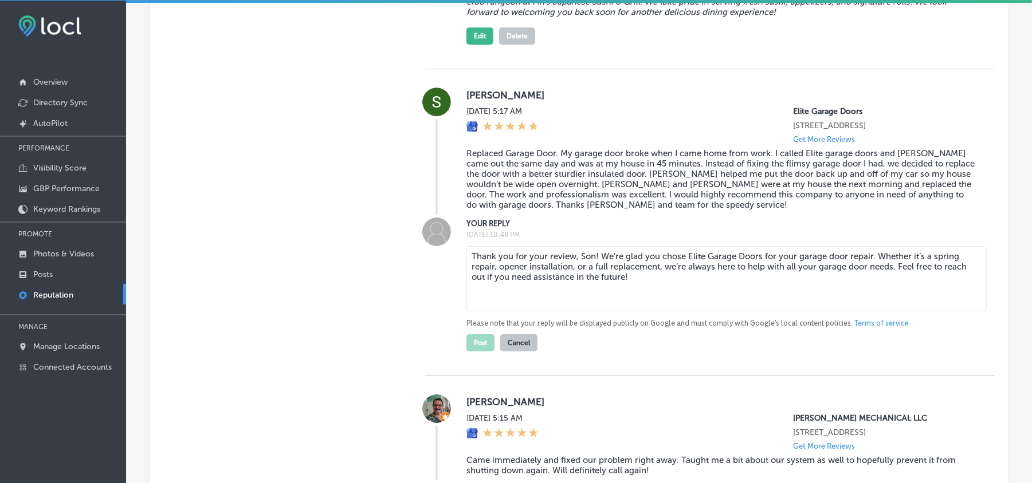
click at [589, 296] on textarea "Thank you for your review, Son! We’re glad you chose Elite Garage Doors for you…" at bounding box center [726, 278] width 520 height 65
type textarea "Thank you for your review, [PERSON_NAME]! We’re glad you chose Elite Garage Doo…"
click at [477, 352] on button "Post" at bounding box center [480, 342] width 28 height 17
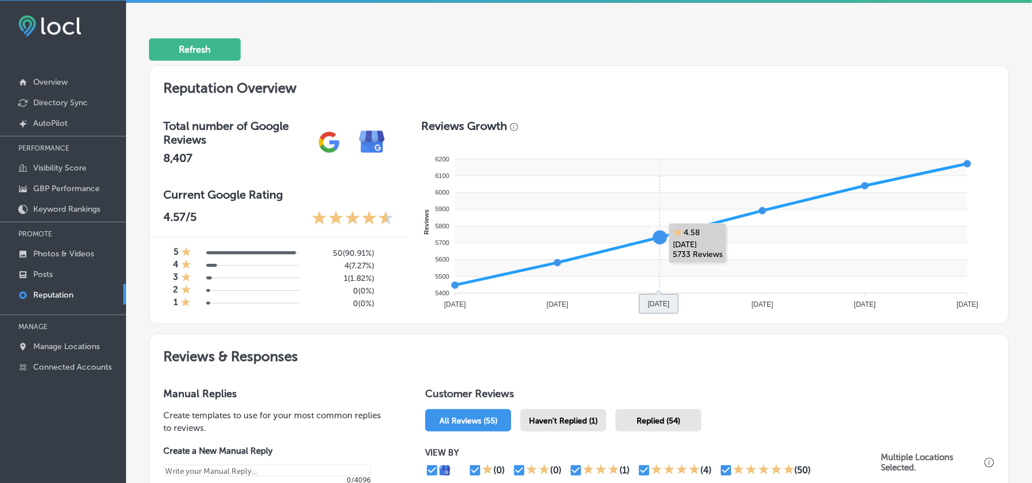
scroll to position [305, 0]
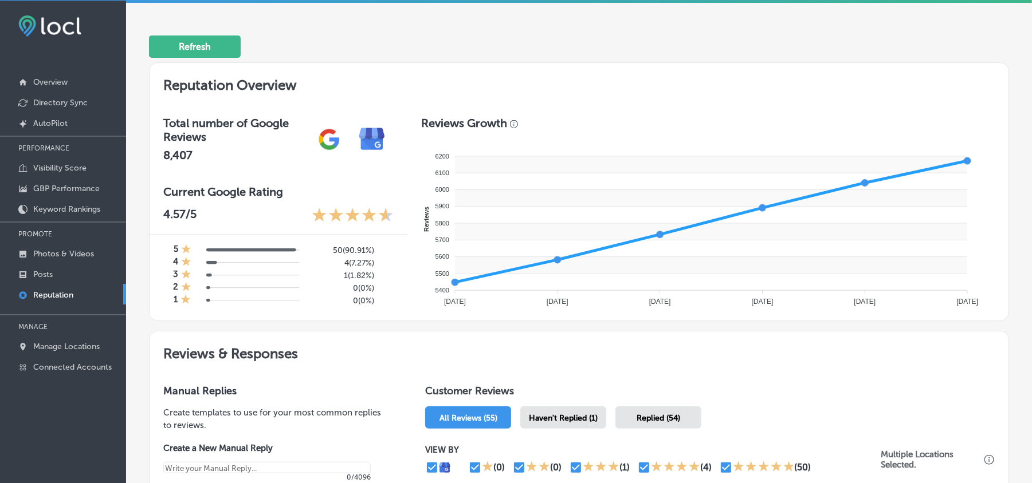
click at [585, 422] on span "Haven't Replied (1)" at bounding box center [563, 419] width 69 height 10
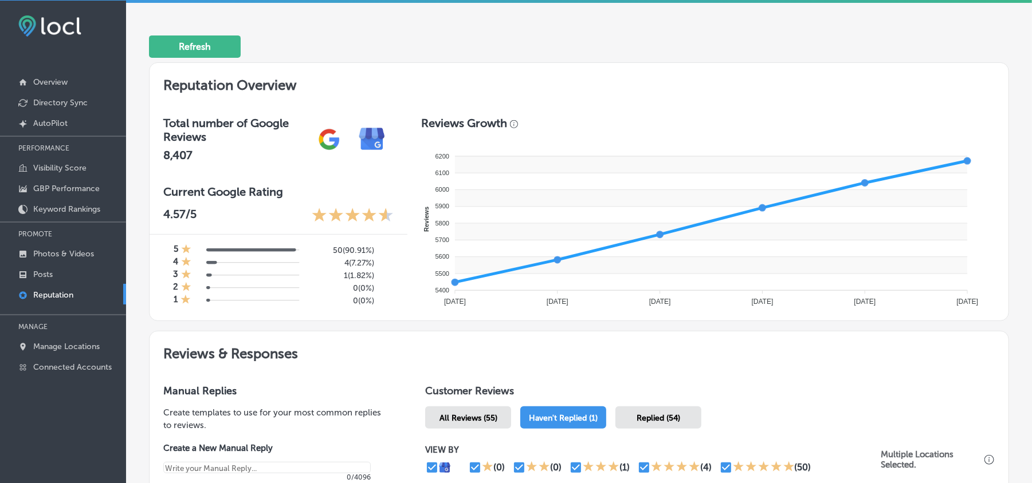
type textarea "x"
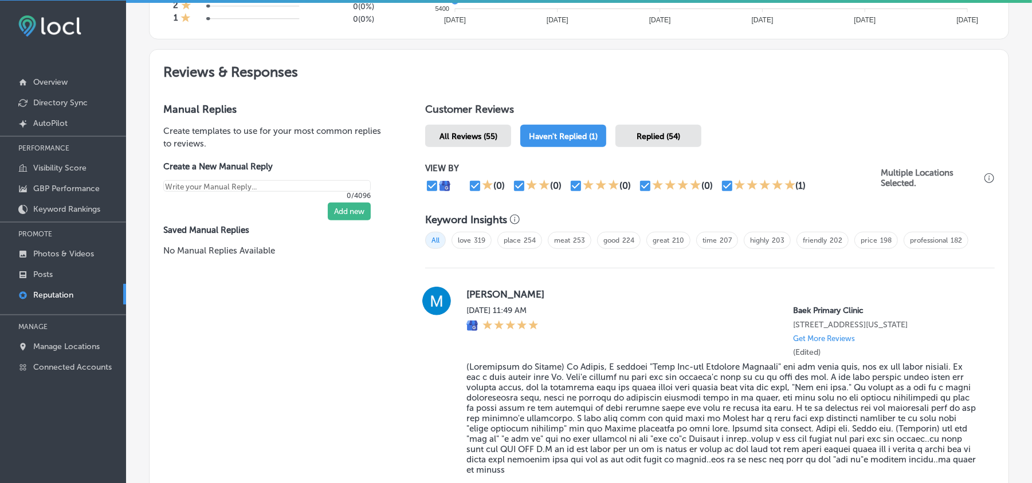
scroll to position [662, 0]
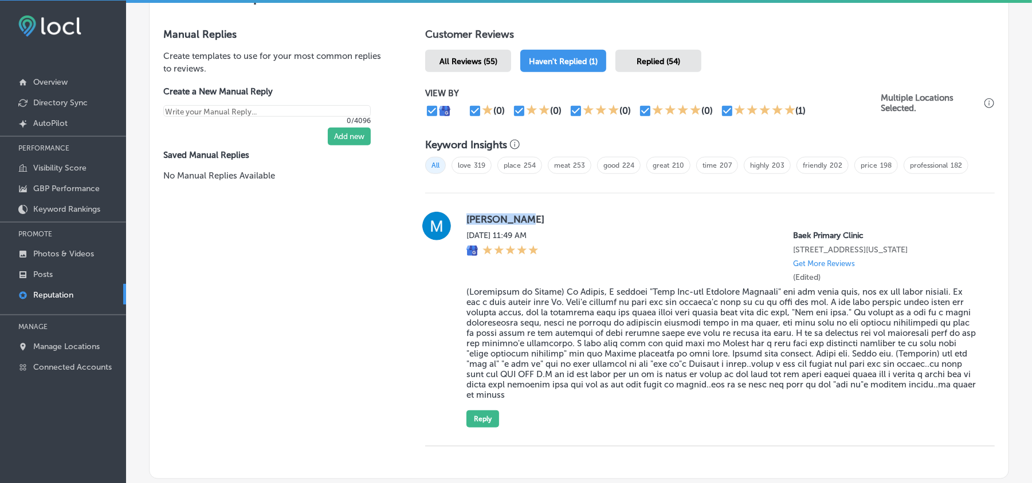
drag, startPoint x: 458, startPoint y: 227, endPoint x: 538, endPoint y: 225, distance: 80.2
click at [538, 225] on div "[PERSON_NAME] [DATE] 11:49 AM [GEOGRAPHIC_DATA] [STREET_ADDRESS][US_STATE] Get …" at bounding box center [709, 320] width 569 height 216
click at [497, 314] on blockquote at bounding box center [721, 343] width 510 height 113
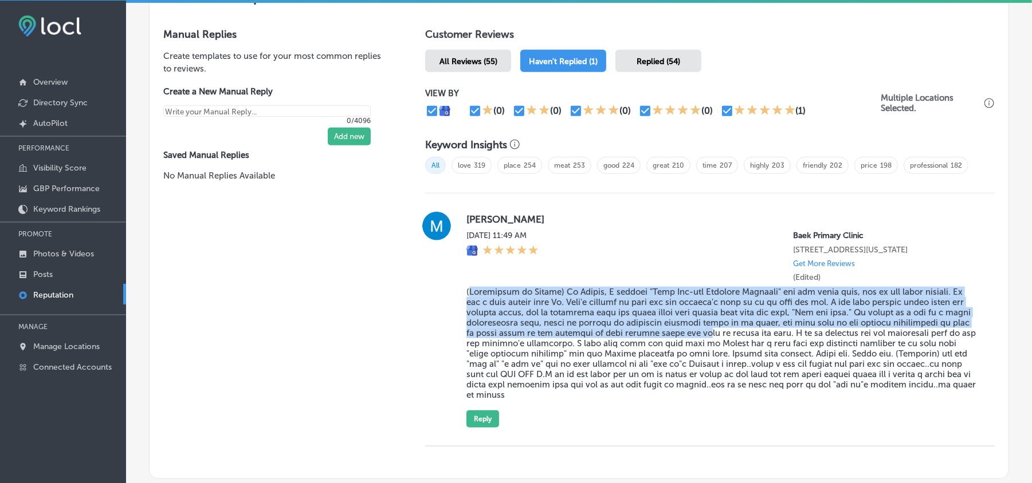
drag, startPoint x: 466, startPoint y: 304, endPoint x: 723, endPoint y: 349, distance: 261.2
click at [723, 349] on blockquote at bounding box center [721, 343] width 510 height 113
click at [724, 351] on blockquote at bounding box center [721, 343] width 510 height 113
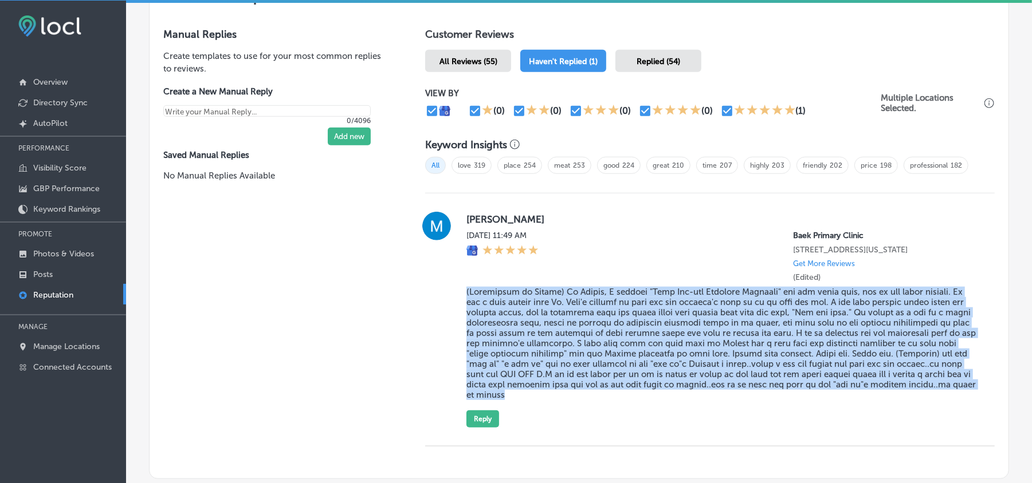
drag, startPoint x: 463, startPoint y: 304, endPoint x: 779, endPoint y: 442, distance: 345.2
click at [779, 400] on blockquote at bounding box center [721, 343] width 510 height 113
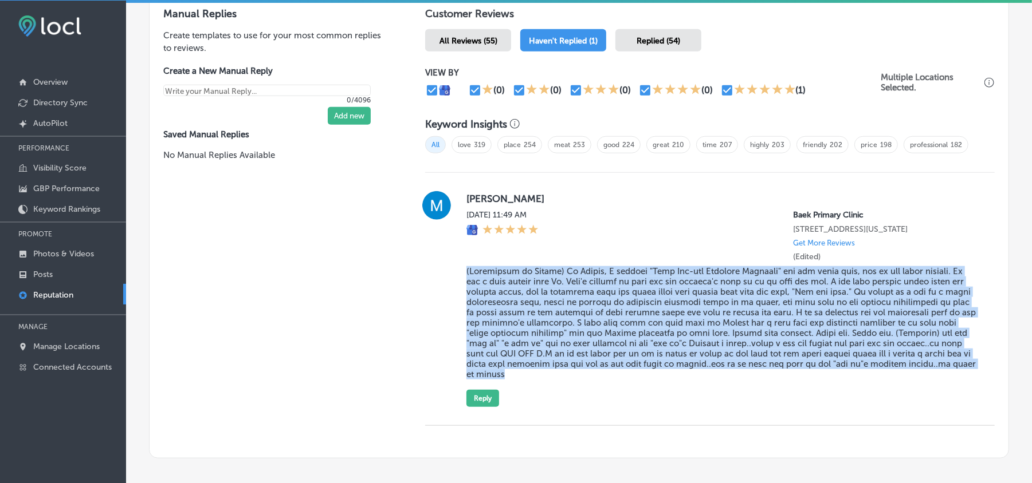
scroll to position [687, 0]
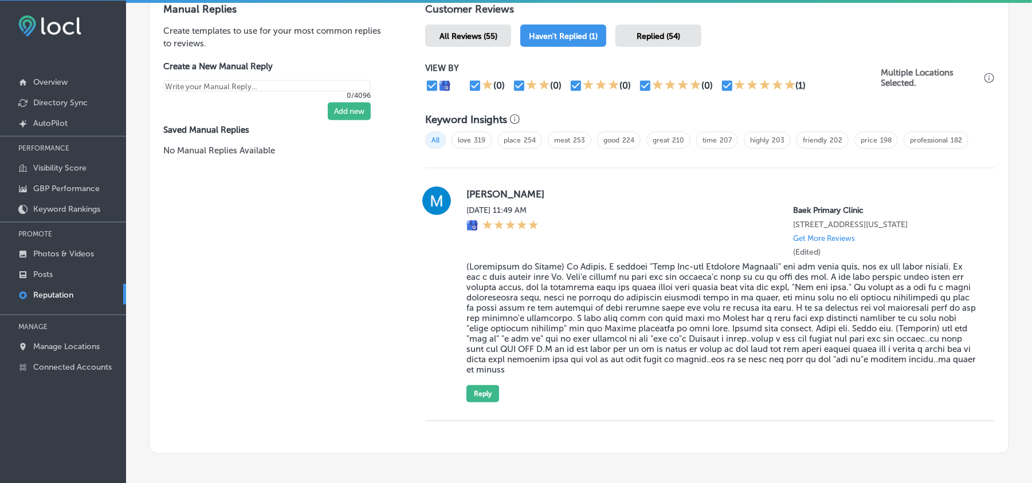
click at [608, 248] on div "[DATE] 11:49 AM [GEOGRAPHIC_DATA] [STREET_ADDRESS][US_STATE] Get More Reviews (…" at bounding box center [721, 232] width 510 height 52
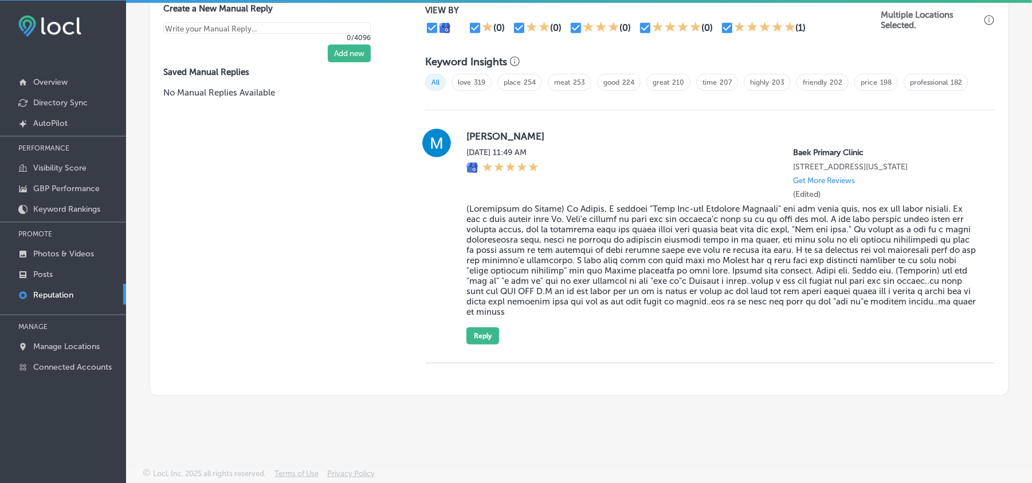
scroll to position [793, 0]
click at [493, 342] on button "Reply" at bounding box center [482, 336] width 33 height 17
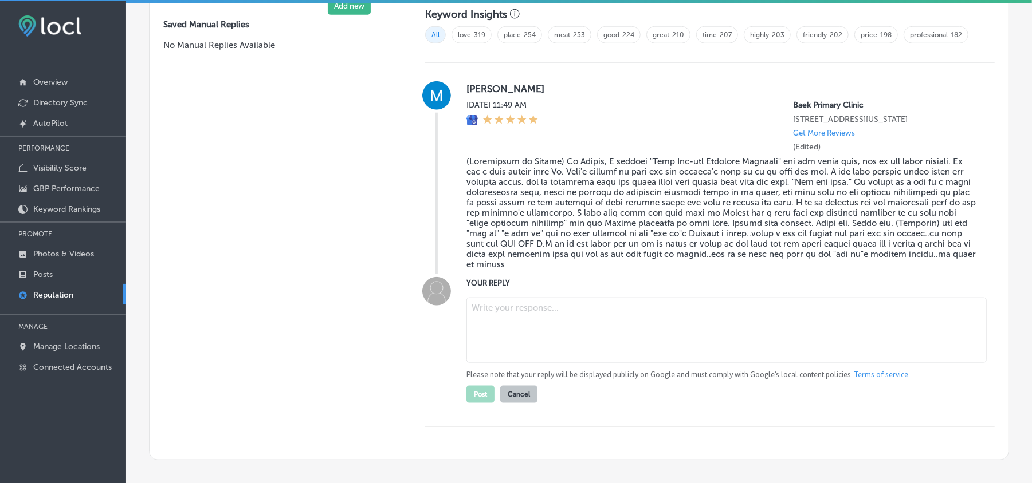
click at [529, 355] on textarea at bounding box center [726, 330] width 520 height 65
paste textarea "Thank you for the kind words! At [GEOGRAPHIC_DATA], we’re dedicated to providin…"
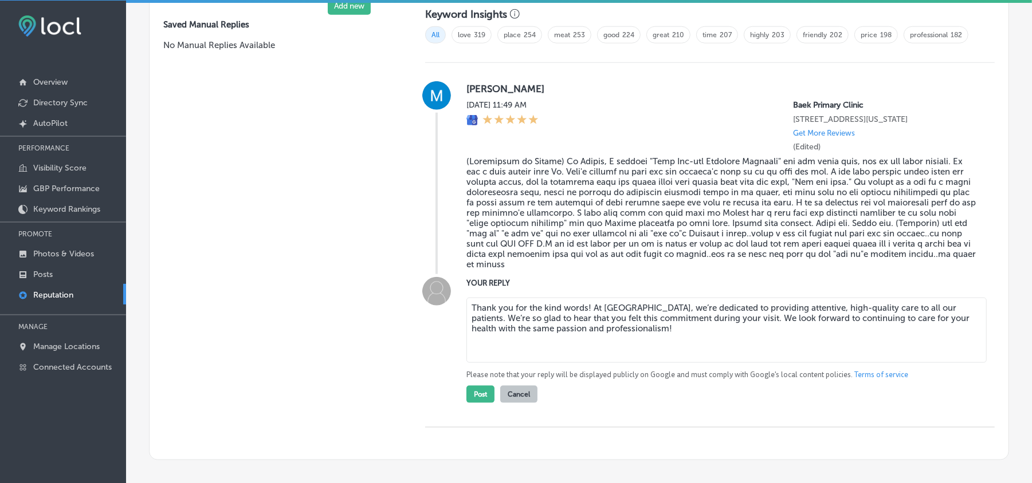
click at [585, 356] on textarea "Thank you for the kind words! At [GEOGRAPHIC_DATA], we’re dedicated to providin…" at bounding box center [726, 330] width 520 height 65
click at [576, 349] on textarea "Thank you for the kind words! At [GEOGRAPHIC_DATA], we’re dedicated to providin…" at bounding box center [726, 330] width 520 height 65
drag, startPoint x: 584, startPoint y: 355, endPoint x: 590, endPoint y: 374, distance: 19.7
click at [584, 355] on textarea "Thank you for the kind words! At [GEOGRAPHIC_DATA], we’re dedicated to providin…" at bounding box center [726, 330] width 520 height 65
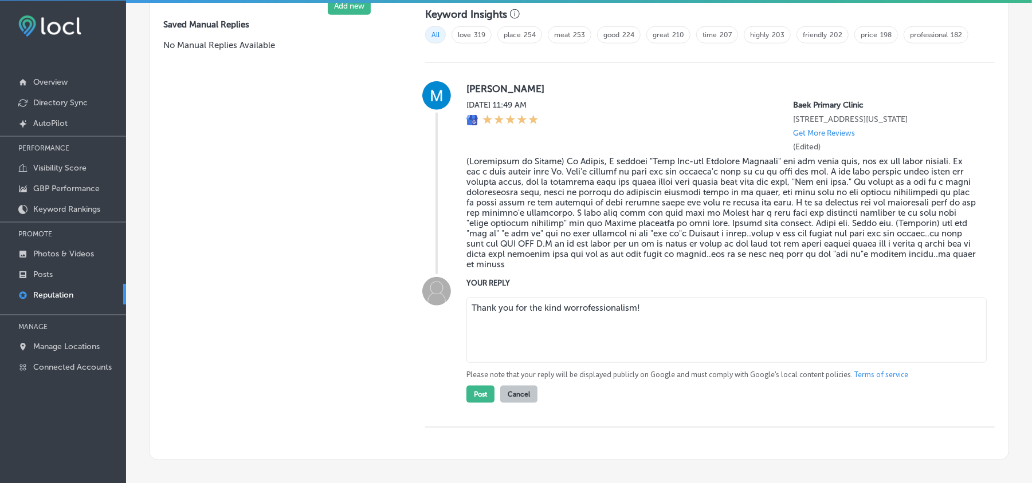
type textarea "Thank you for the kind worofessionalism!"
paste textarea "Thank you for the kind words! At [GEOGRAPHIC_DATA], we’re dedicated to providin…"
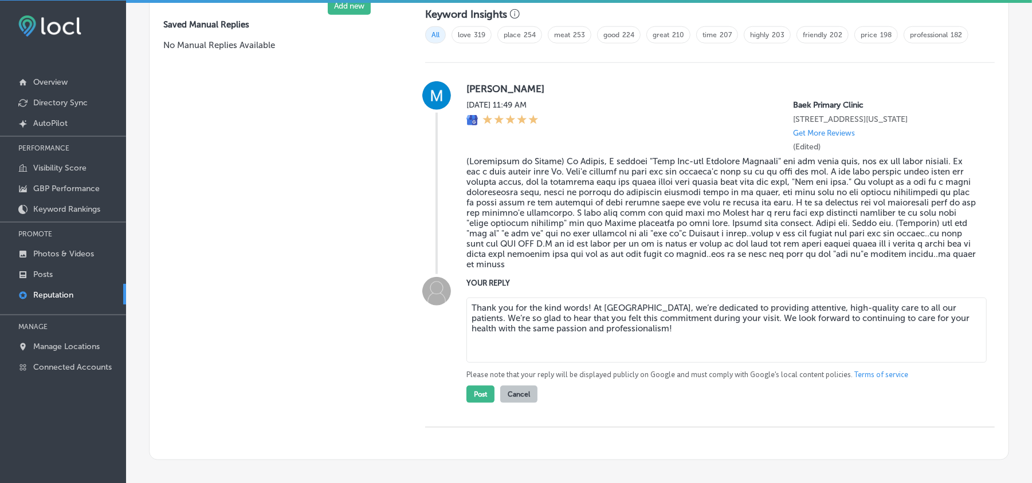
click at [585, 356] on textarea "Thank you for the kind words! At [GEOGRAPHIC_DATA], we’re dedicated to providin…" at bounding box center [726, 330] width 520 height 65
click at [578, 363] on textarea "Thank you for the kind words! At [GEOGRAPHIC_DATA], we’re dedicated to providin…" at bounding box center [726, 330] width 520 height 65
click at [585, 358] on textarea "Thank you for the kind words! At [GEOGRAPHIC_DATA], we’re dedicated to providin…" at bounding box center [726, 330] width 520 height 65
type textarea "Thank you for the kind words [PERSON_NAME]! At [PERSON_NAME][GEOGRAPHIC_DATA], …"
click at [474, 403] on button "Post" at bounding box center [480, 394] width 28 height 17
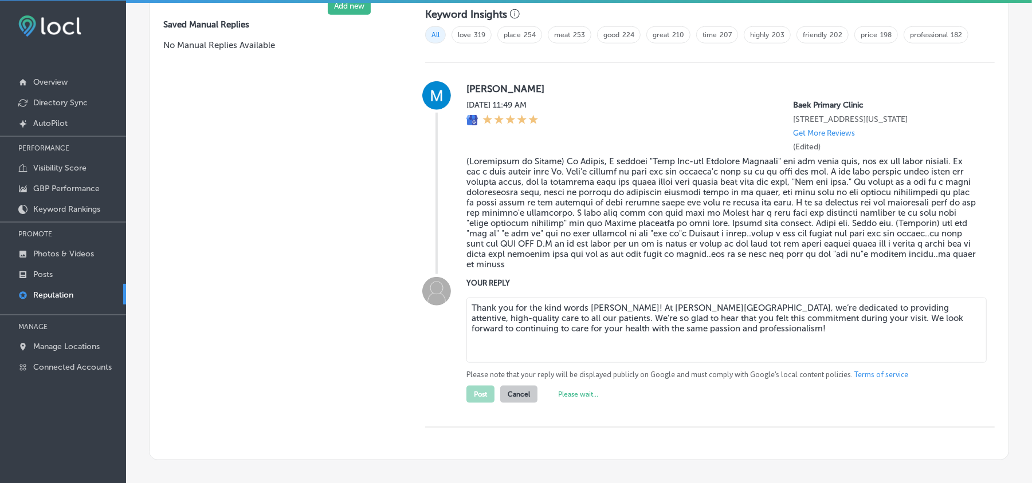
type textarea "x"
